Goal: Task Accomplishment & Management: Use online tool/utility

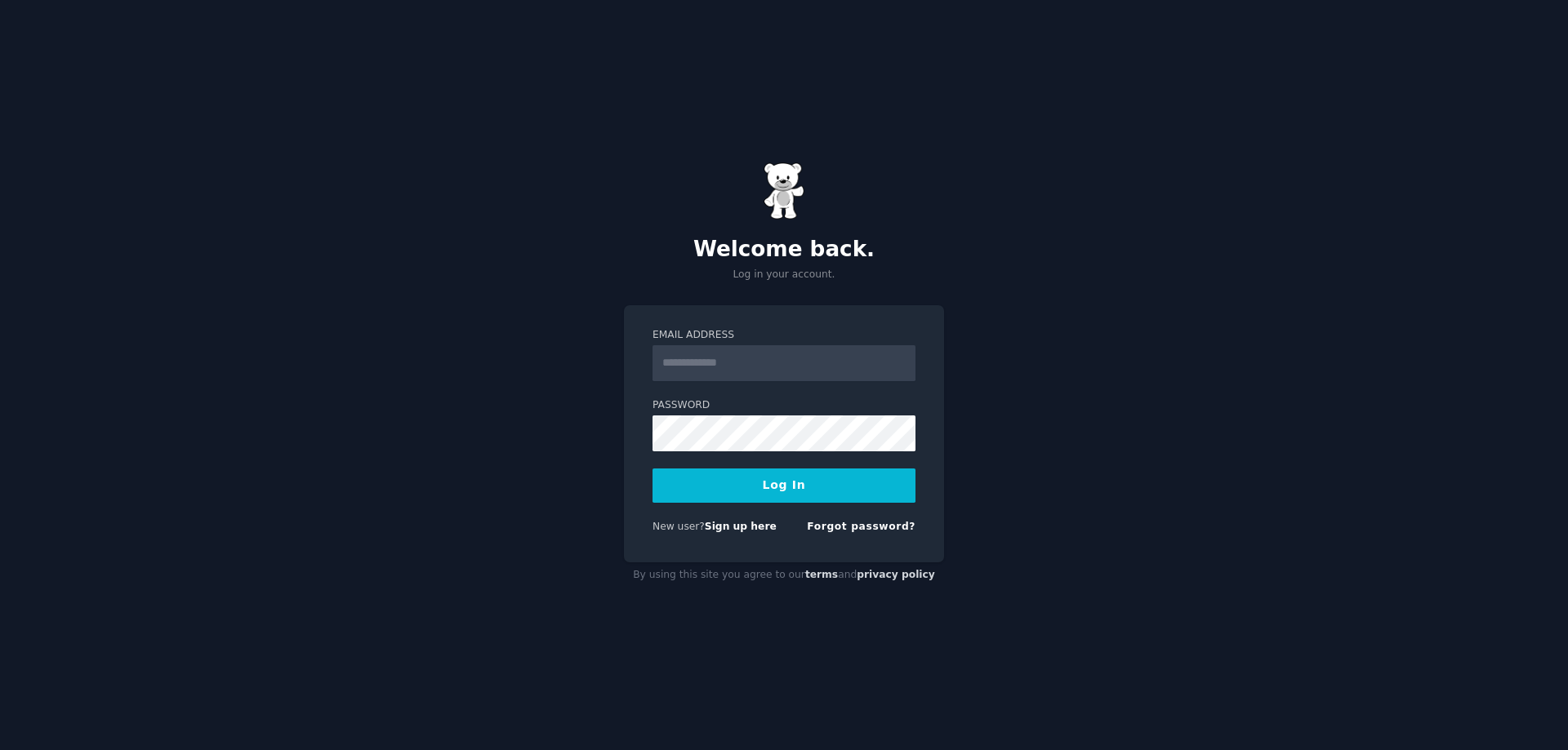
click at [726, 398] on div "Email Address" at bounding box center [784, 424] width 263 height 53
click at [724, 357] on input "Email Address" at bounding box center [784, 363] width 263 height 36
type input "**********"
click at [594, 536] on div "**********" at bounding box center [784, 375] width 1568 height 750
click at [730, 528] on link "Sign up here" at bounding box center [740, 526] width 72 height 12
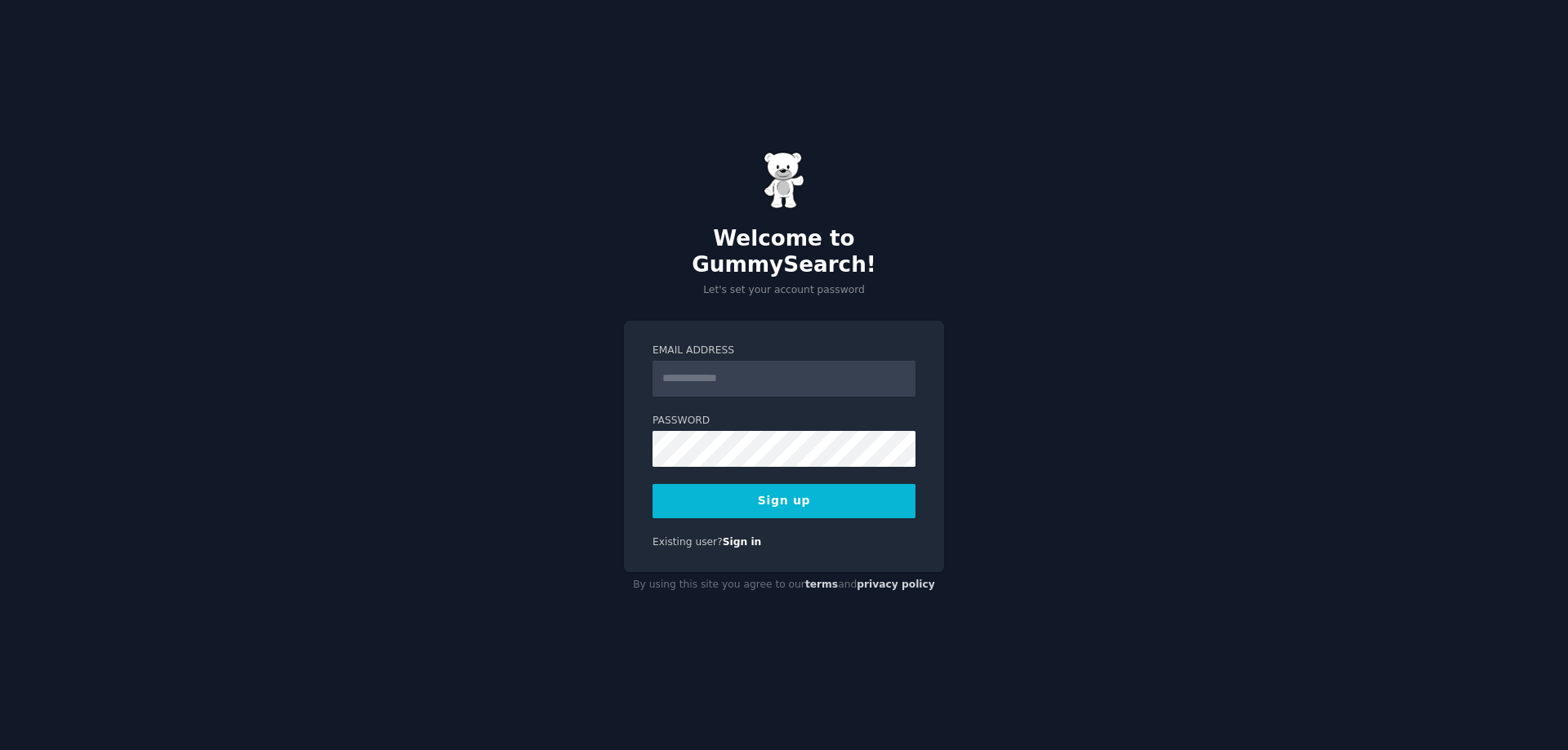
click at [708, 361] on input "Email Address" at bounding box center [784, 379] width 263 height 36
type input "**********"
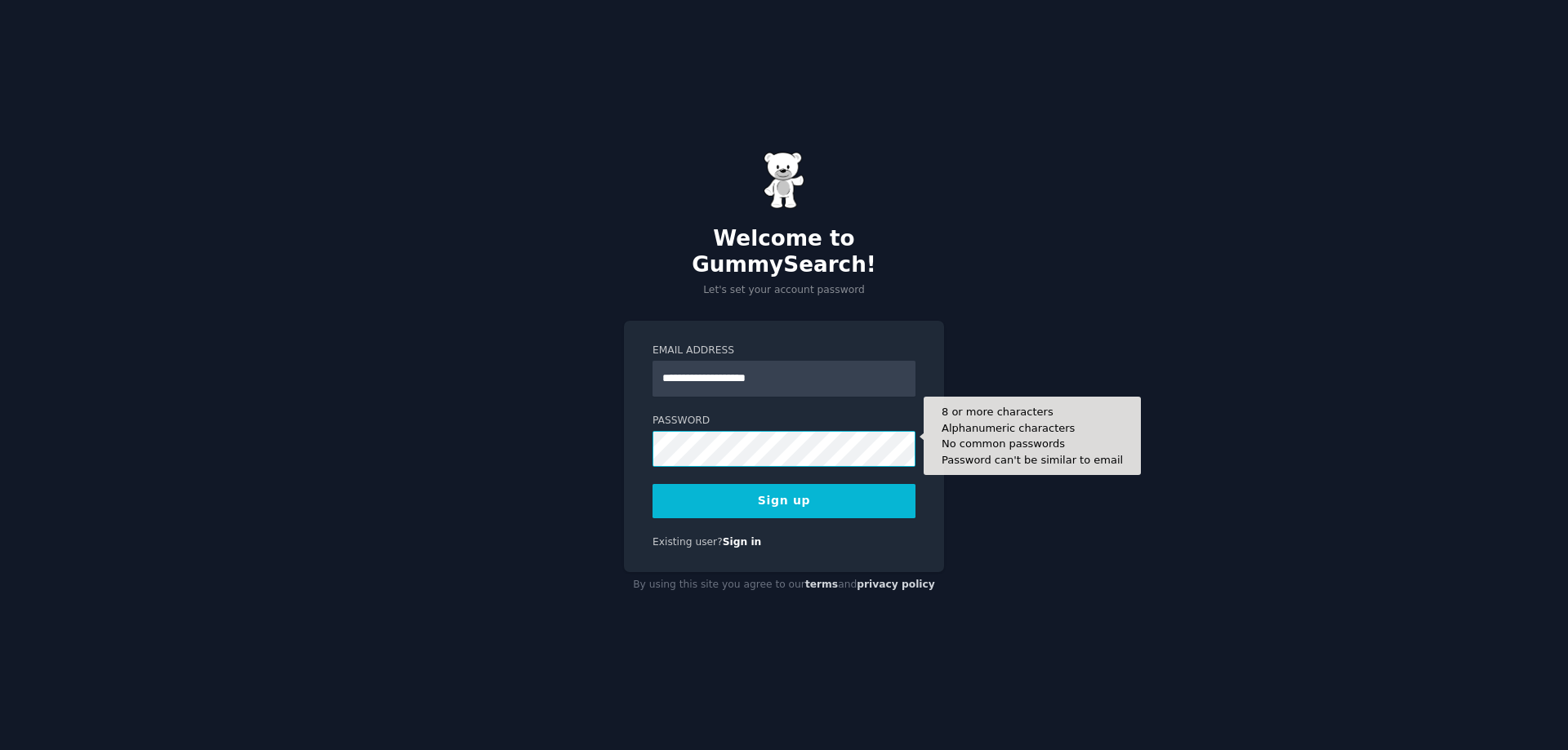
click at [427, 418] on div "**********" at bounding box center [784, 375] width 1568 height 750
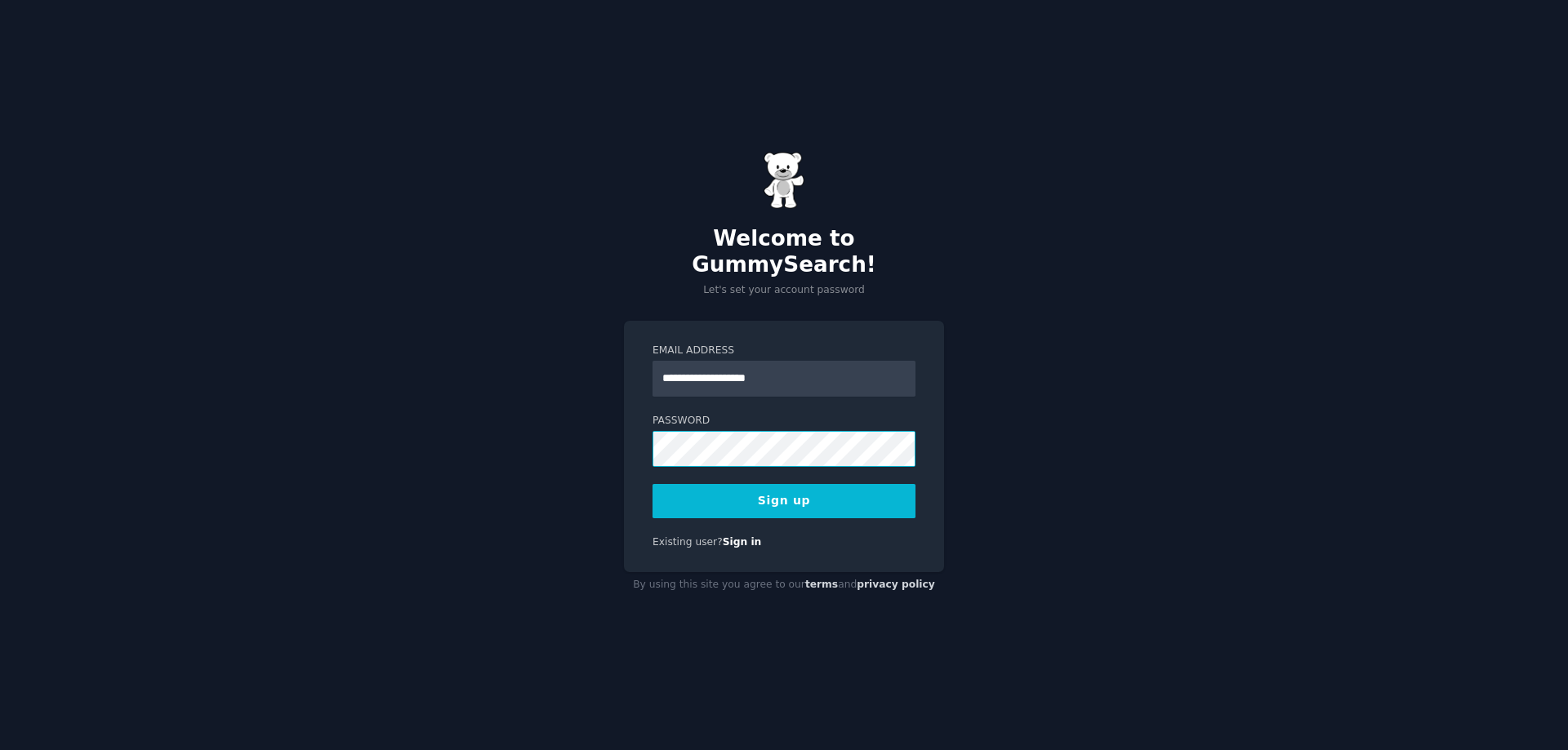
click at [896, 462] on form "**********" at bounding box center [784, 431] width 263 height 174
click at [726, 487] on button "Sign up" at bounding box center [784, 501] width 263 height 34
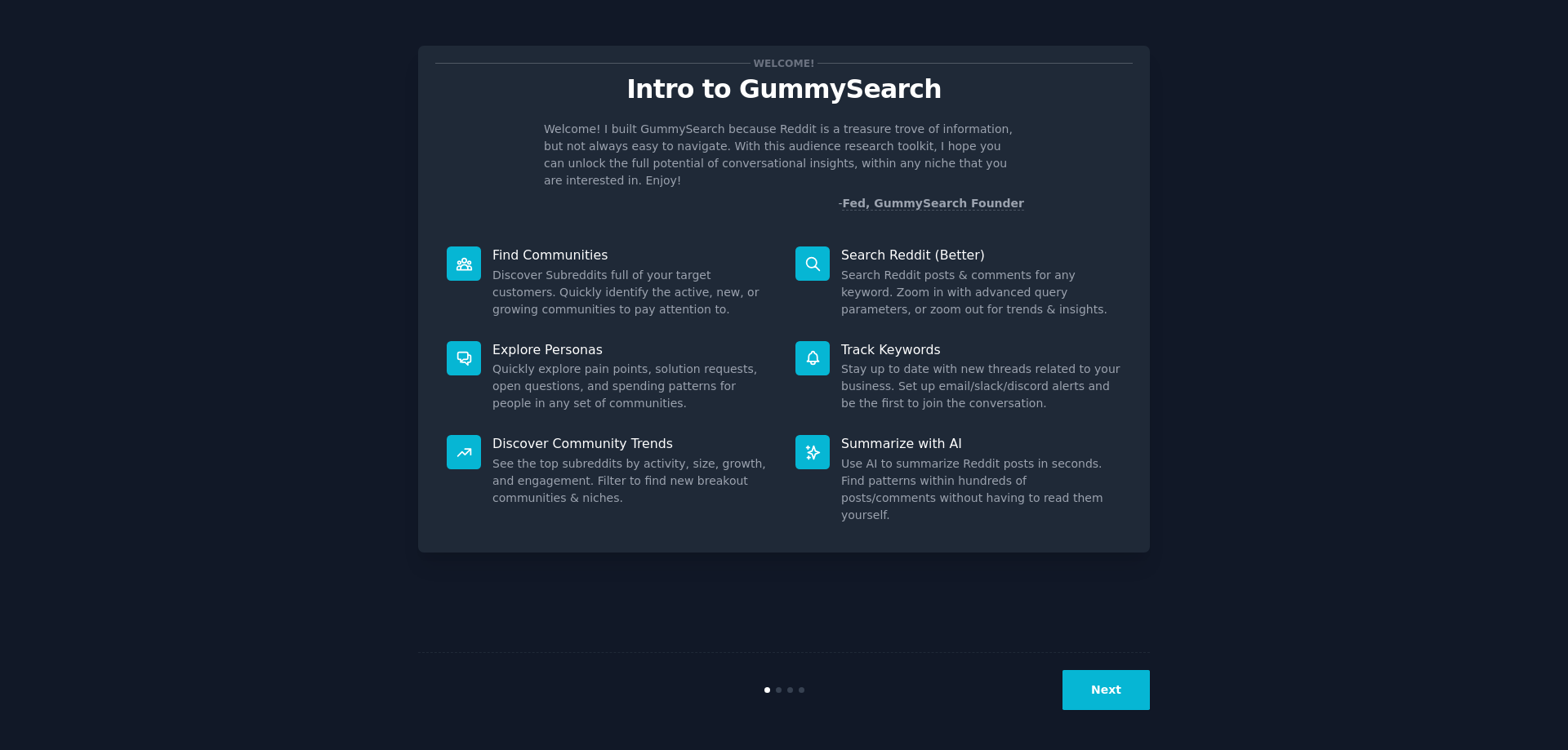
click at [1105, 684] on button "Next" at bounding box center [1105, 690] width 87 height 40
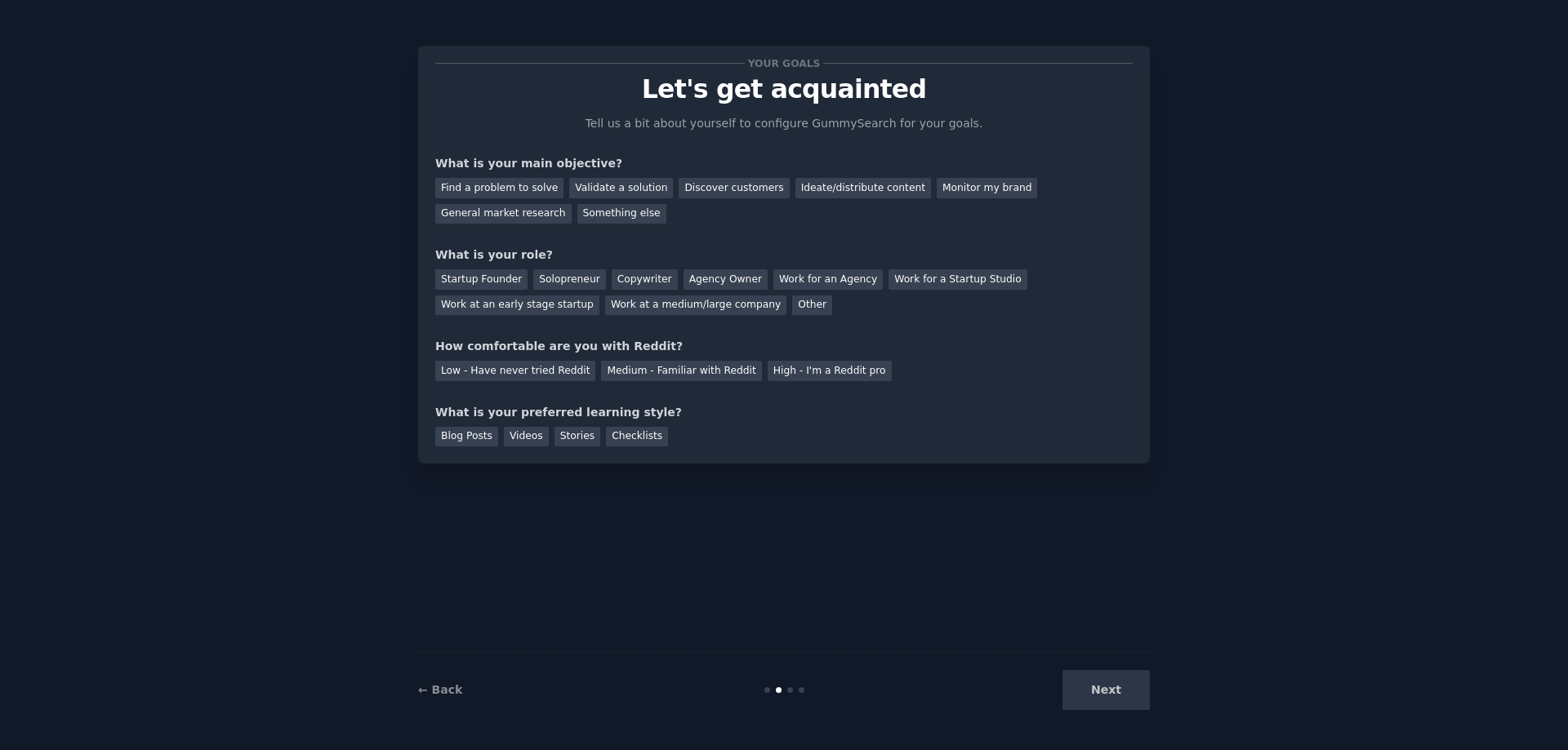
click at [1122, 693] on div "Next" at bounding box center [1028, 690] width 244 height 40
click at [1088, 691] on div "Next" at bounding box center [1028, 690] width 244 height 40
click at [1014, 577] on div "Your goals Let's get acquainted Tell us a bit about yourself to configure Gummy…" at bounding box center [784, 375] width 731 height 704
drag, startPoint x: 1016, startPoint y: 637, endPoint x: 1031, endPoint y: 642, distance: 15.8
click at [1030, 640] on div "Your goals Let's get acquainted Tell us a bit about yourself to configure Gummy…" at bounding box center [784, 375] width 731 height 704
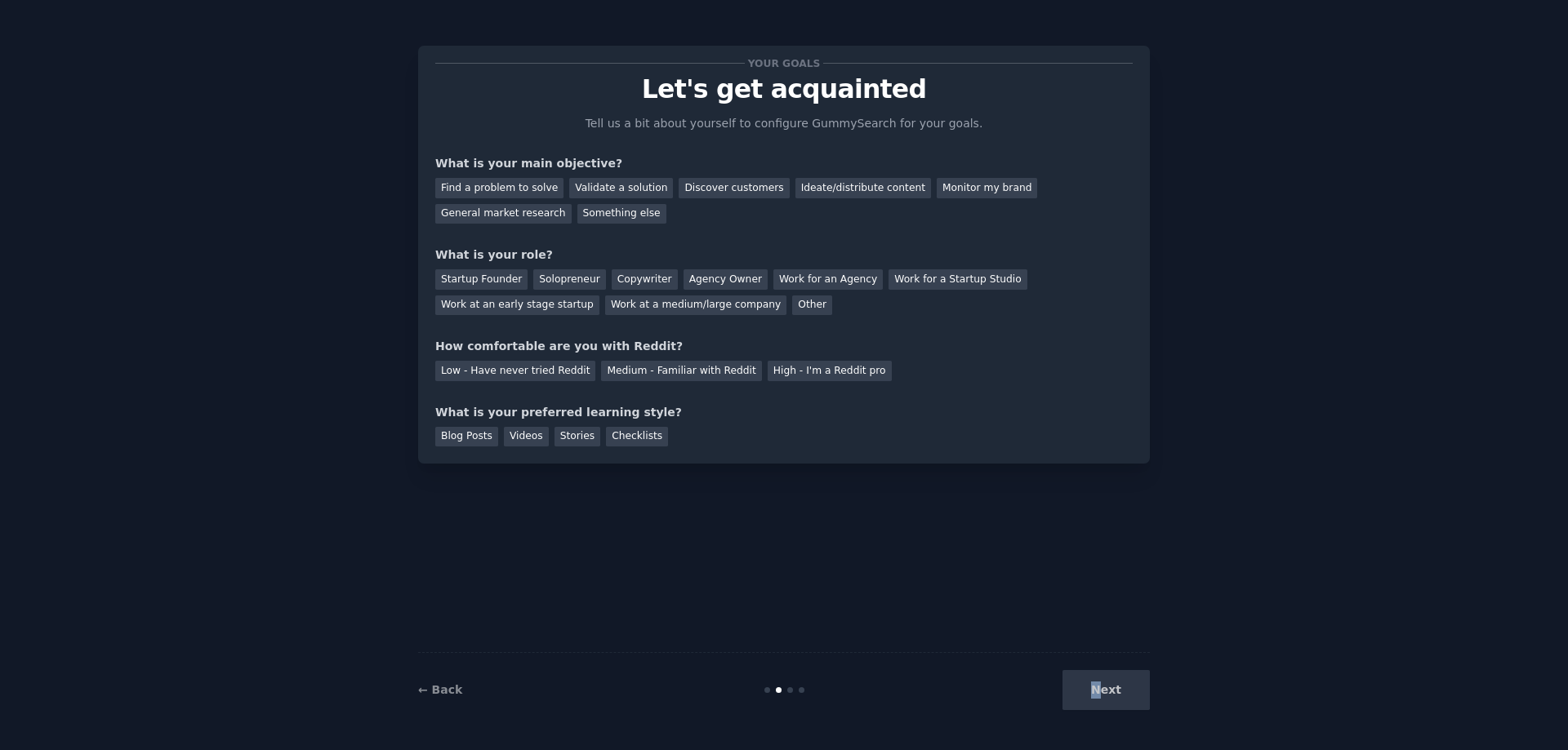
click at [1102, 678] on div "Next" at bounding box center [1028, 690] width 244 height 40
click at [1110, 701] on div "Next" at bounding box center [1028, 690] width 244 height 40
click at [439, 685] on link "← Back" at bounding box center [439, 690] width 44 height 13
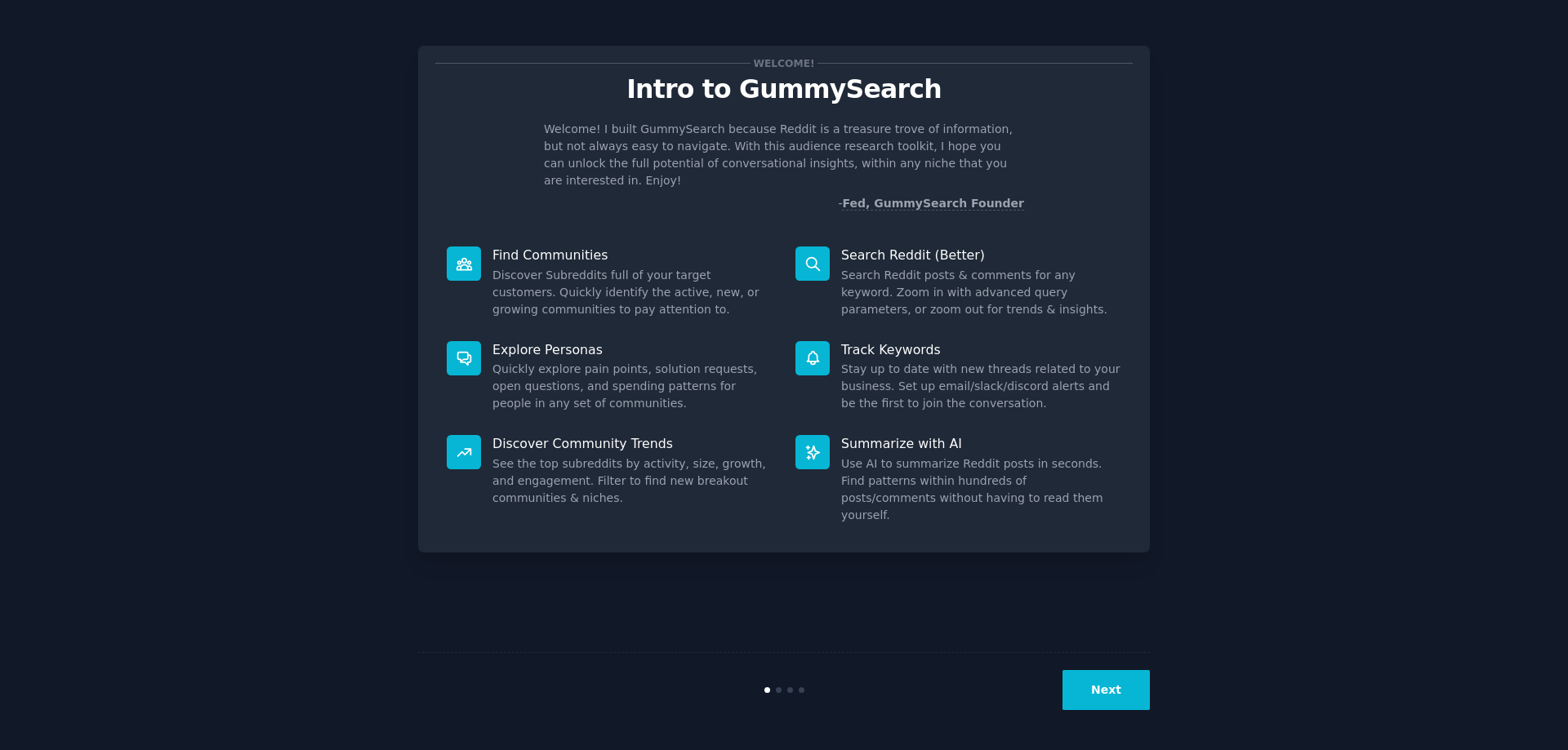
click at [1112, 689] on button "Next" at bounding box center [1105, 690] width 87 height 40
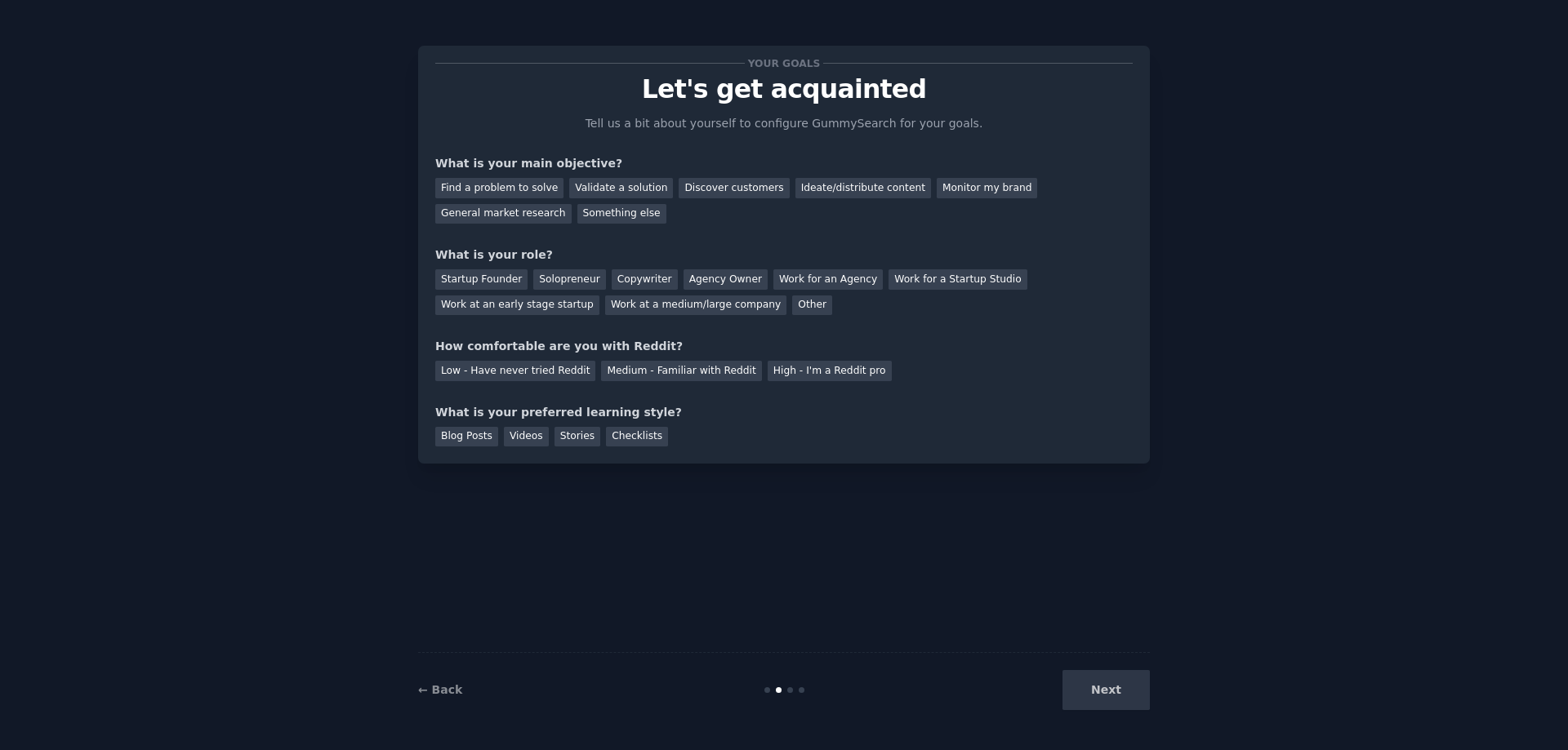
click at [1121, 693] on div "Next" at bounding box center [1028, 690] width 244 height 40
click at [502, 185] on div "Find a problem to solve" at bounding box center [499, 188] width 128 height 21
click at [575, 278] on div "Solopreneur" at bounding box center [569, 279] width 72 height 21
click at [546, 371] on div "Low - Have never tried Reddit" at bounding box center [515, 371] width 160 height 21
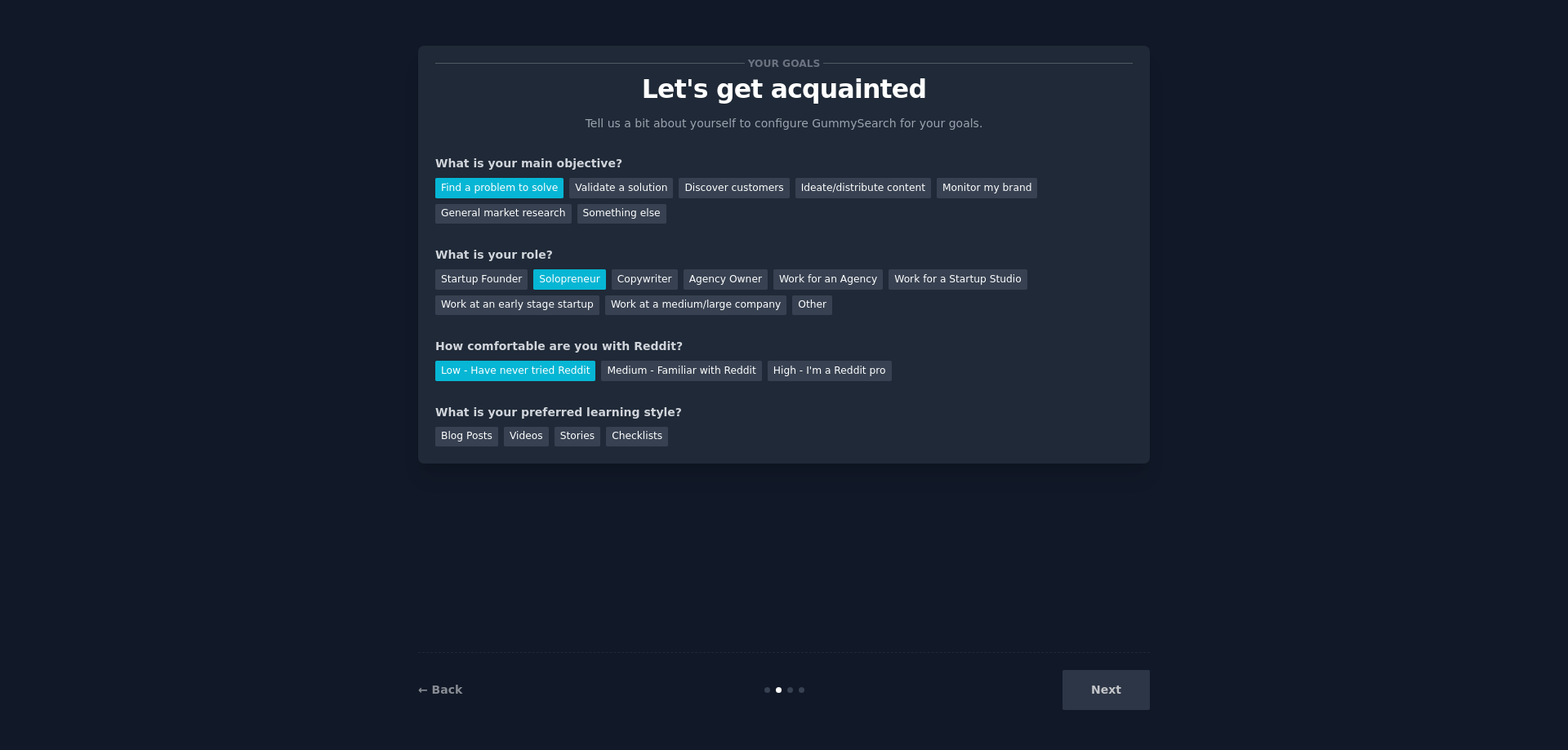
click at [1104, 689] on div "Next" at bounding box center [1028, 690] width 244 height 40
click at [1124, 691] on div "Next" at bounding box center [1028, 690] width 244 height 40
click at [571, 439] on div "Stories" at bounding box center [577, 437] width 46 height 21
click at [1086, 701] on button "Next" at bounding box center [1105, 690] width 87 height 40
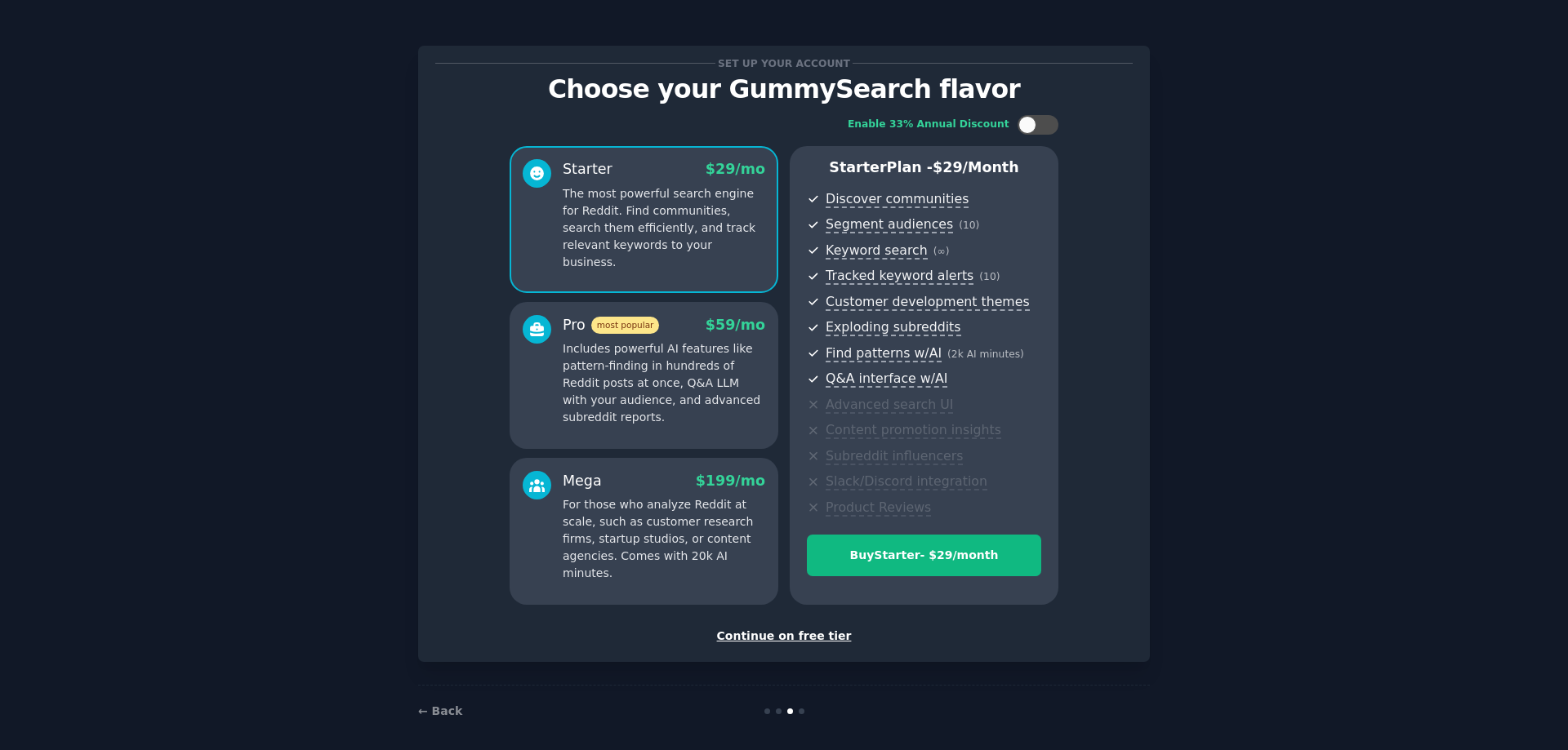
click at [824, 637] on div "Continue on free tier" at bounding box center [784, 636] width 697 height 17
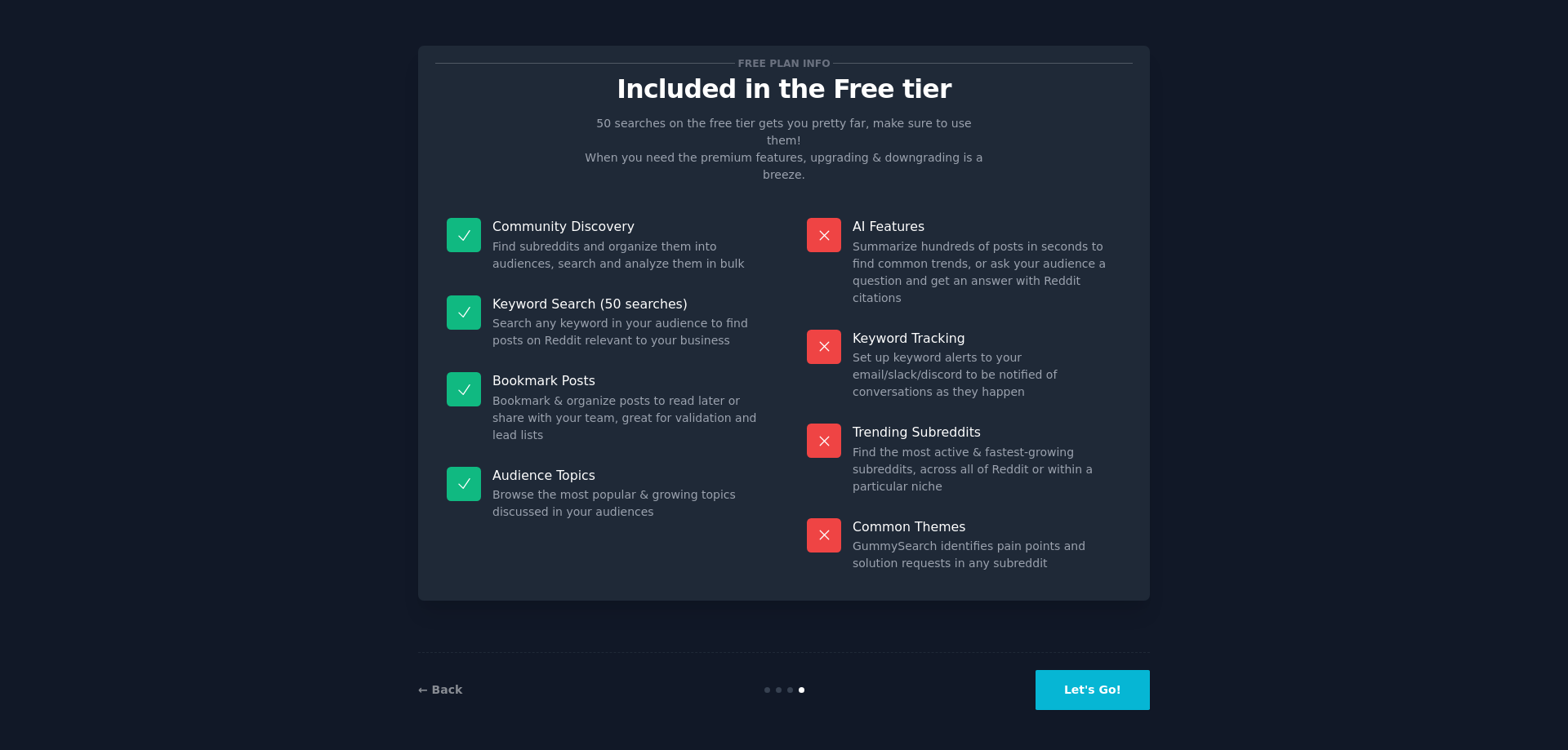
click at [1104, 686] on button "Let's Go!" at bounding box center [1092, 690] width 114 height 40
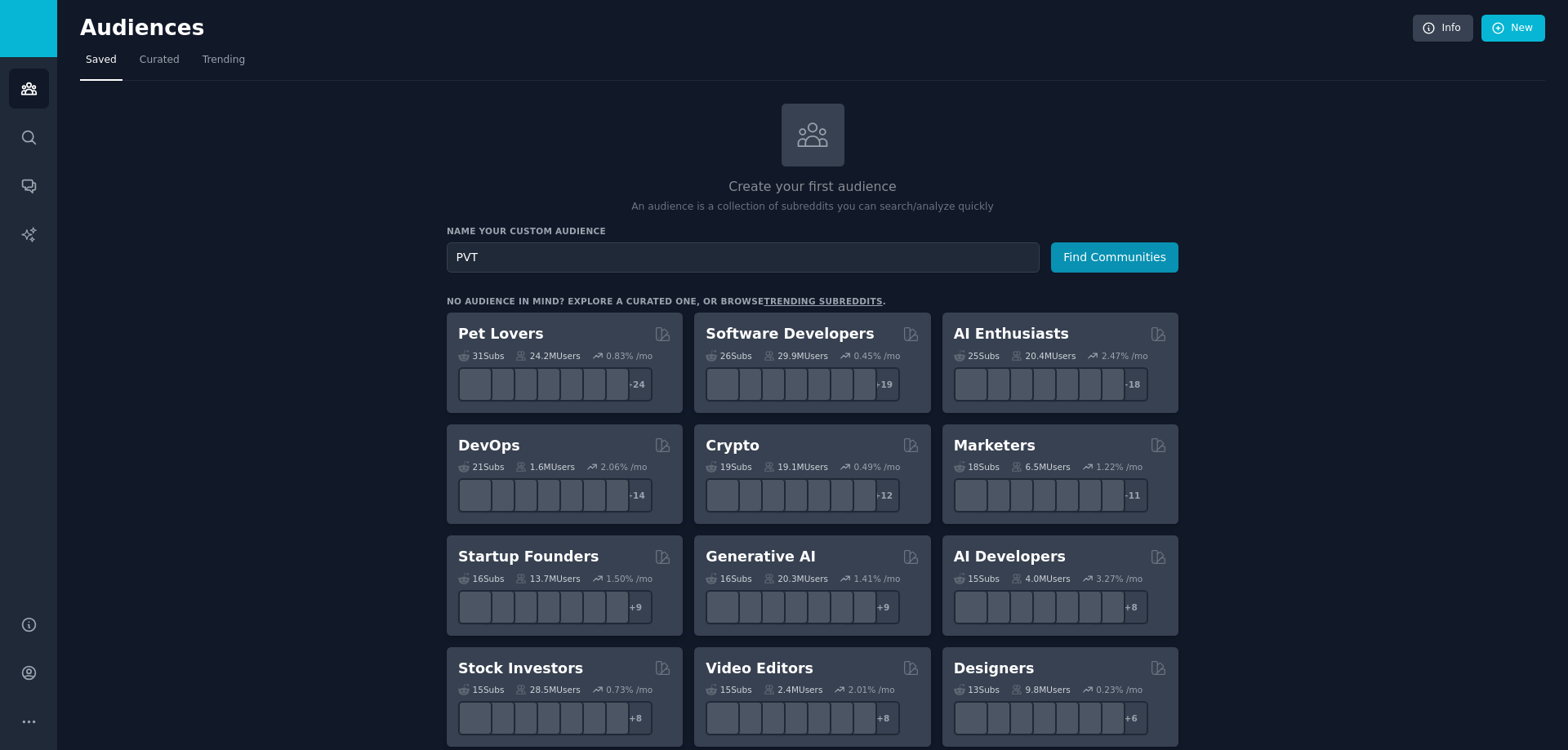
type input "PVT"
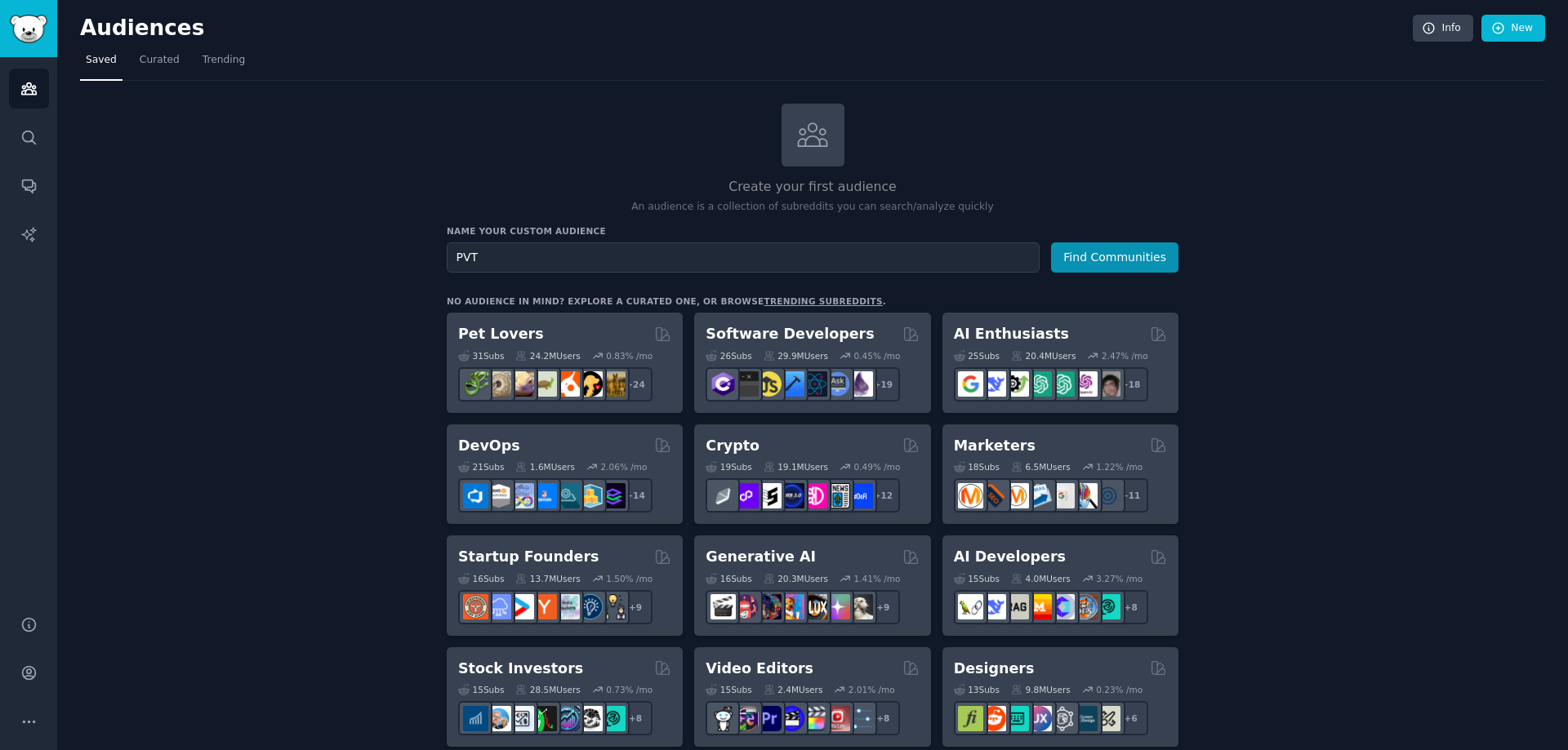
click at [1050, 243] on button "Find Communities" at bounding box center [1114, 258] width 128 height 31
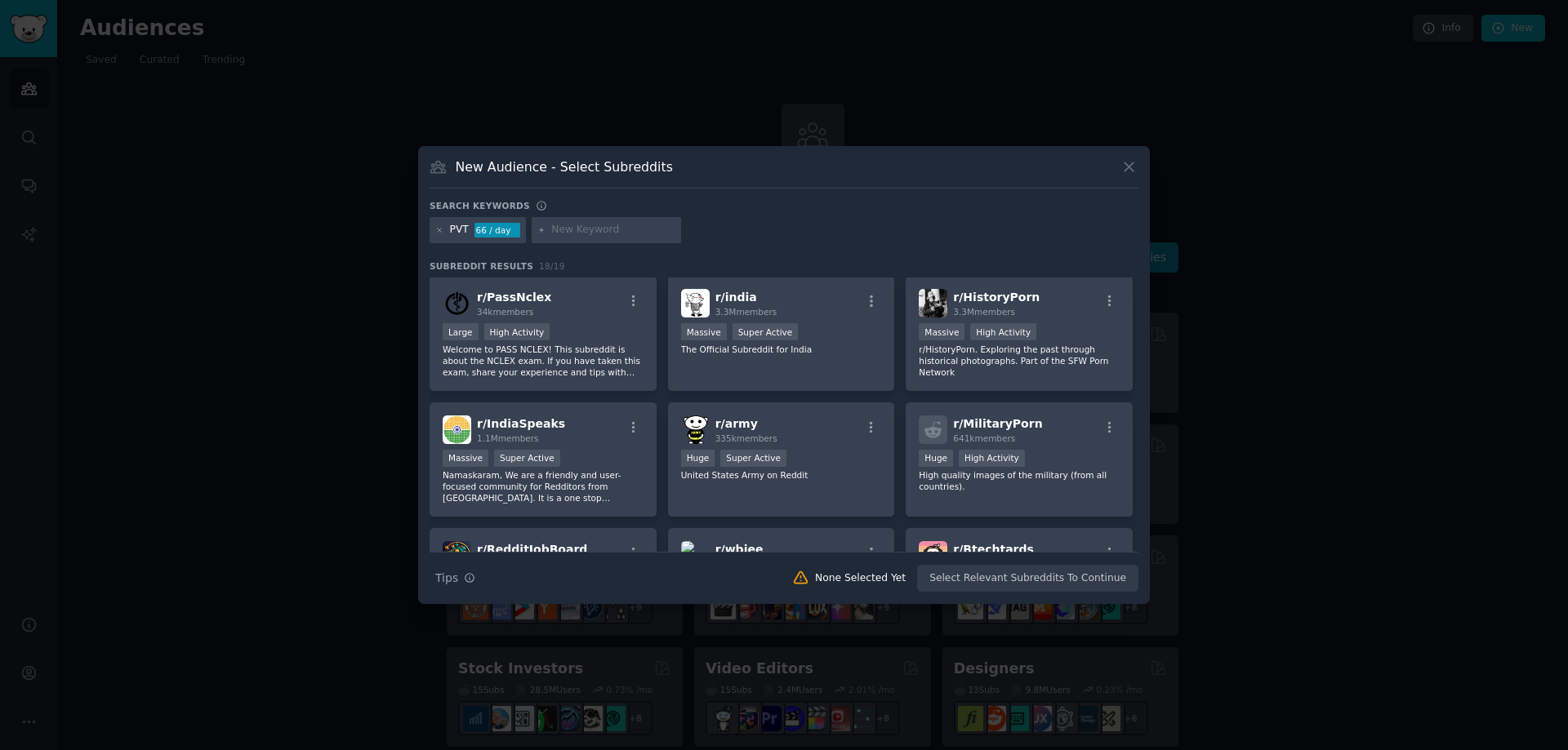
scroll to position [163, 0]
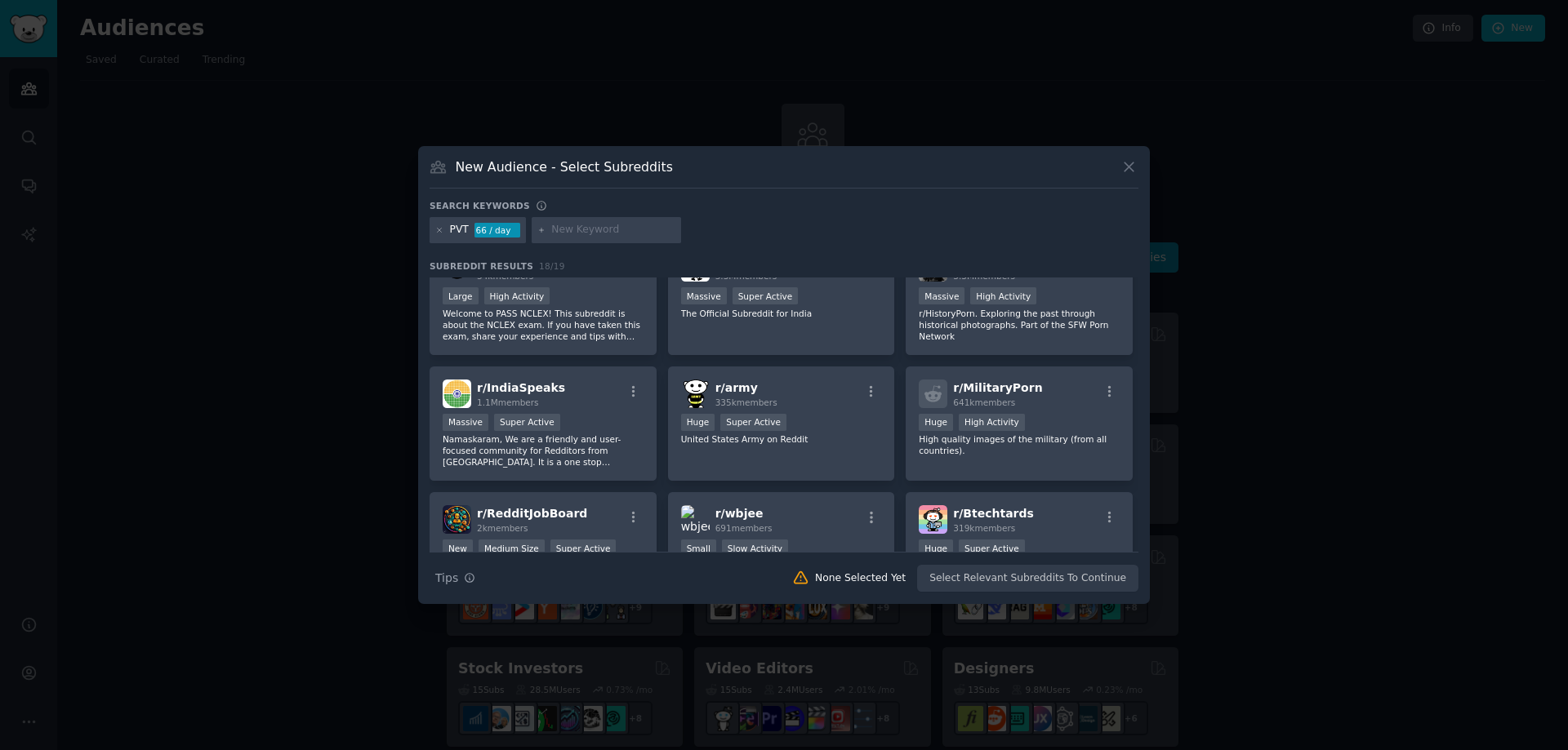
click at [474, 235] on div "66 / day" at bounding box center [497, 230] width 46 height 14
click at [440, 230] on icon at bounding box center [439, 231] width 9 height 9
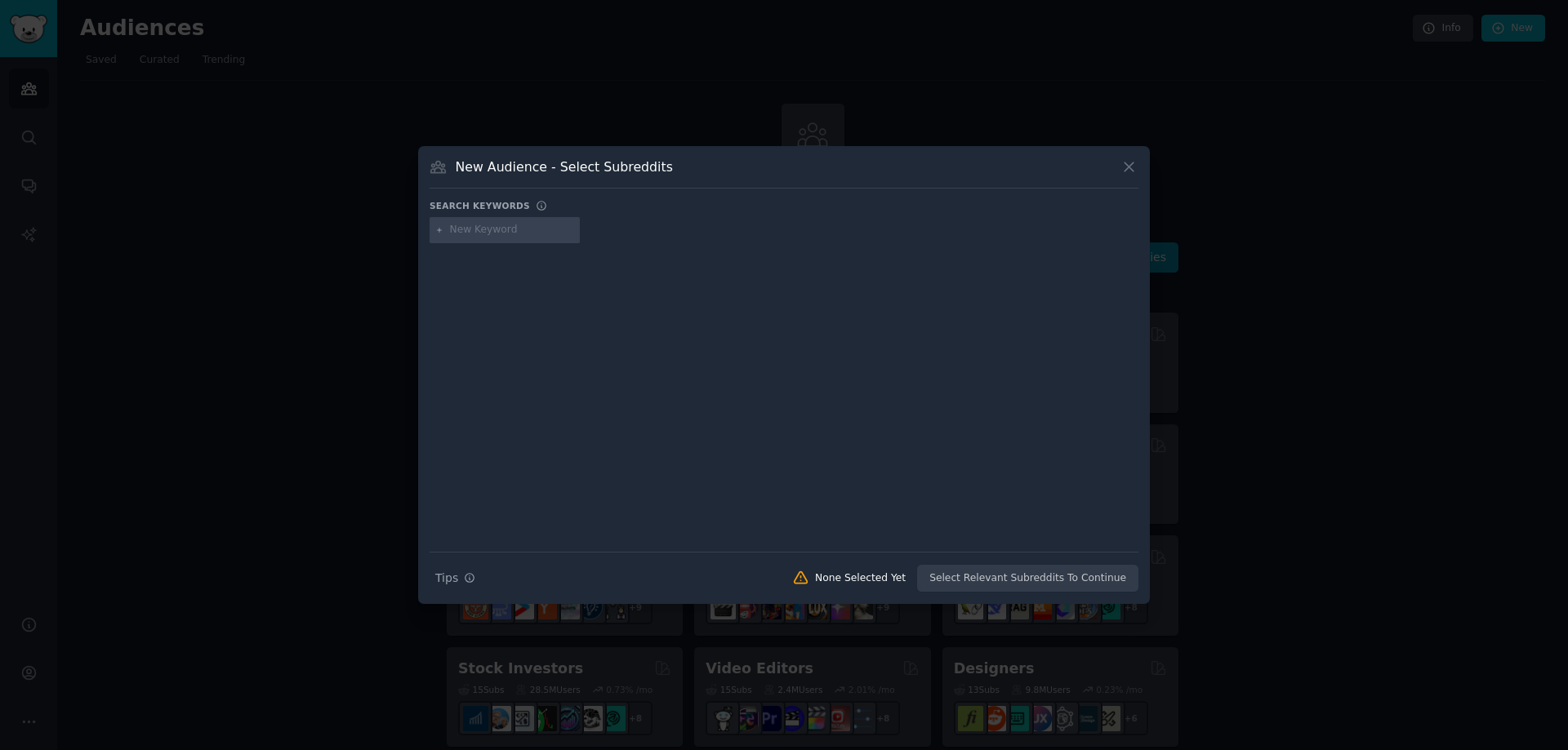
click at [481, 236] on input "text" at bounding box center [512, 230] width 124 height 14
type input "pvt correlations"
click at [439, 226] on icon at bounding box center [439, 231] width 9 height 9
click at [483, 222] on div at bounding box center [504, 230] width 150 height 26
click at [486, 228] on input "text" at bounding box center [512, 230] width 124 height 14
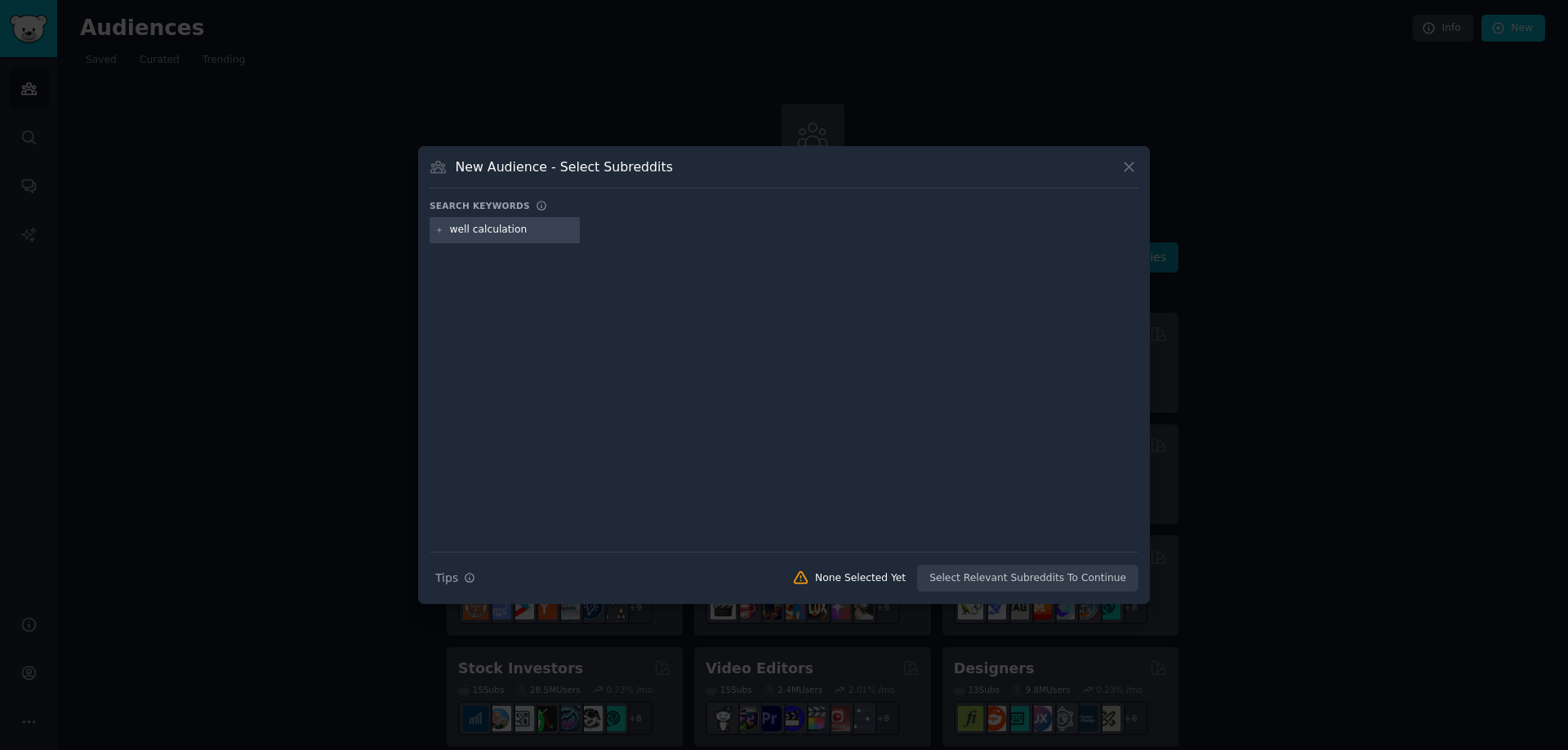
type input "well calculations"
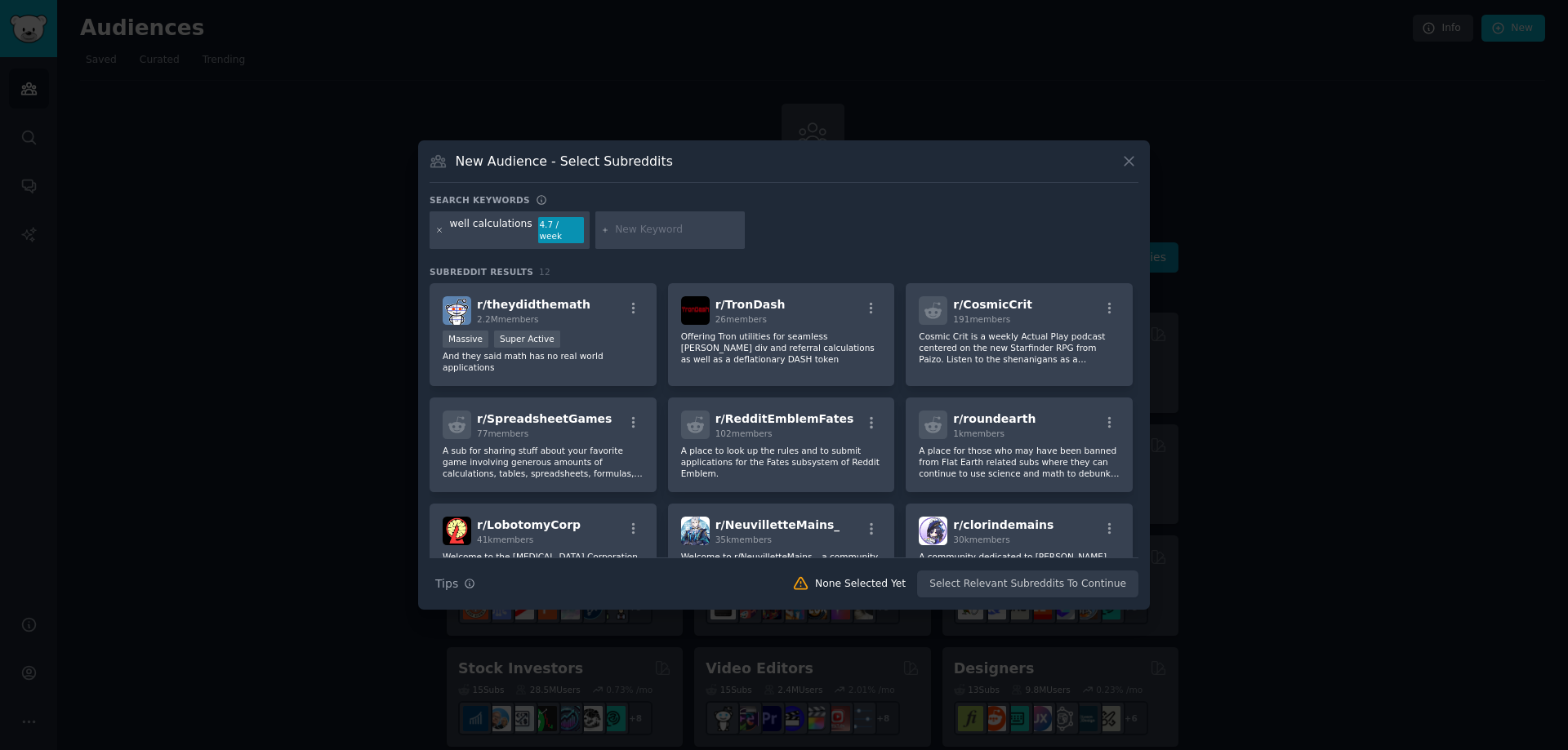
click at [438, 230] on icon at bounding box center [439, 231] width 9 height 9
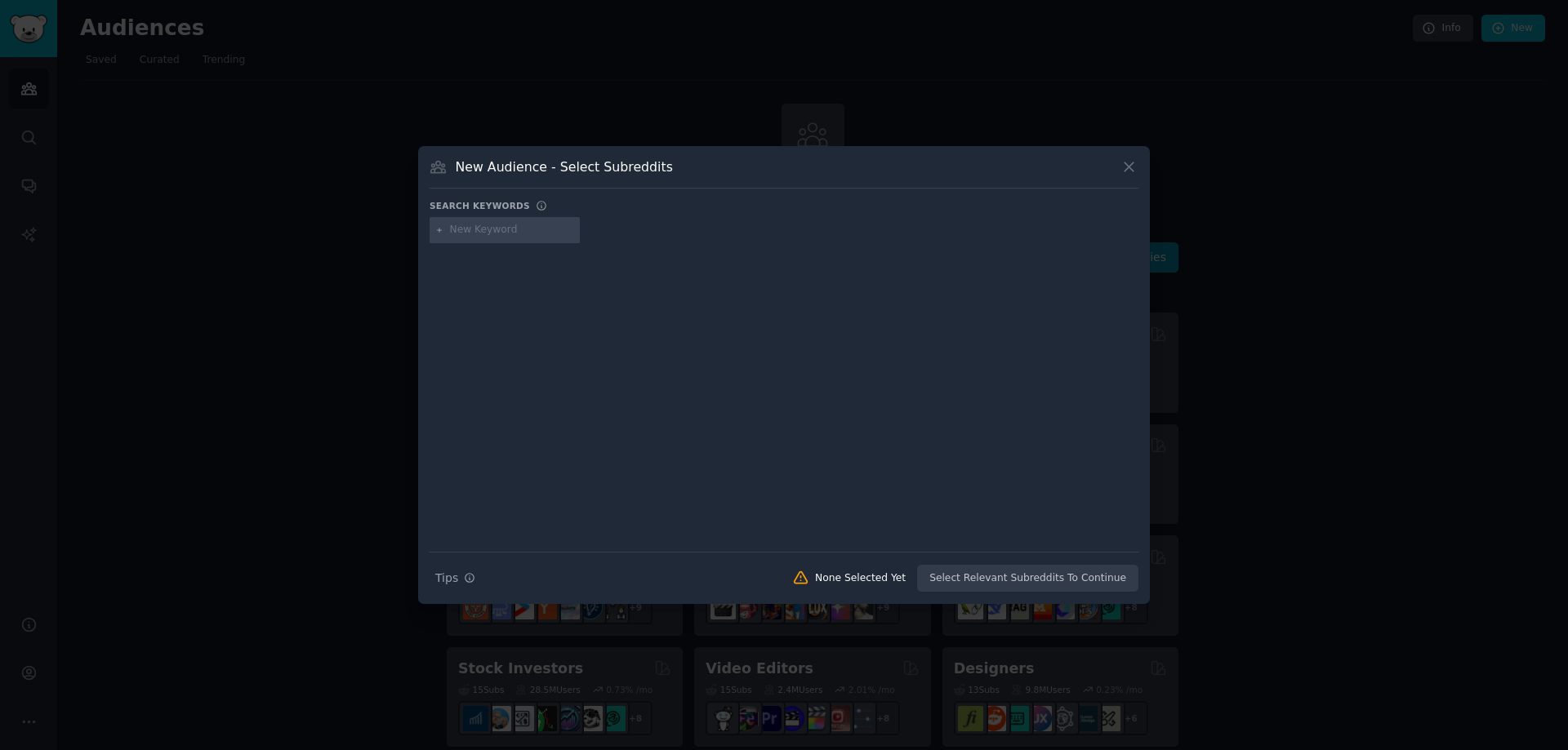
click at [479, 234] on input "text" at bounding box center [512, 230] width 124 height 14
type input "petroleum tools"
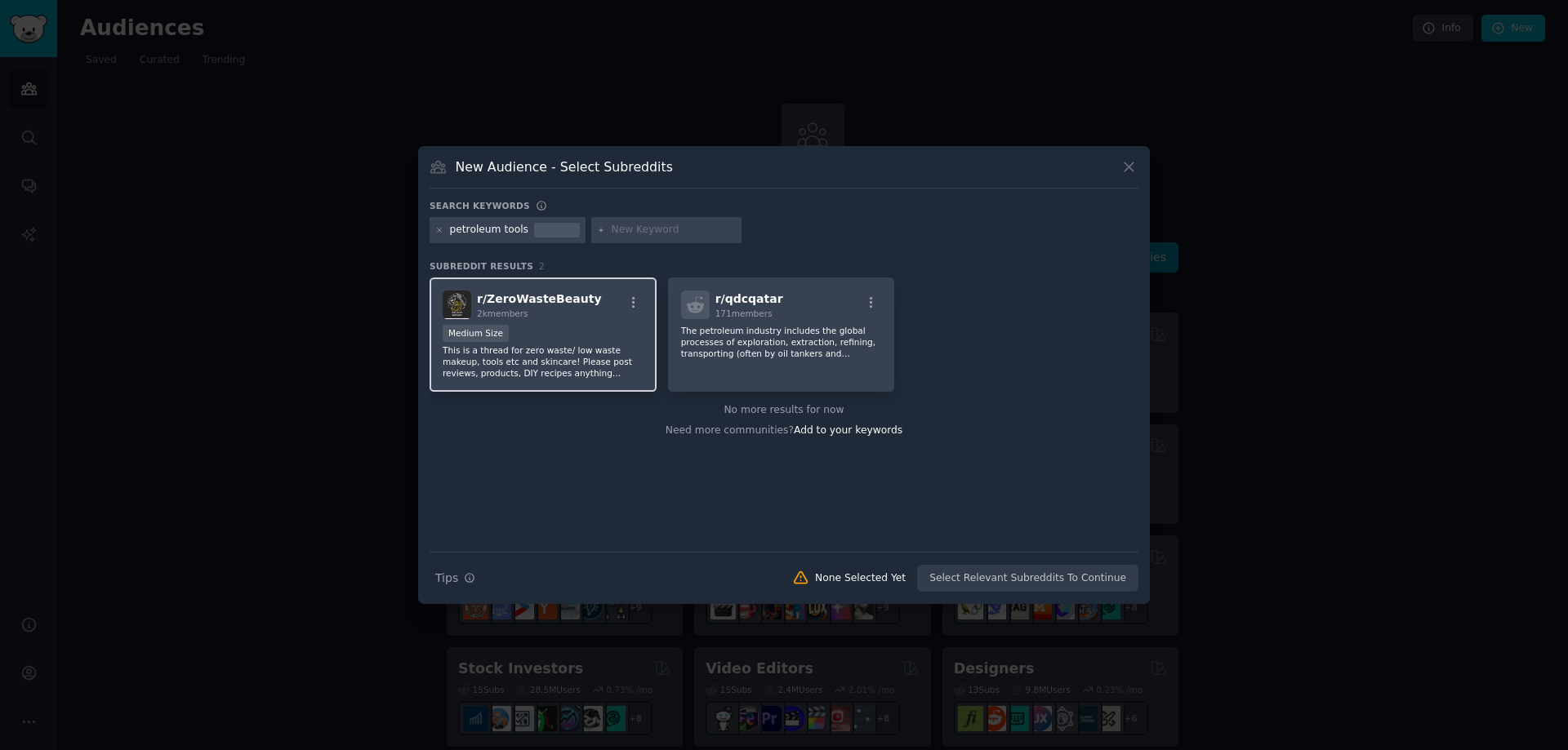
click at [561, 361] on p "This is a thread for zero waste/ low waste makeup, tools etc and skincare! Plea…" at bounding box center [544, 361] width 201 height 34
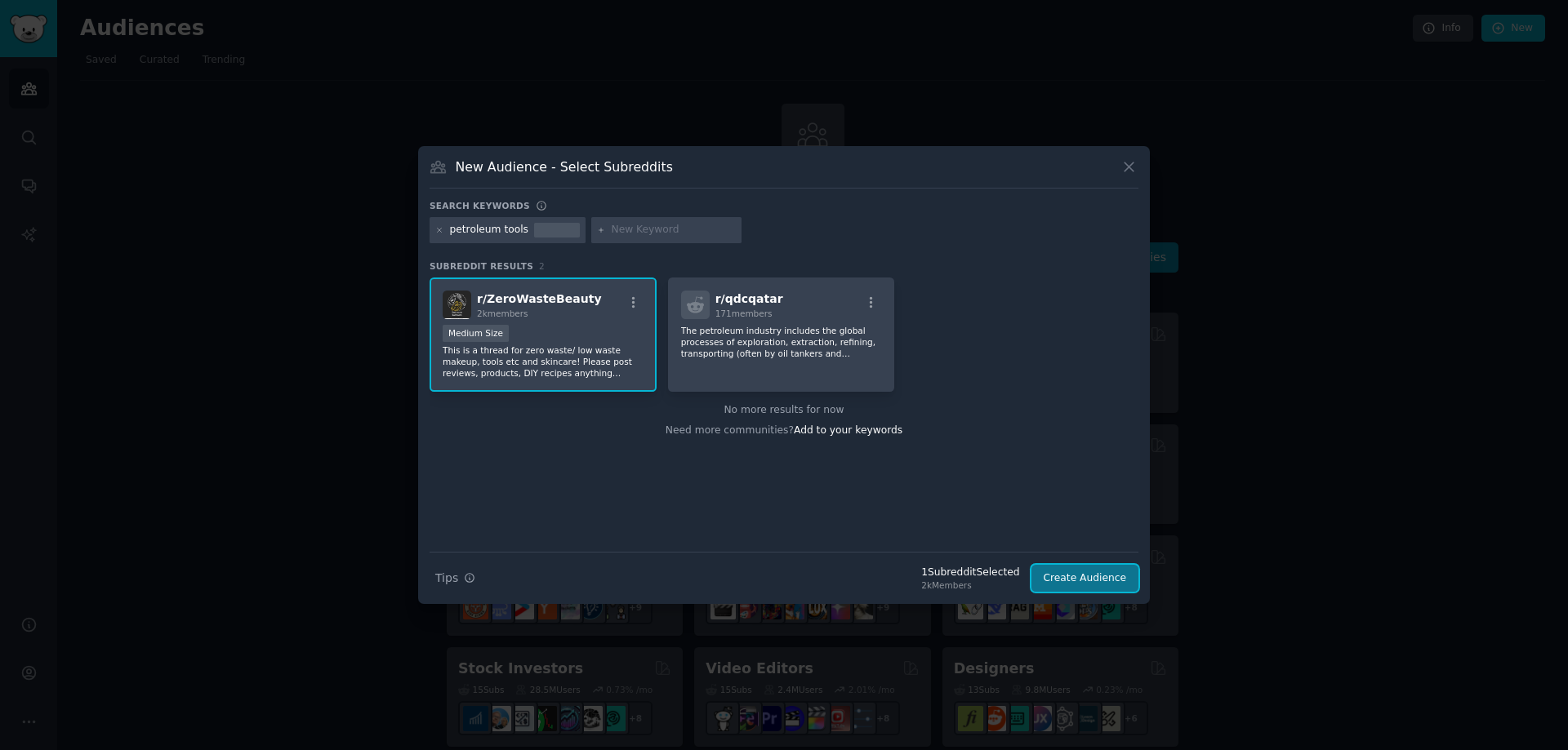
click at [1090, 587] on button "Create Audience" at bounding box center [1085, 578] width 108 height 28
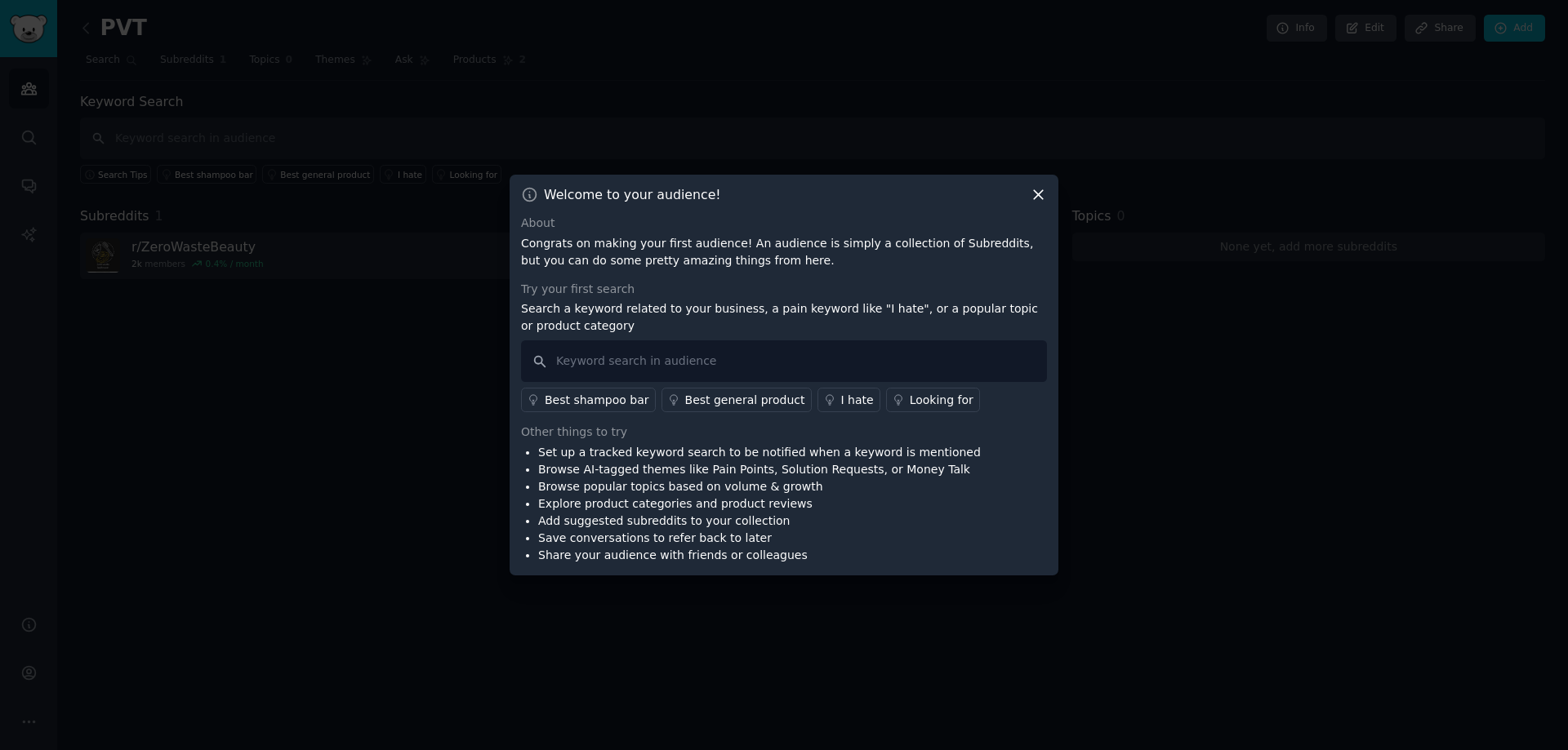
drag, startPoint x: 1039, startPoint y: 192, endPoint x: 589, endPoint y: 401, distance: 496.2
click at [562, 404] on div "Welcome to your audience! About Congrats on making your first audience! An audi…" at bounding box center [784, 375] width 549 height 401
click at [590, 397] on div "Best shampoo bar" at bounding box center [597, 400] width 104 height 17
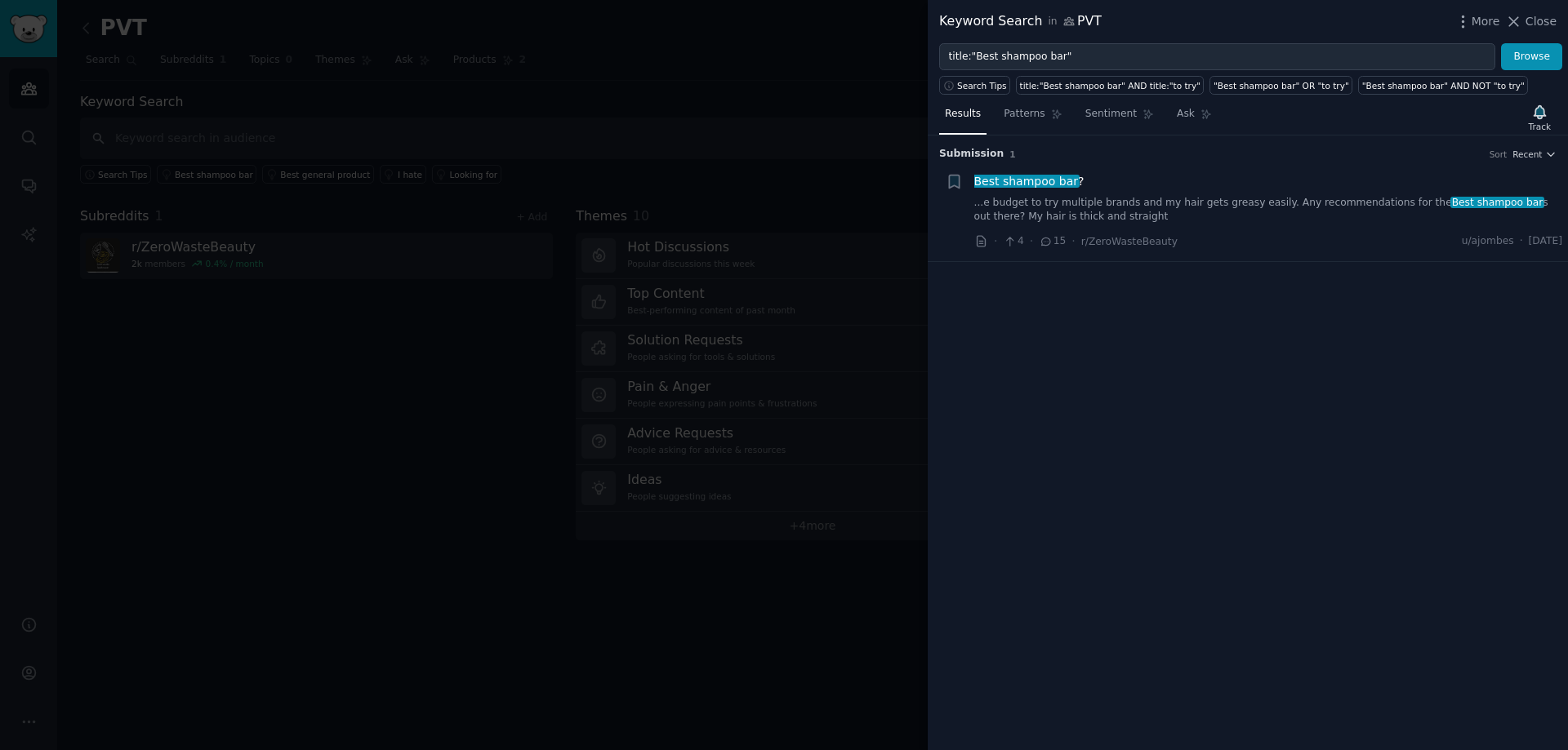
click at [249, 251] on div at bounding box center [784, 375] width 1568 height 750
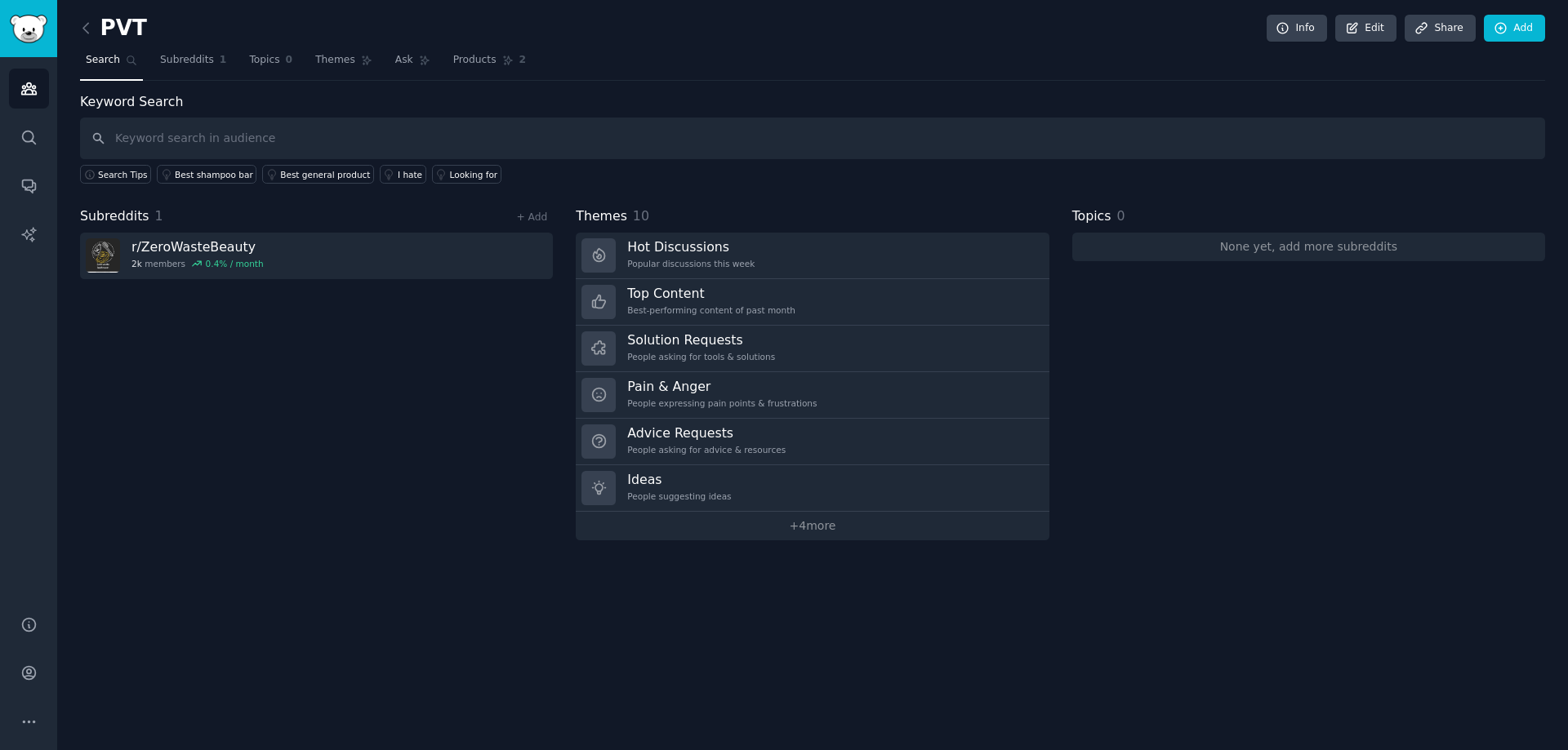
drag, startPoint x: 170, startPoint y: 251, endPoint x: 380, endPoint y: 479, distance: 310.0
click at [380, 479] on div "Subreddits 1 + Add r/ ZeroWasteBeauty 2k members 0.4 % / month" at bounding box center [316, 374] width 473 height 334
click at [82, 27] on icon at bounding box center [85, 28] width 17 height 17
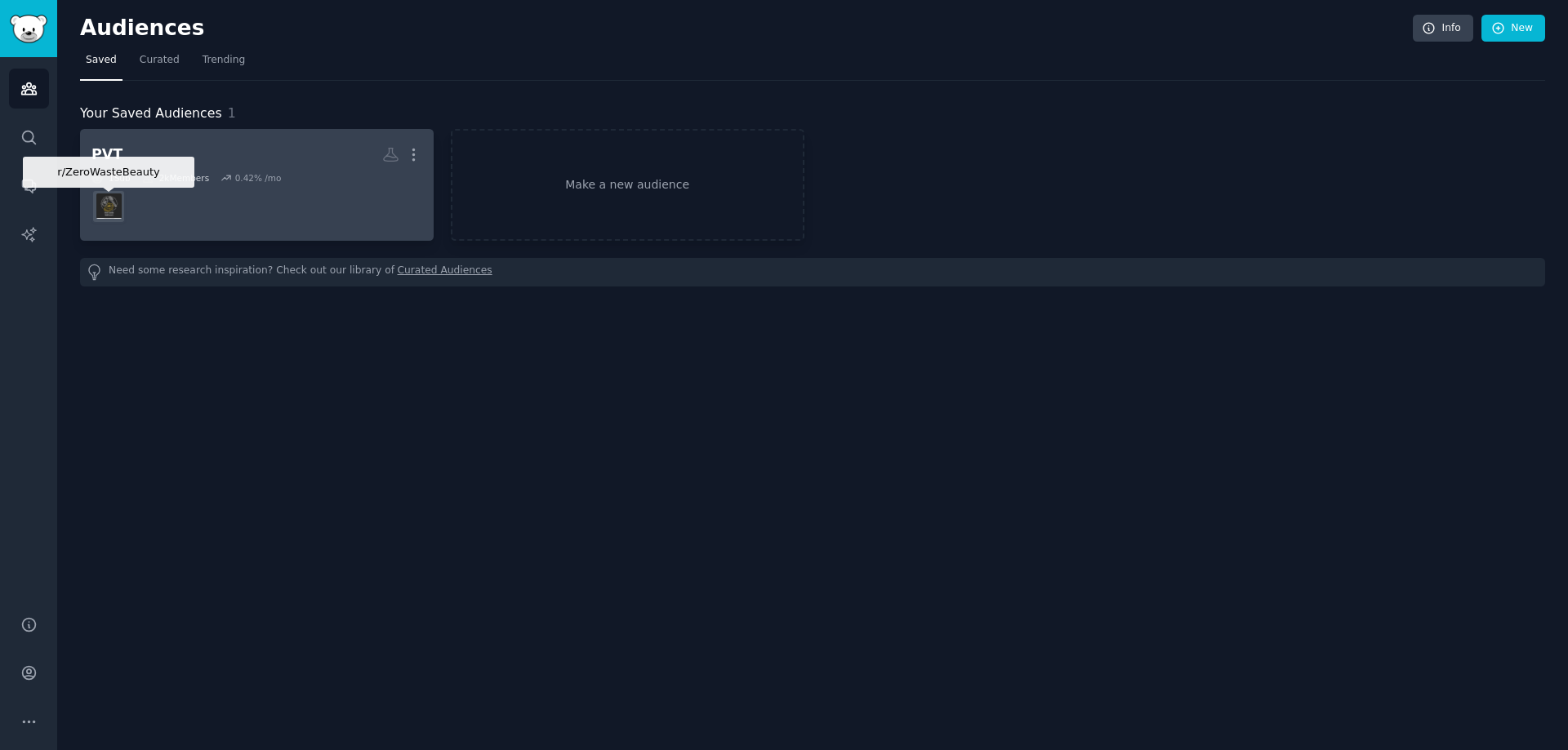
click at [99, 202] on img at bounding box center [109, 206] width 25 height 25
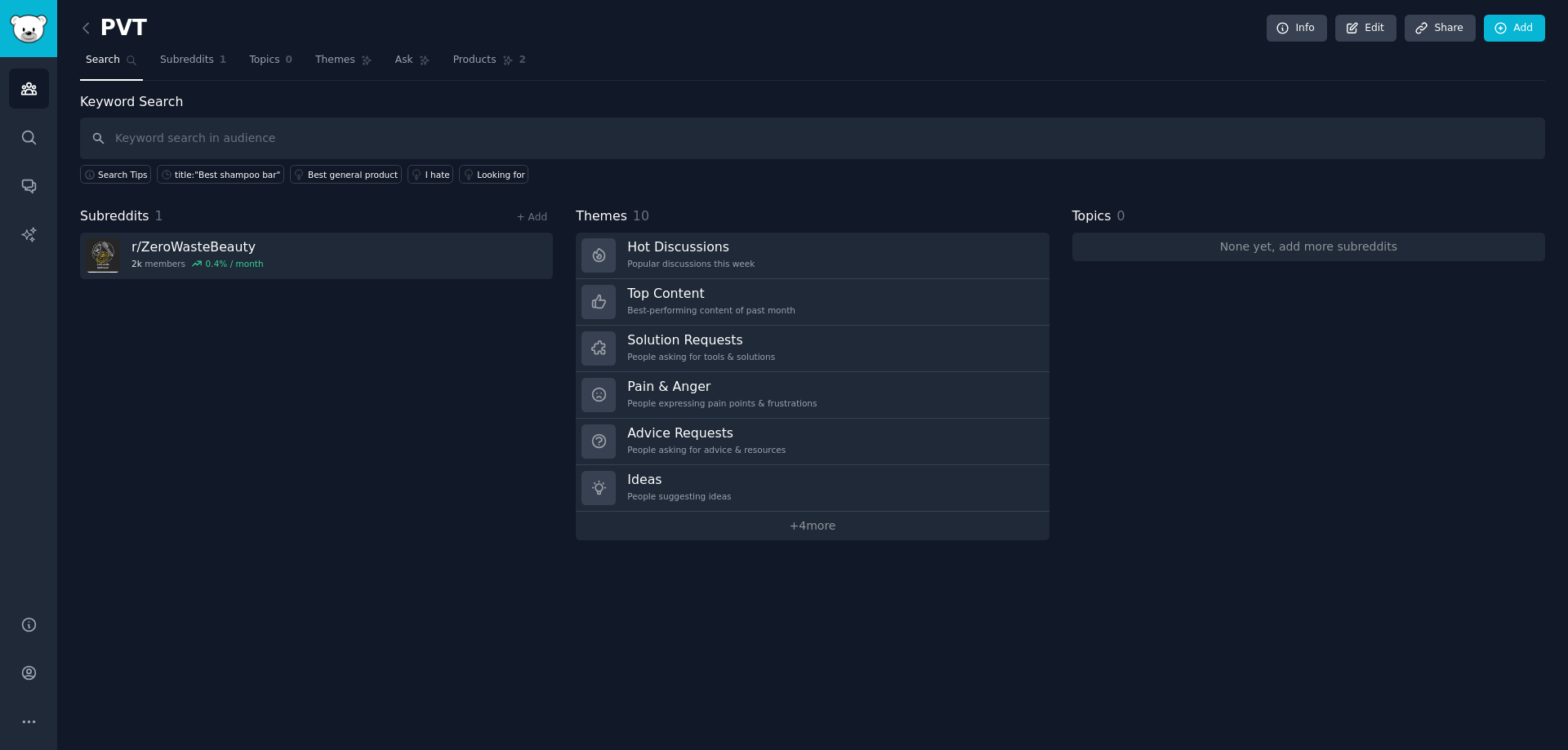
drag, startPoint x: 525, startPoint y: 245, endPoint x: 449, endPoint y: 294, distance: 90.4
click at [449, 294] on div "Subreddits 1 + Add r/ ZeroWasteBeauty 2k members 0.4 % / month" at bounding box center [316, 374] width 473 height 334
click at [142, 138] on input "text" at bounding box center [812, 138] width 1465 height 41
type input "w"
type input "petroleum tools"
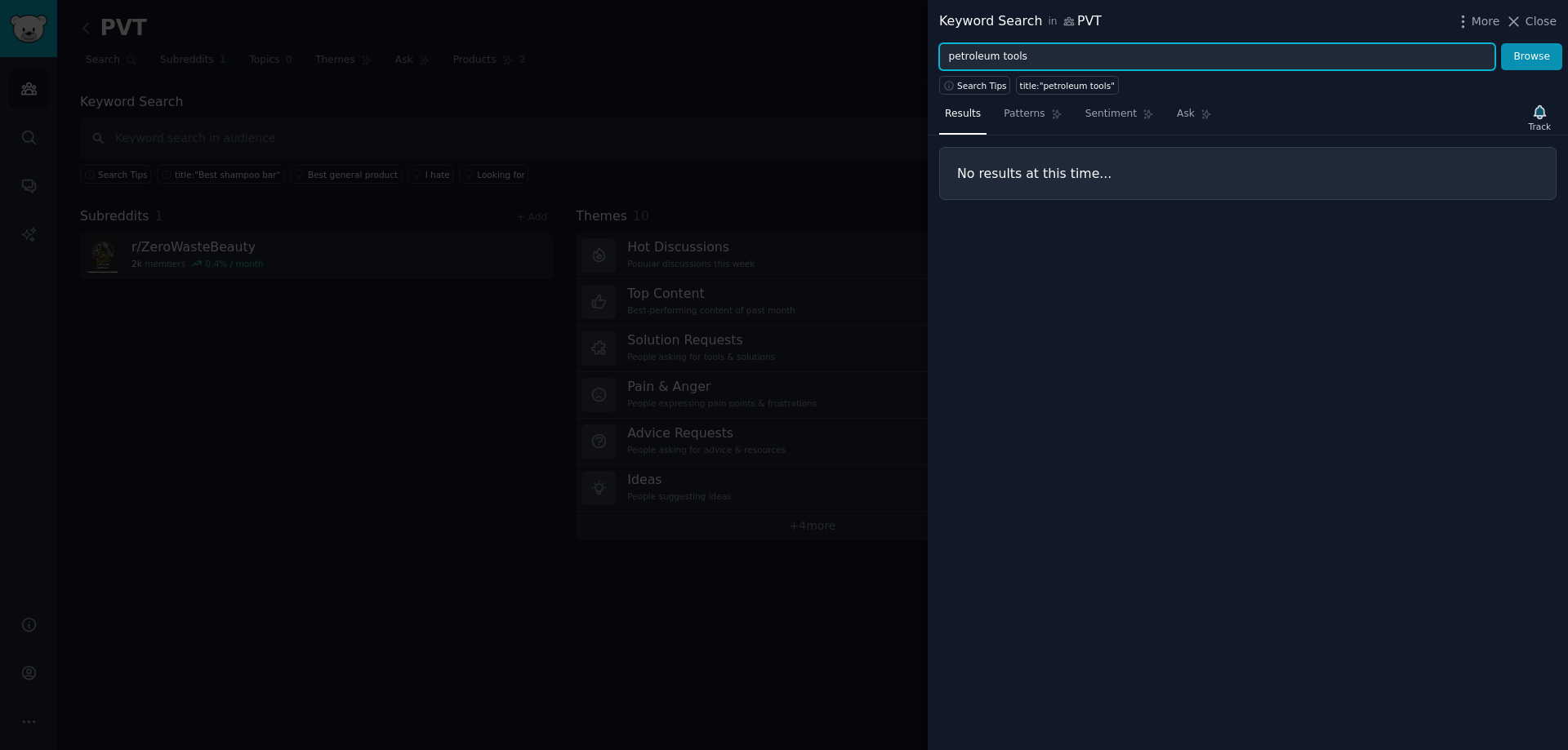
click at [1019, 61] on input "petroleum tools" at bounding box center [1217, 57] width 556 height 28
click at [1501, 43] on button "Browse" at bounding box center [1531, 57] width 61 height 28
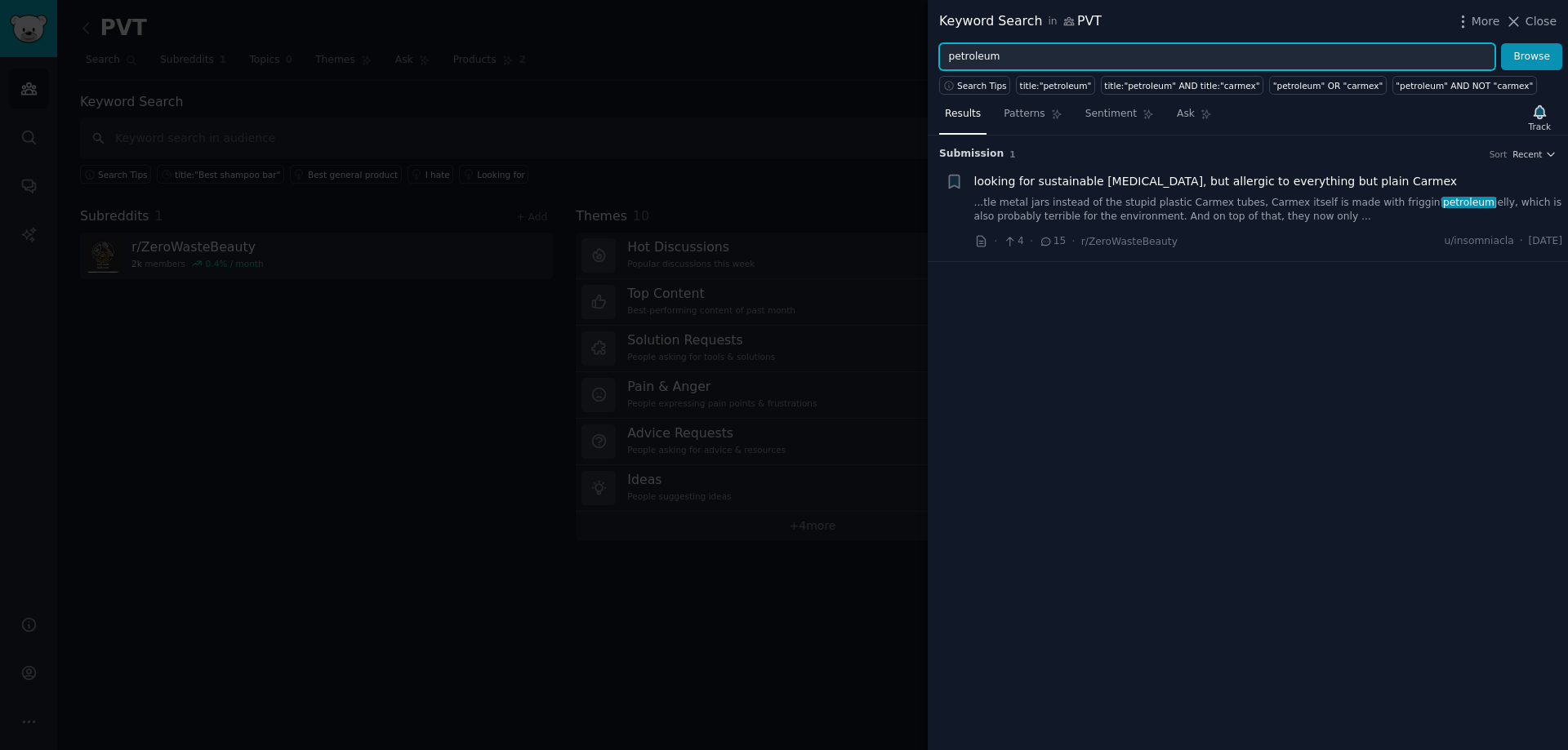
drag, startPoint x: 930, startPoint y: 50, endPoint x: 804, endPoint y: 49, distance: 126.0
click at [804, 49] on div "Keyword Search in PVT More Close petroleum Browse Search Tips title:"petroleum"…" at bounding box center [784, 375] width 1568 height 750
click at [1501, 43] on button "Browse" at bounding box center [1531, 57] width 61 height 28
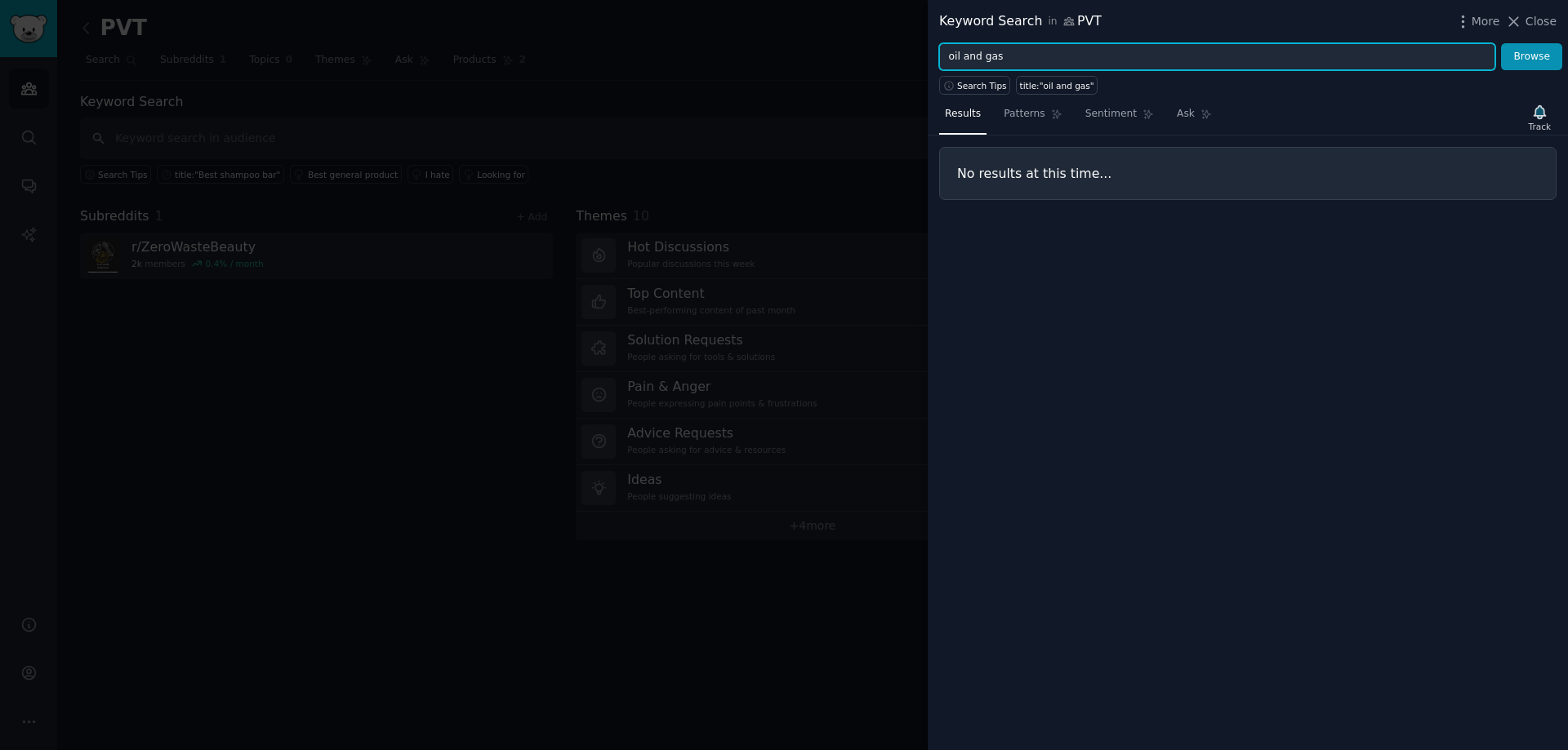
drag, startPoint x: 1039, startPoint y: 46, endPoint x: 864, endPoint y: 49, distance: 175.0
click at [864, 49] on div "Keyword Search in PVT More Close oil and gas Browse Search Tips title:"oil and …" at bounding box center [784, 375] width 1568 height 750
click at [1501, 43] on button "Browse" at bounding box center [1531, 57] width 61 height 28
drag, startPoint x: 1055, startPoint y: 59, endPoint x: 932, endPoint y: 58, distance: 123.0
click at [932, 58] on div "reservoir modeling Browse" at bounding box center [1247, 57] width 640 height 28
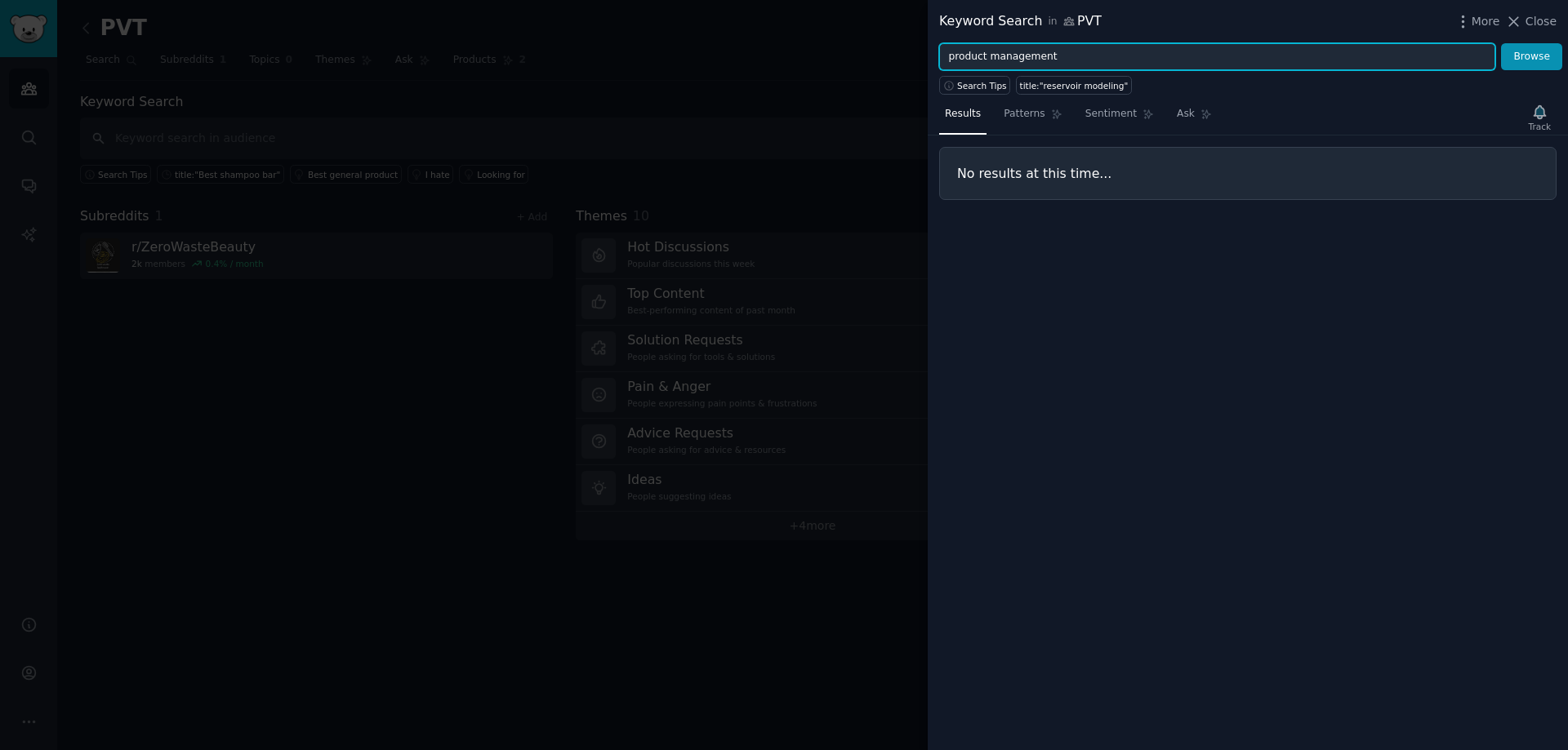
click at [1501, 43] on button "Browse" at bounding box center [1531, 57] width 61 height 28
drag, startPoint x: 1061, startPoint y: 56, endPoint x: 986, endPoint y: 54, distance: 75.0
click at [986, 54] on input "product management" at bounding box center [1217, 57] width 556 height 28
type input "product"
click at [1501, 43] on button "Browse" at bounding box center [1531, 57] width 61 height 28
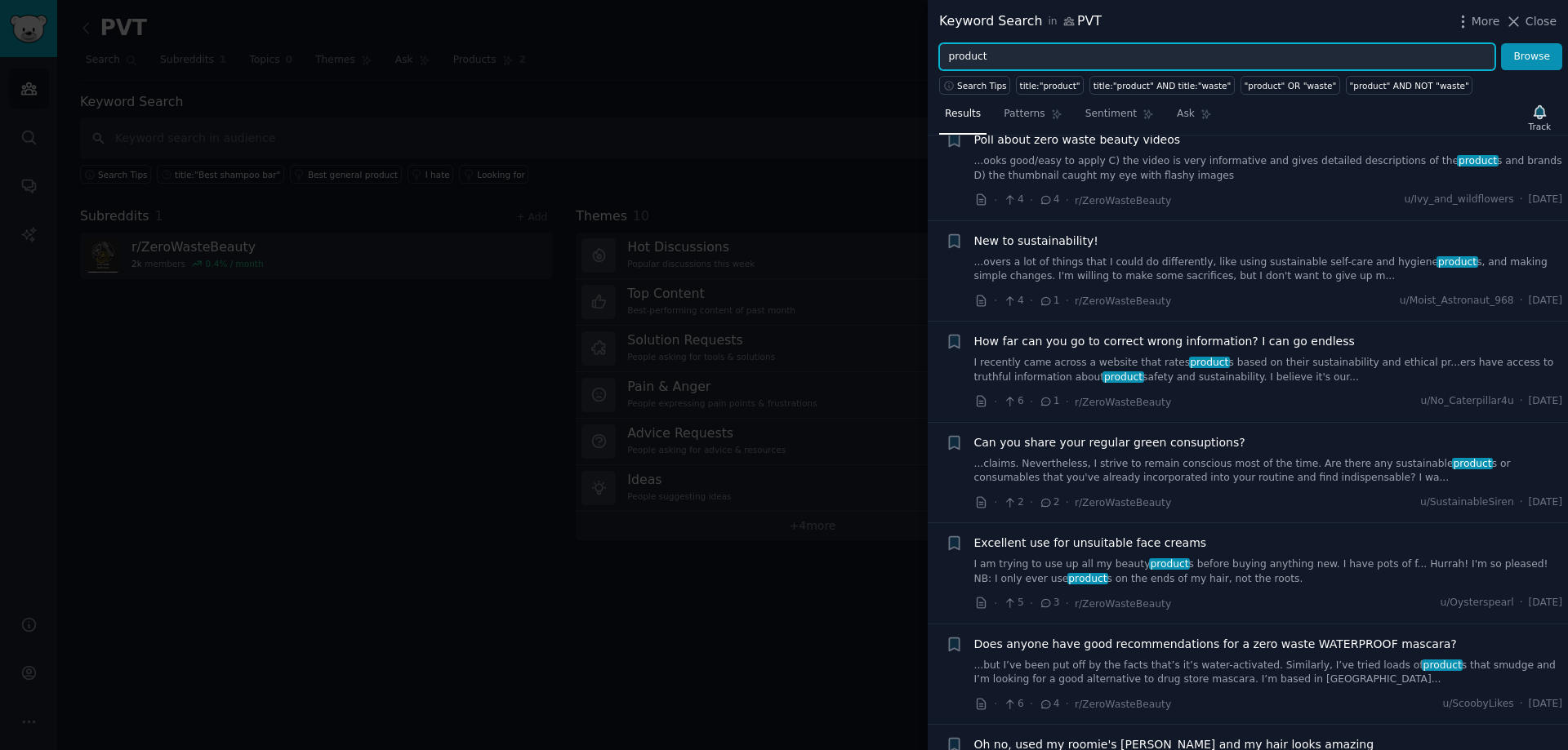
scroll to position [163, 0]
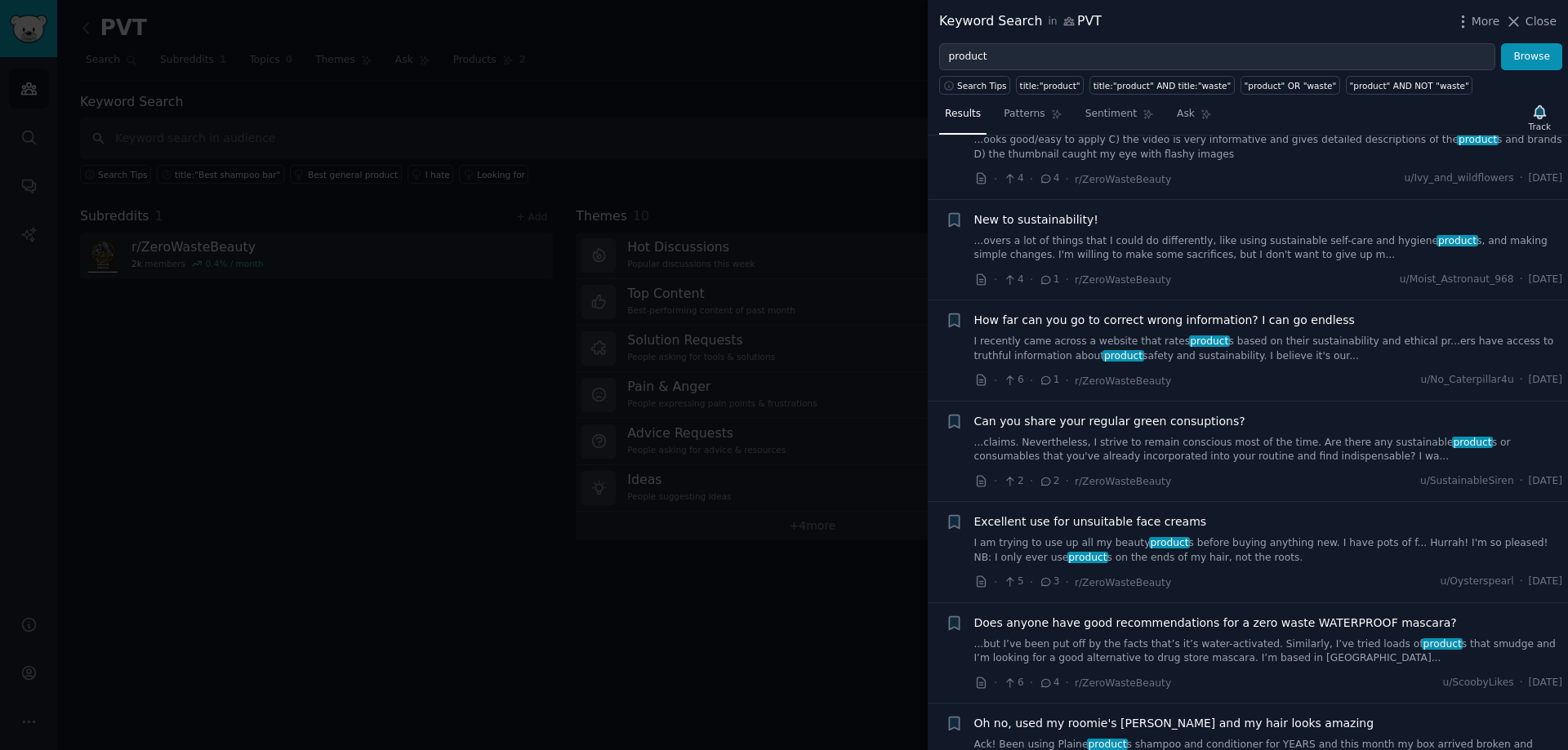
click at [1529, 20] on span "Close" at bounding box center [1540, 22] width 31 height 17
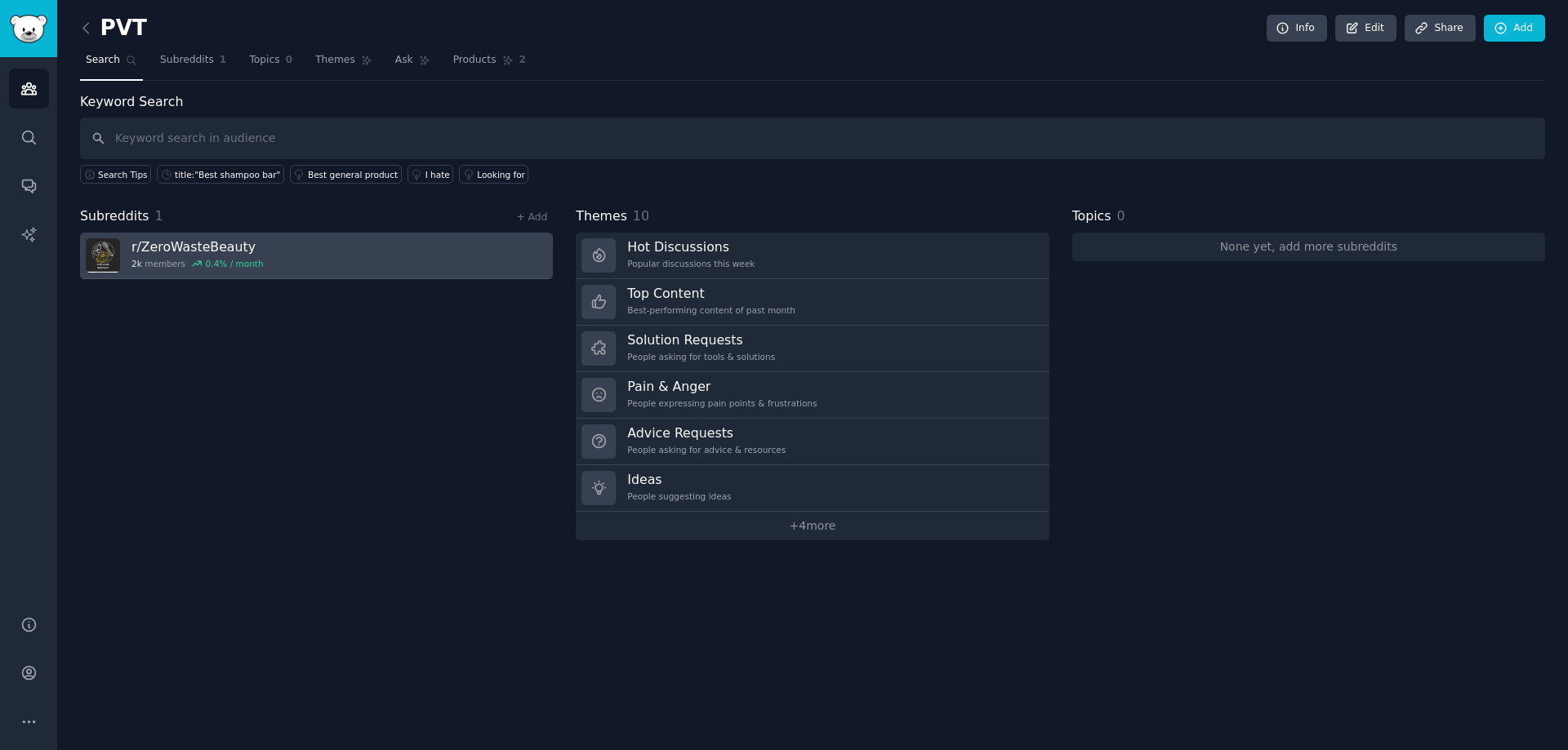
drag, startPoint x: 527, startPoint y: 250, endPoint x: 456, endPoint y: 258, distance: 71.4
click at [456, 258] on link "r/ ZeroWasteBeauty 2k members 0.4 % / month" at bounding box center [316, 256] width 473 height 47
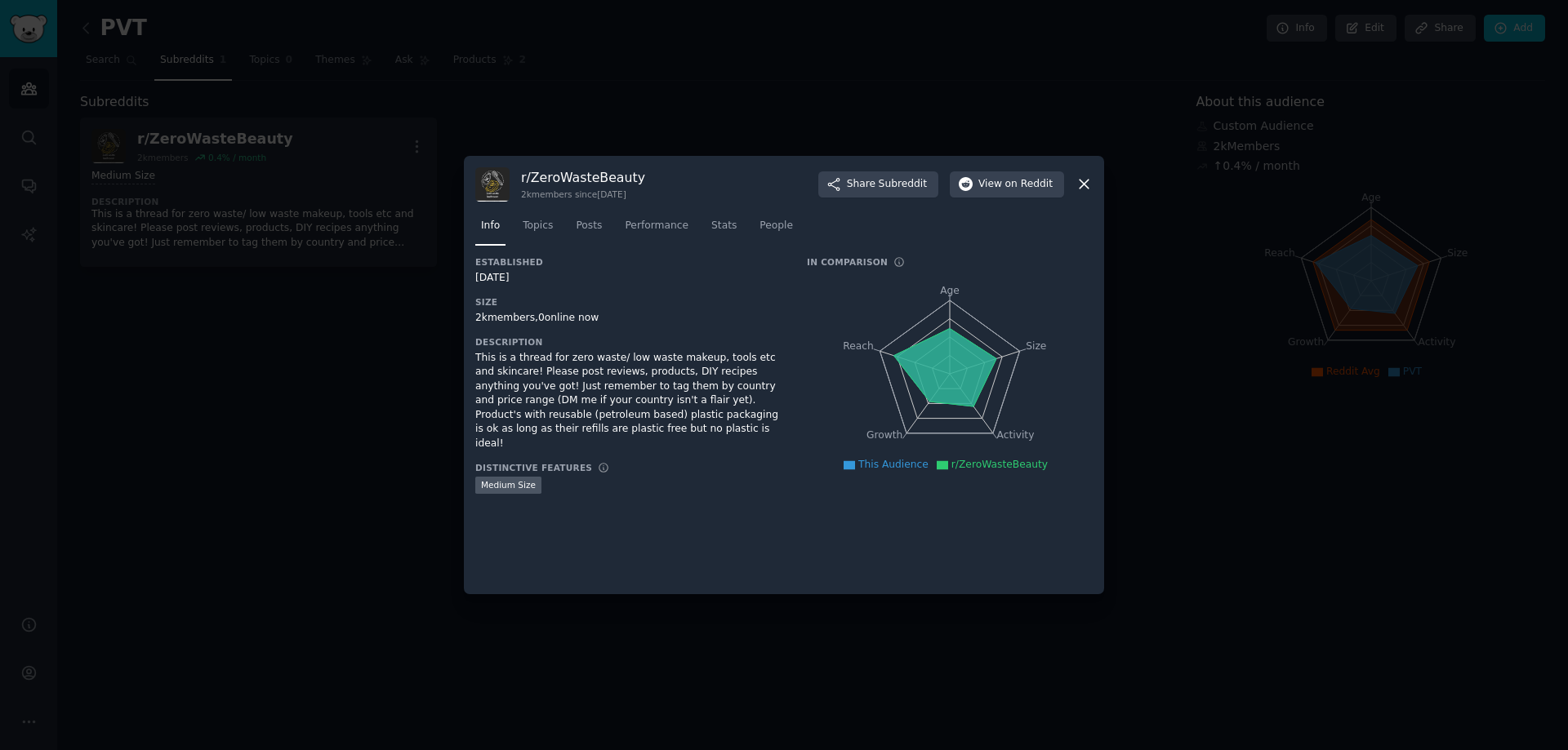
click at [1091, 177] on icon at bounding box center [1084, 183] width 17 height 17
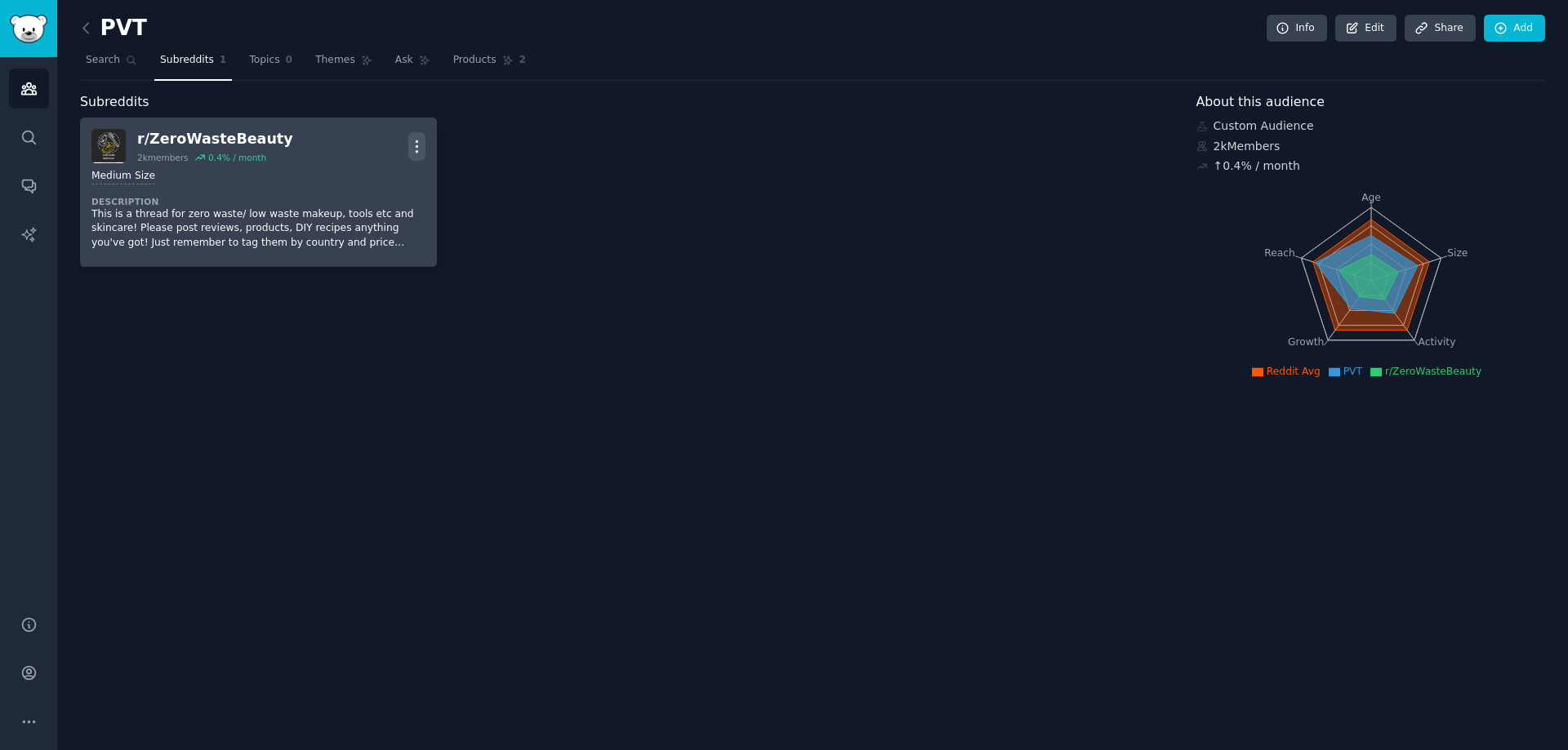
click at [420, 143] on icon "button" at bounding box center [416, 146] width 17 height 17
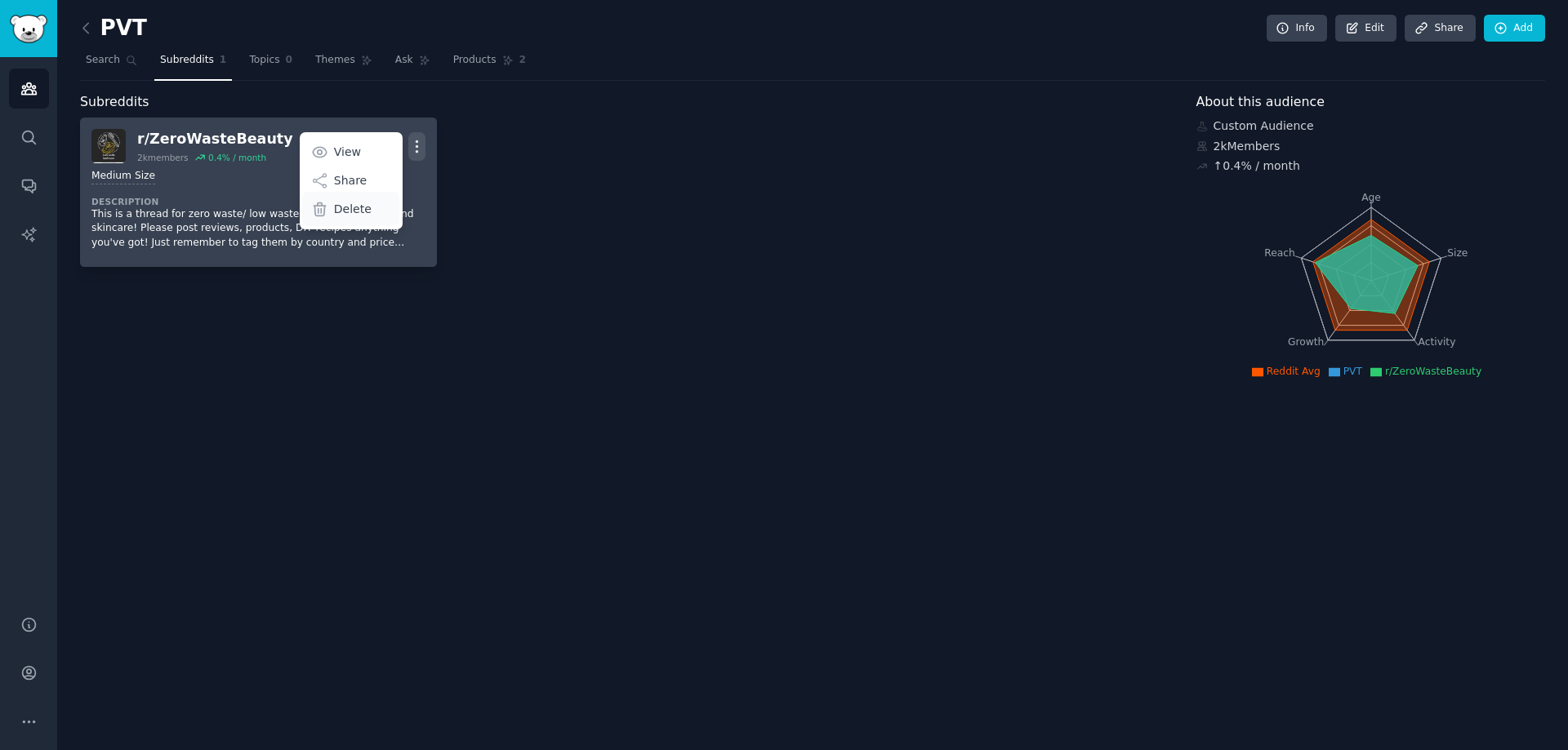
click at [347, 206] on p "Delete" at bounding box center [353, 209] width 38 height 17
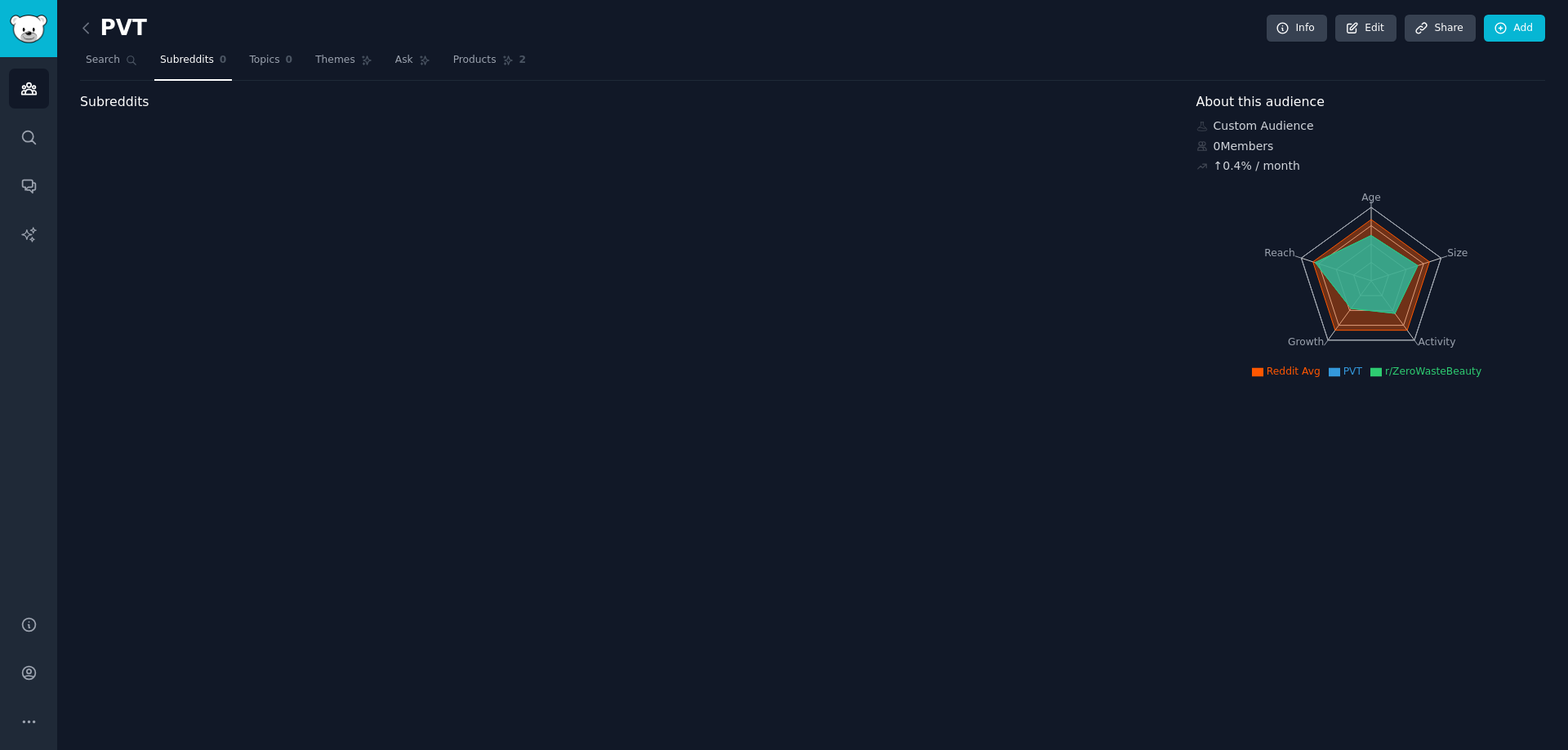
click at [366, 214] on div "Subreddits" at bounding box center [626, 238] width 1094 height 291
click at [102, 60] on span "Search" at bounding box center [102, 60] width 34 height 14
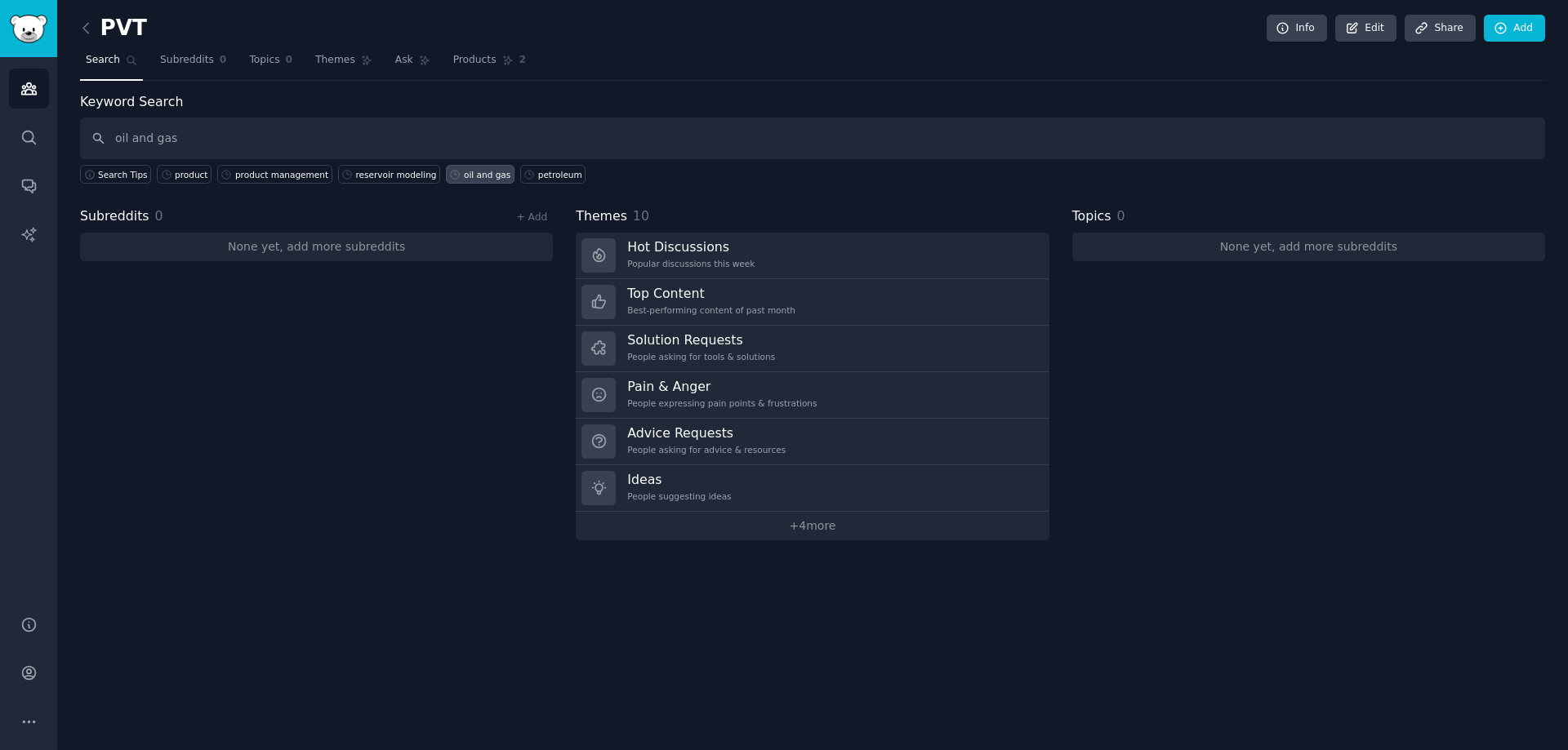
type input "oil and gas"
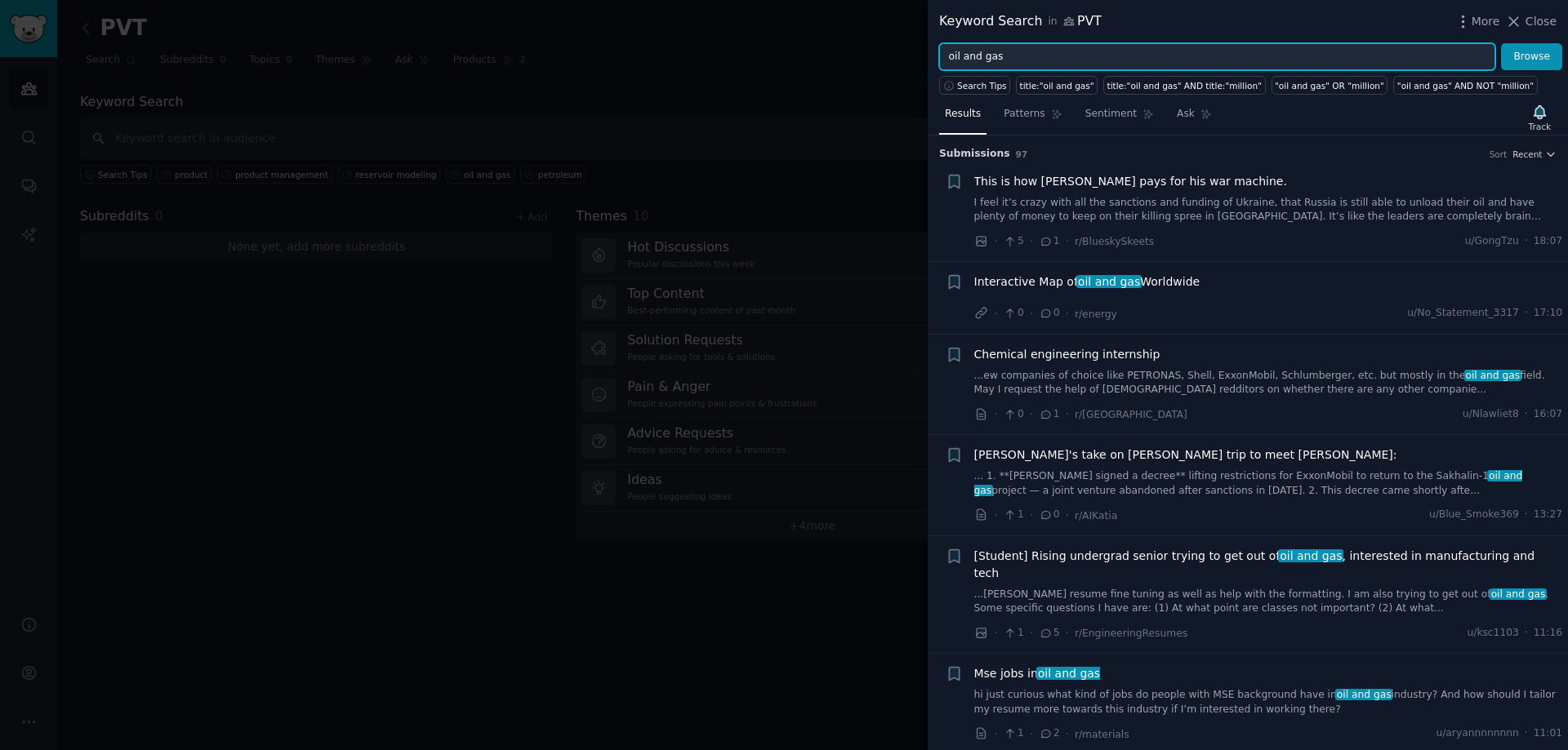
drag, startPoint x: 1020, startPoint y: 61, endPoint x: 657, endPoint y: 62, distance: 363.0
click at [657, 62] on div "Keyword Search in PVT More Close oil and gas Browse Search Tips title:"oil and …" at bounding box center [784, 375] width 1568 height 750
click at [1501, 43] on button "Browse" at bounding box center [1531, 57] width 61 height 28
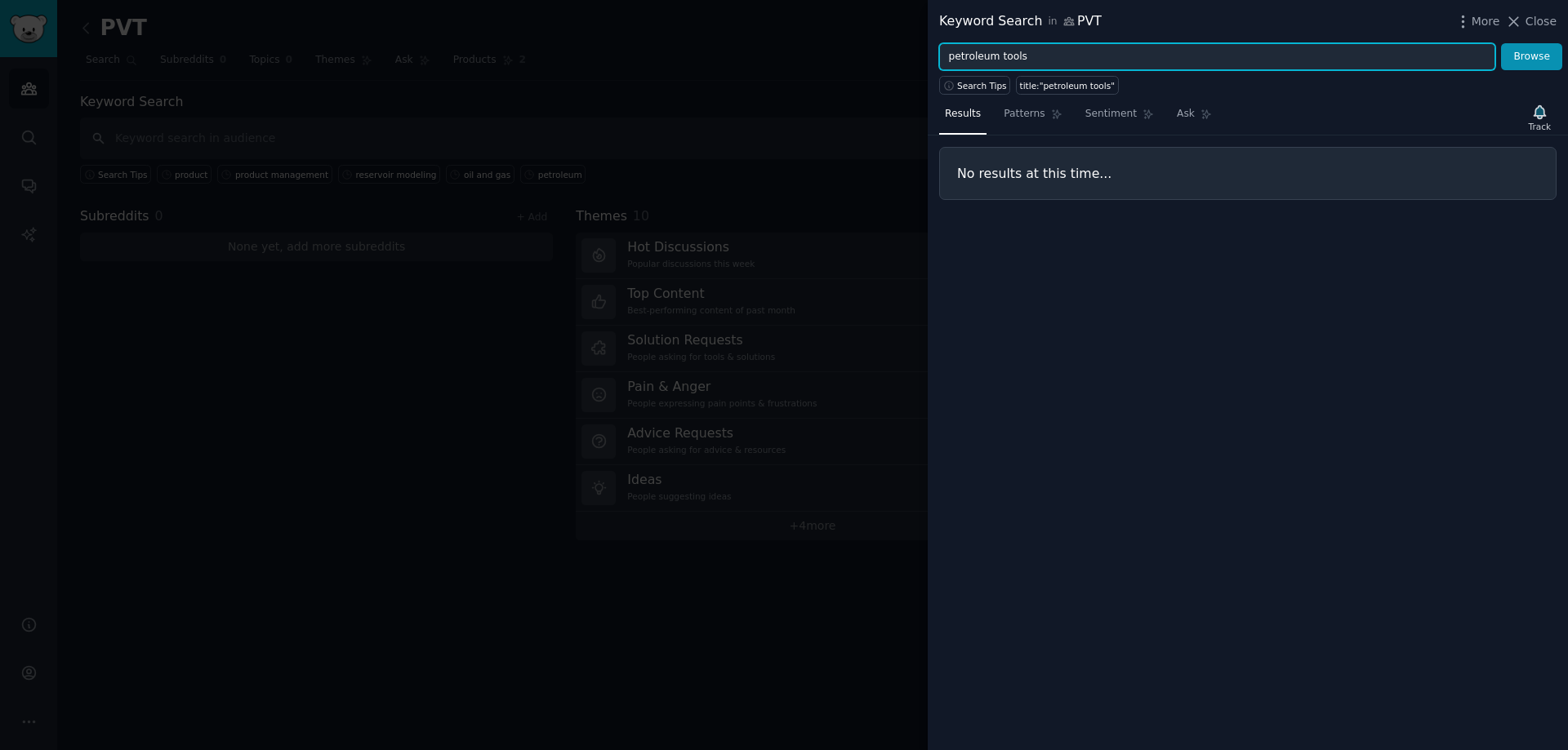
click at [1013, 45] on input "petroleum tools" at bounding box center [1217, 57] width 556 height 28
click at [1501, 43] on button "Browse" at bounding box center [1531, 57] width 61 height 28
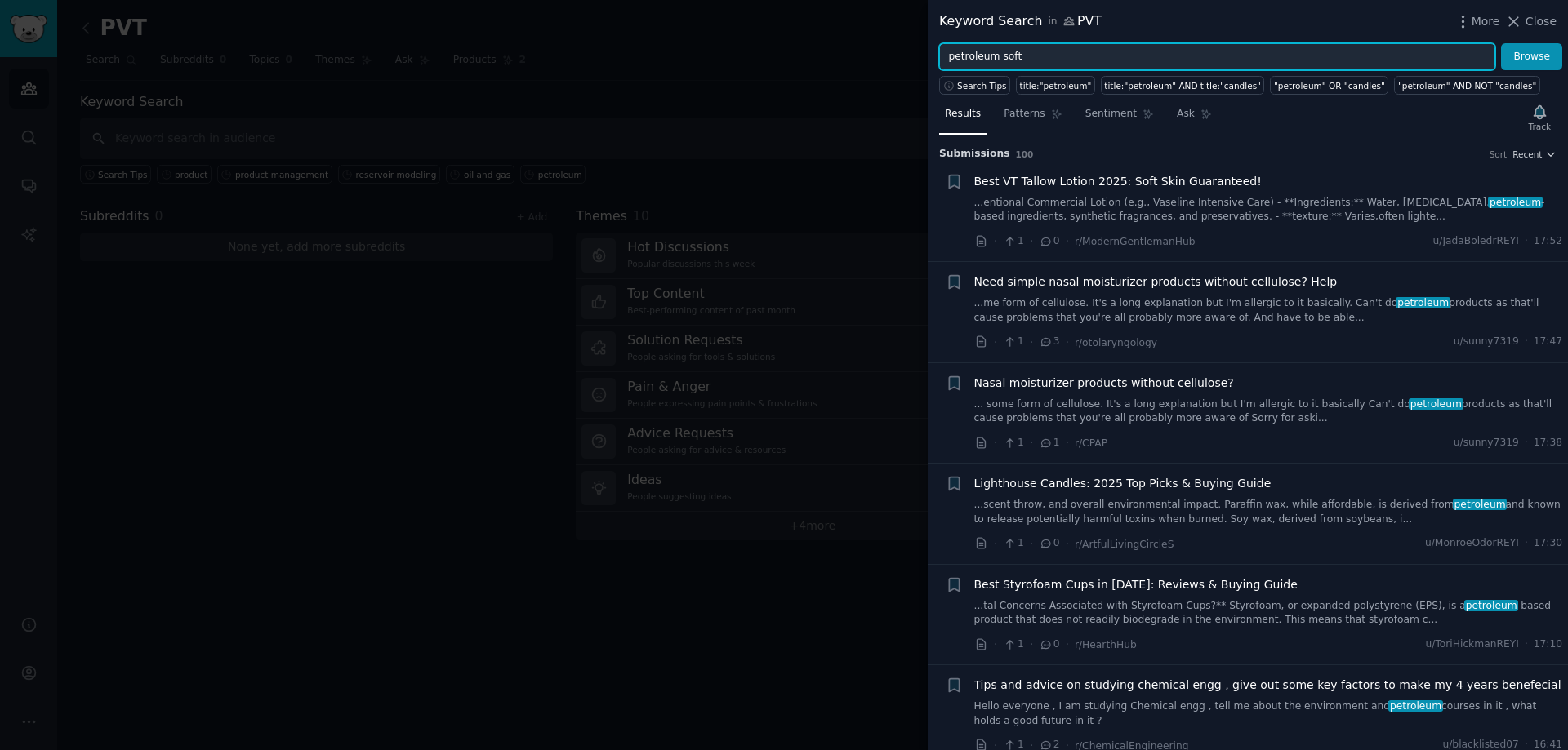
click at [1501, 43] on button "Browse" at bounding box center [1531, 57] width 61 height 28
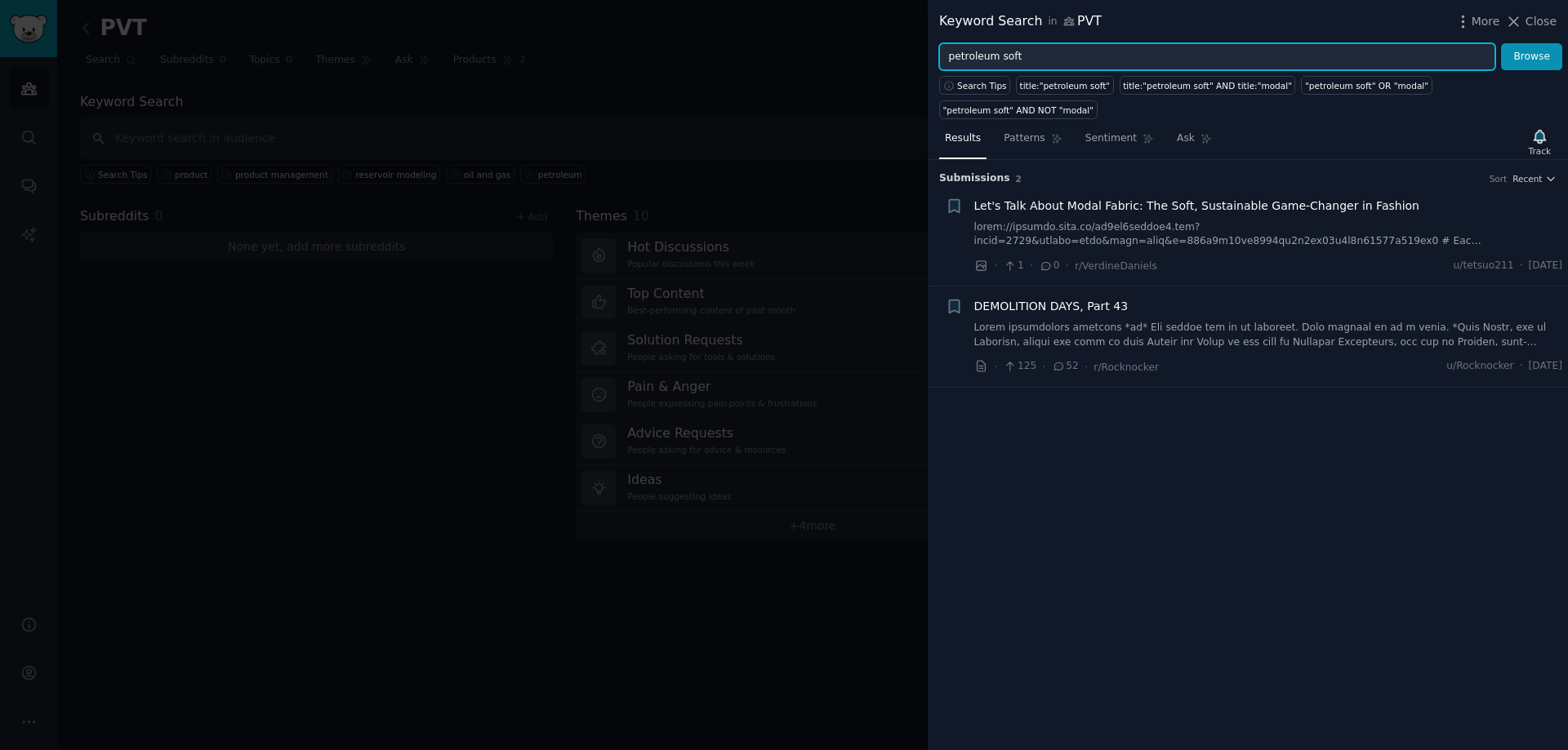
click at [1002, 54] on input "petroleum soft" at bounding box center [1217, 57] width 556 height 28
click at [1501, 43] on button "Browse" at bounding box center [1531, 57] width 61 height 28
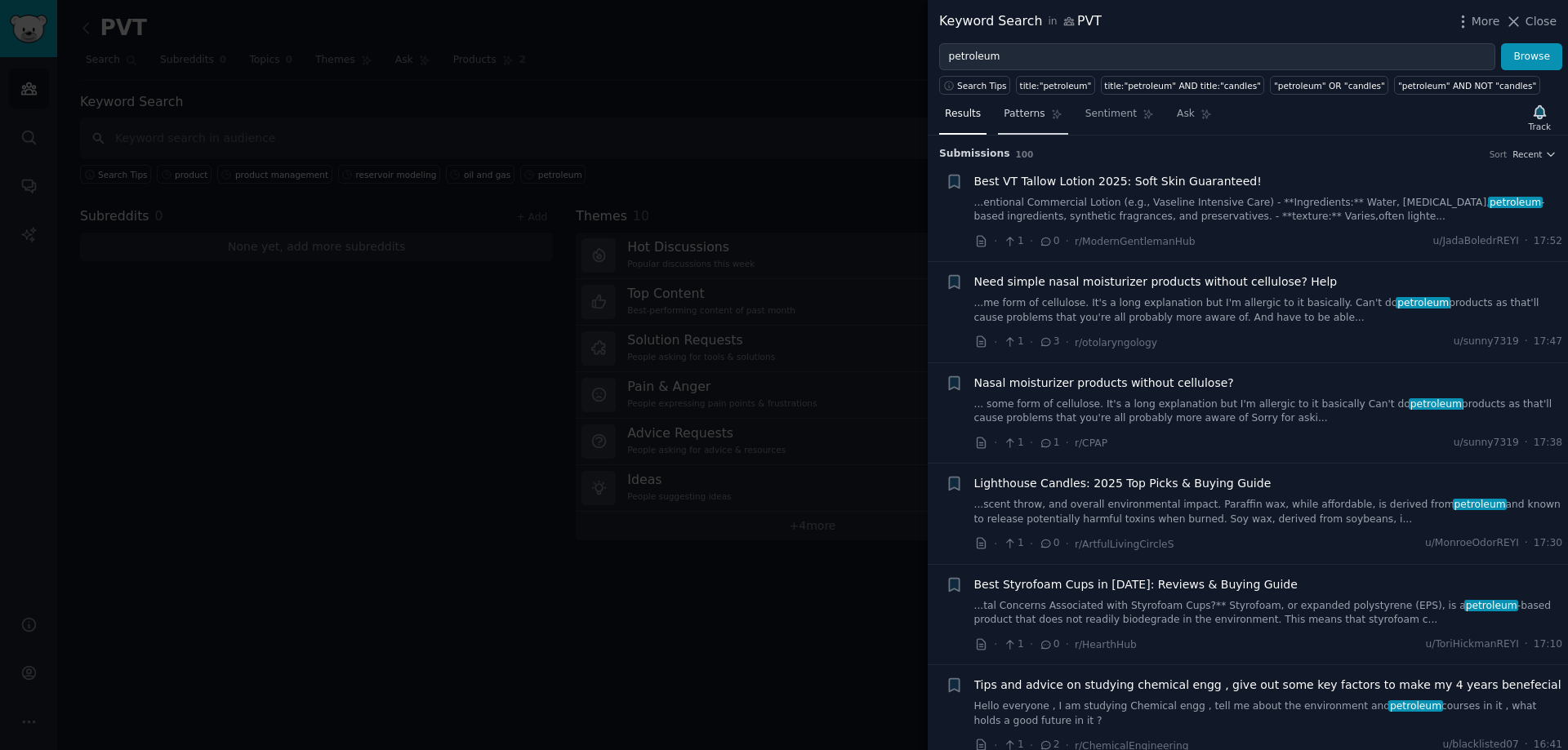
click at [1028, 111] on span "Patterns" at bounding box center [1023, 114] width 40 height 14
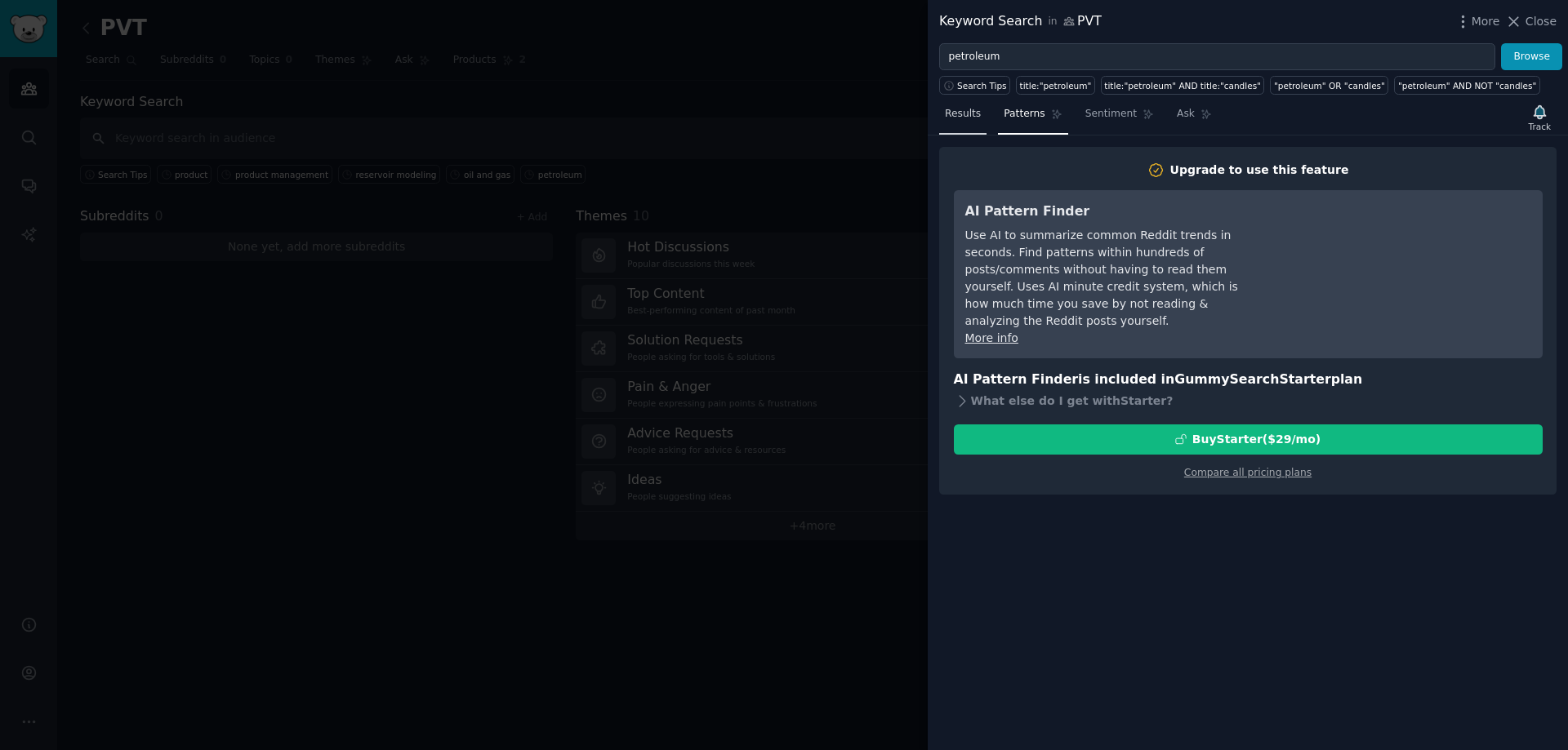
click at [971, 109] on span "Results" at bounding box center [962, 114] width 36 height 14
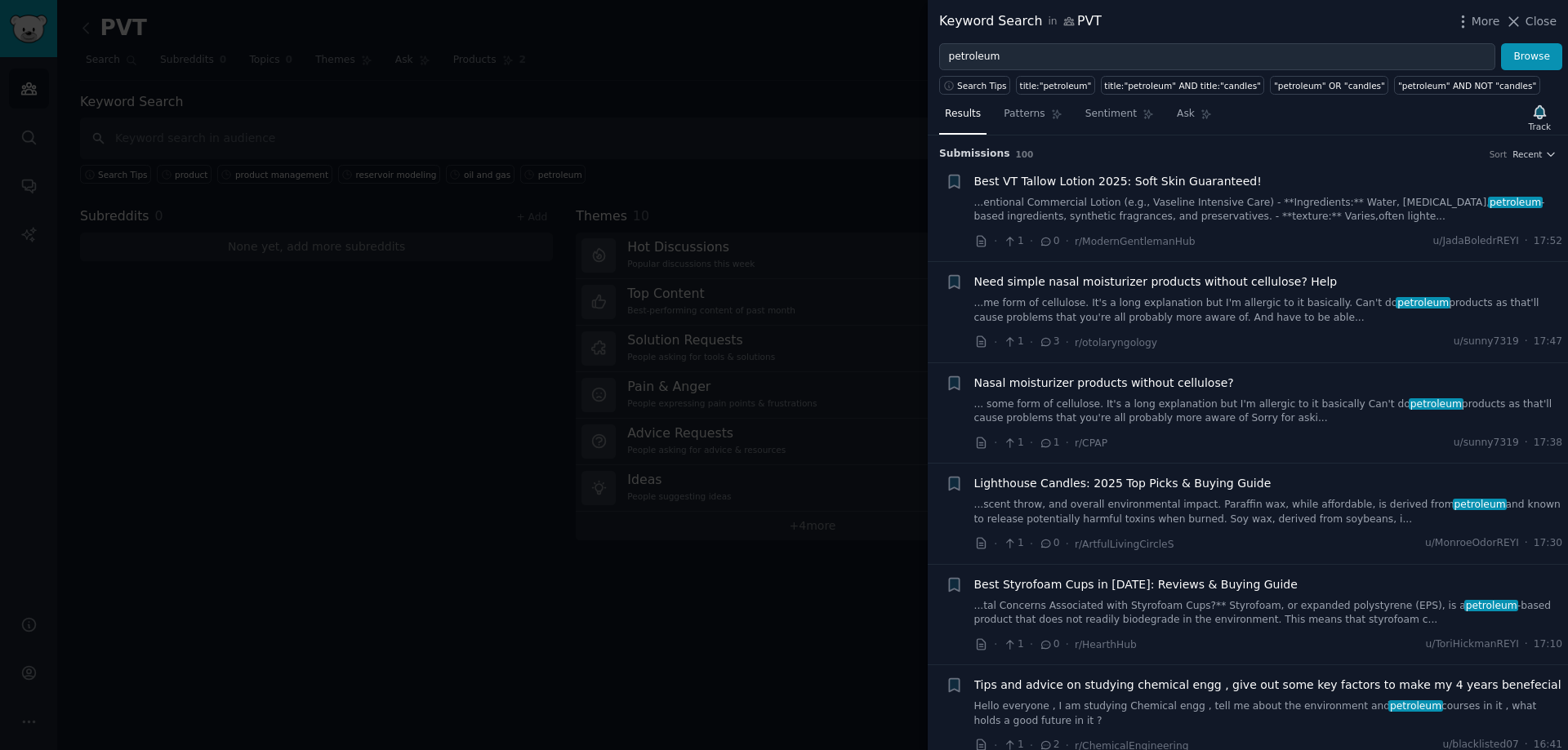
click at [963, 119] on span "Results" at bounding box center [962, 114] width 36 height 14
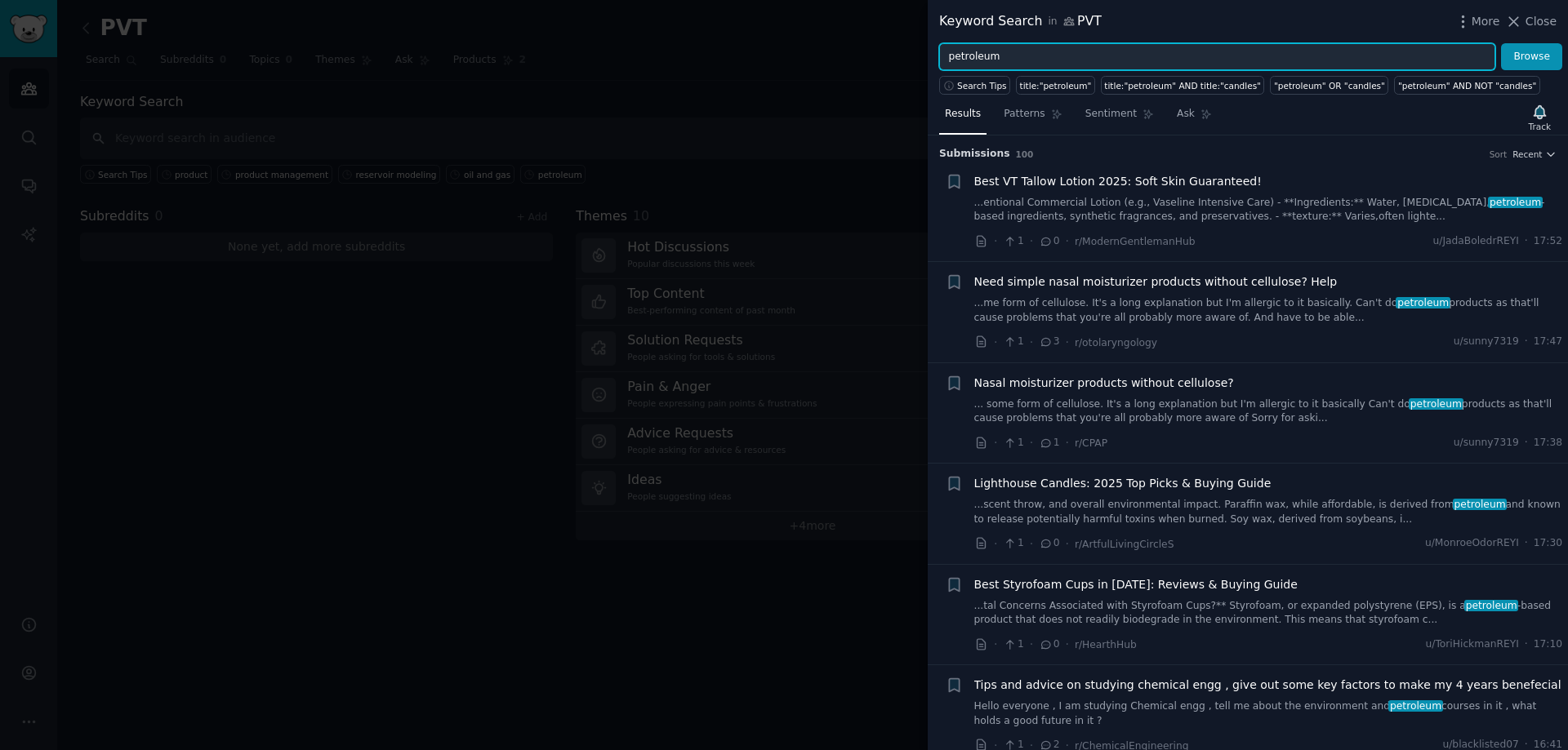
click at [1014, 50] on input "petroleum" at bounding box center [1217, 57] width 556 height 28
click at [1501, 43] on button "Browse" at bounding box center [1531, 57] width 61 height 28
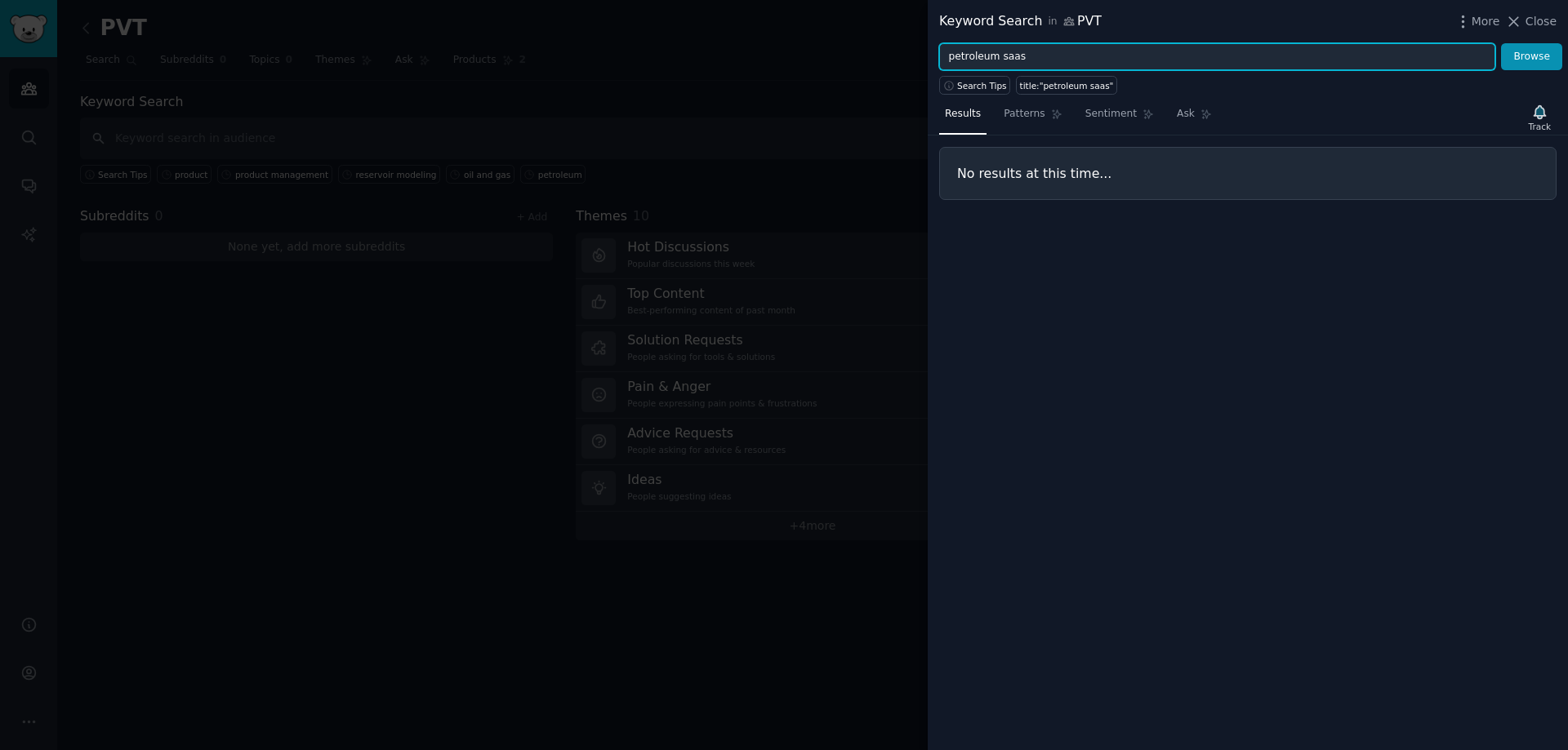
drag, startPoint x: 1026, startPoint y: 55, endPoint x: 870, endPoint y: 52, distance: 156.0
click at [870, 52] on div "Keyword Search in PVT More Close petroleum saas Browse Search Tips title:"petro…" at bounding box center [784, 375] width 1568 height 750
type input "well calculator"
click at [1501, 43] on button "Browse" at bounding box center [1531, 57] width 61 height 28
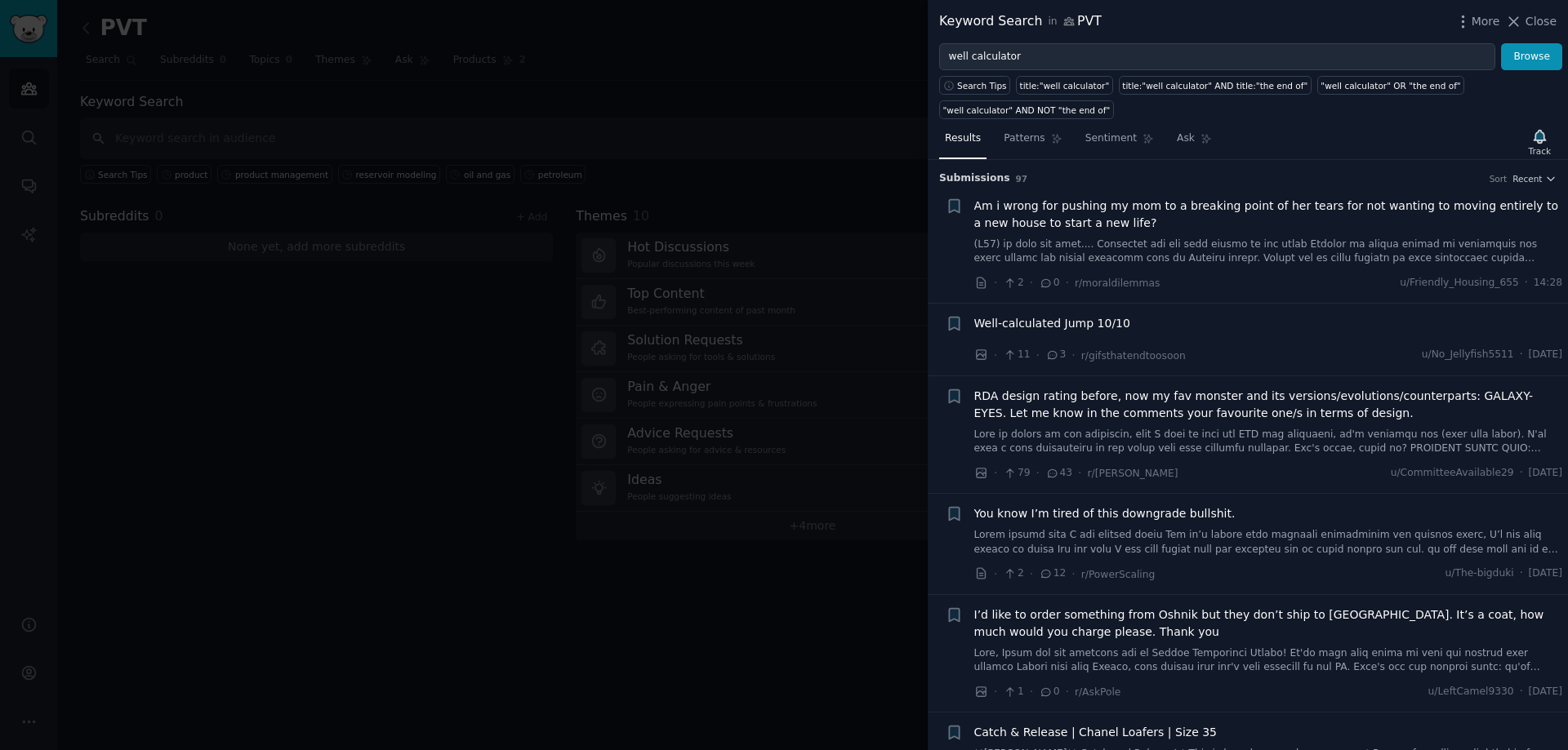
click at [1075, 334] on div "Well-calculated Jump 10/10" at bounding box center [1268, 326] width 589 height 22
click at [390, 550] on div at bounding box center [784, 375] width 1568 height 750
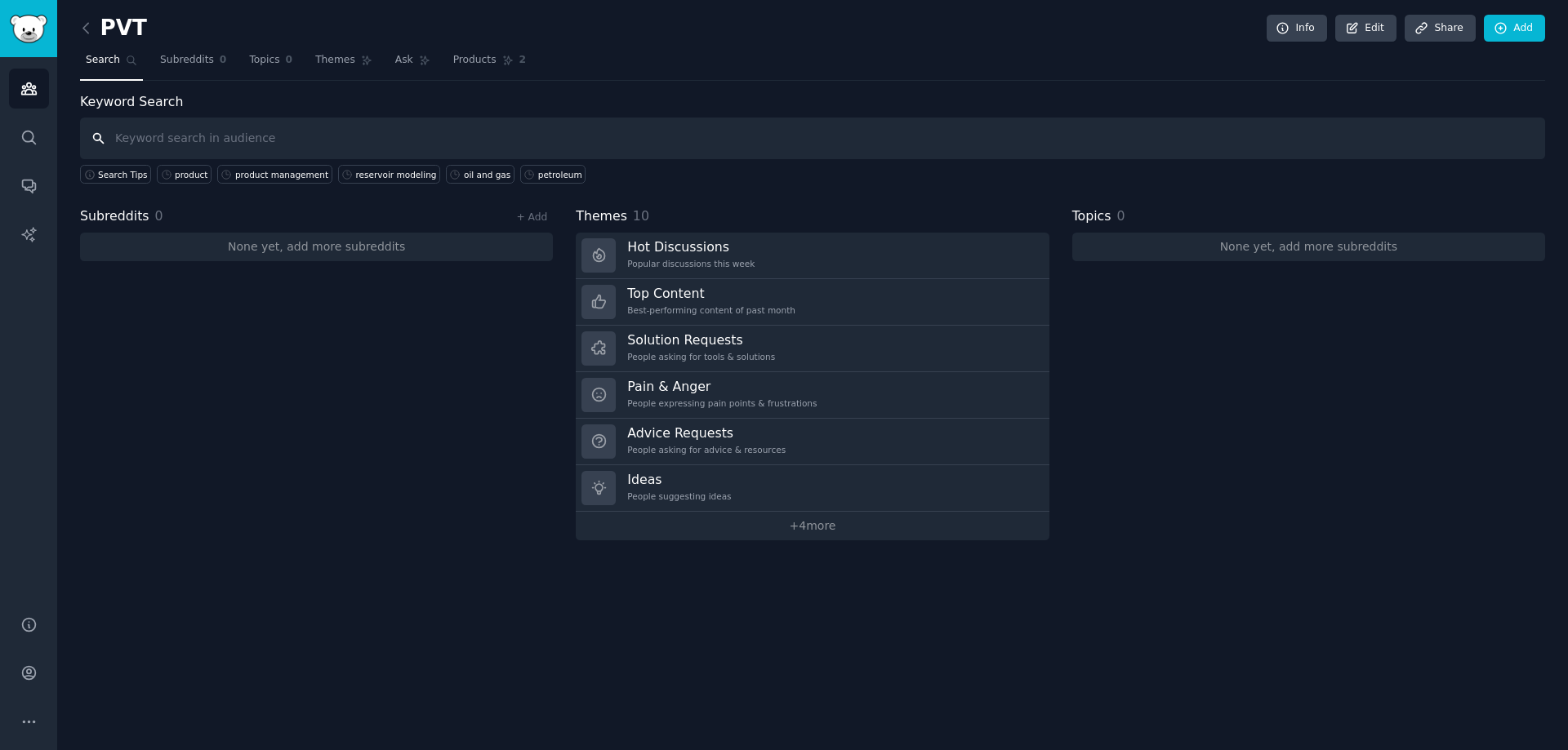
click at [159, 137] on input "text" at bounding box center [812, 138] width 1465 height 41
type input "petroleum trends"
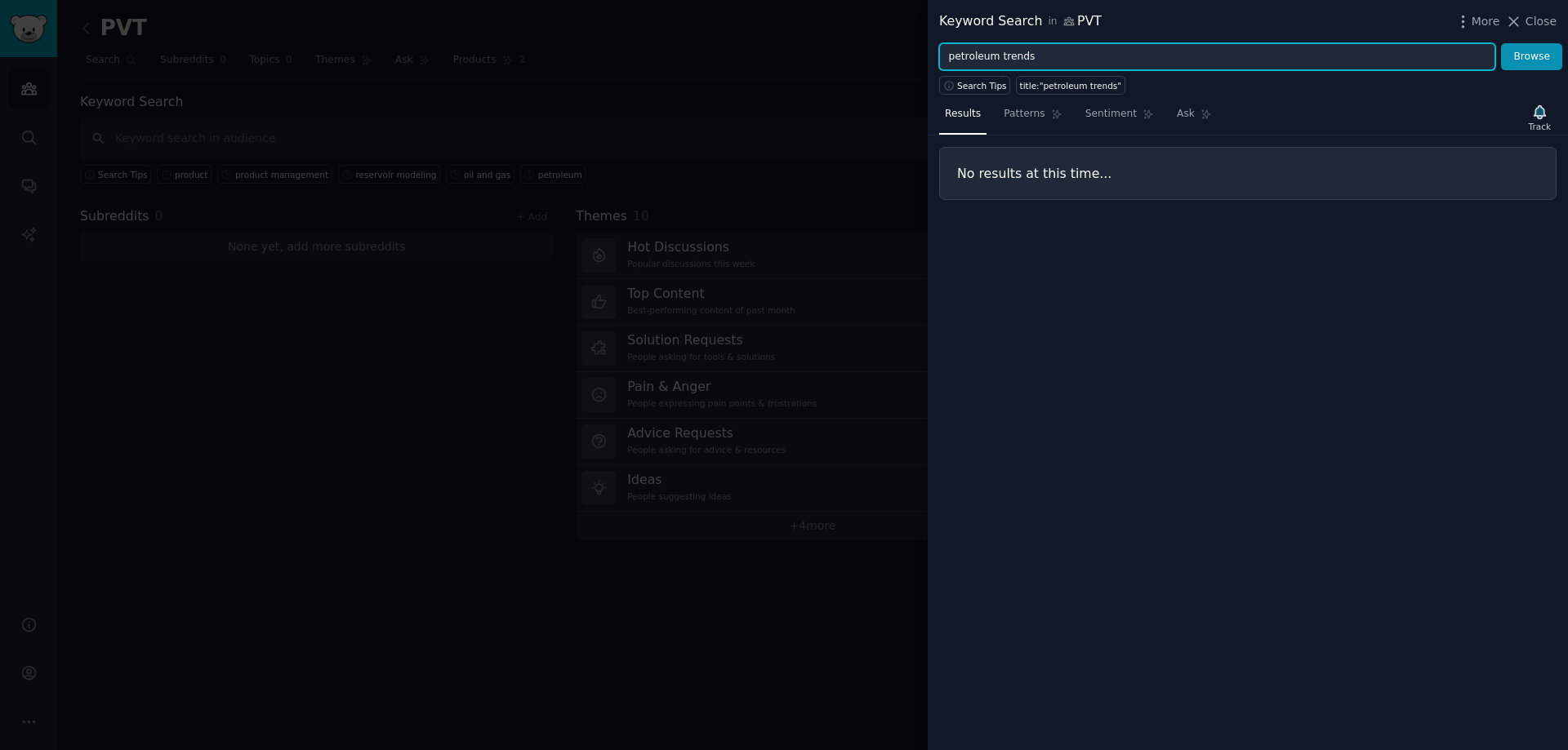
drag, startPoint x: 1041, startPoint y: 67, endPoint x: 625, endPoint y: 48, distance: 416.4
click at [629, 49] on div "Keyword Search in PVT More Close petroleum trends Browse Search Tips title:"pet…" at bounding box center [784, 375] width 1568 height 750
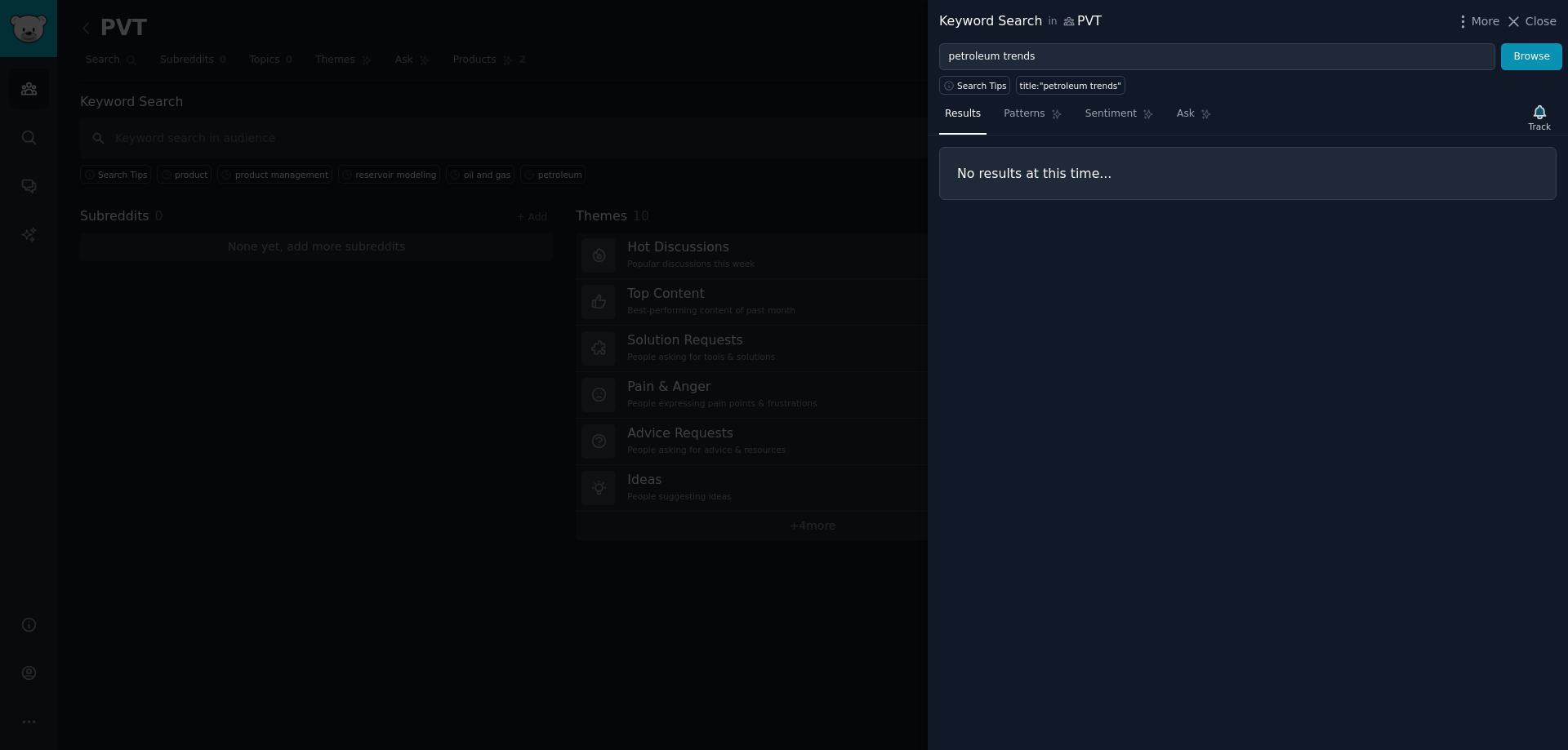
click at [172, 92] on div at bounding box center [784, 375] width 1568 height 750
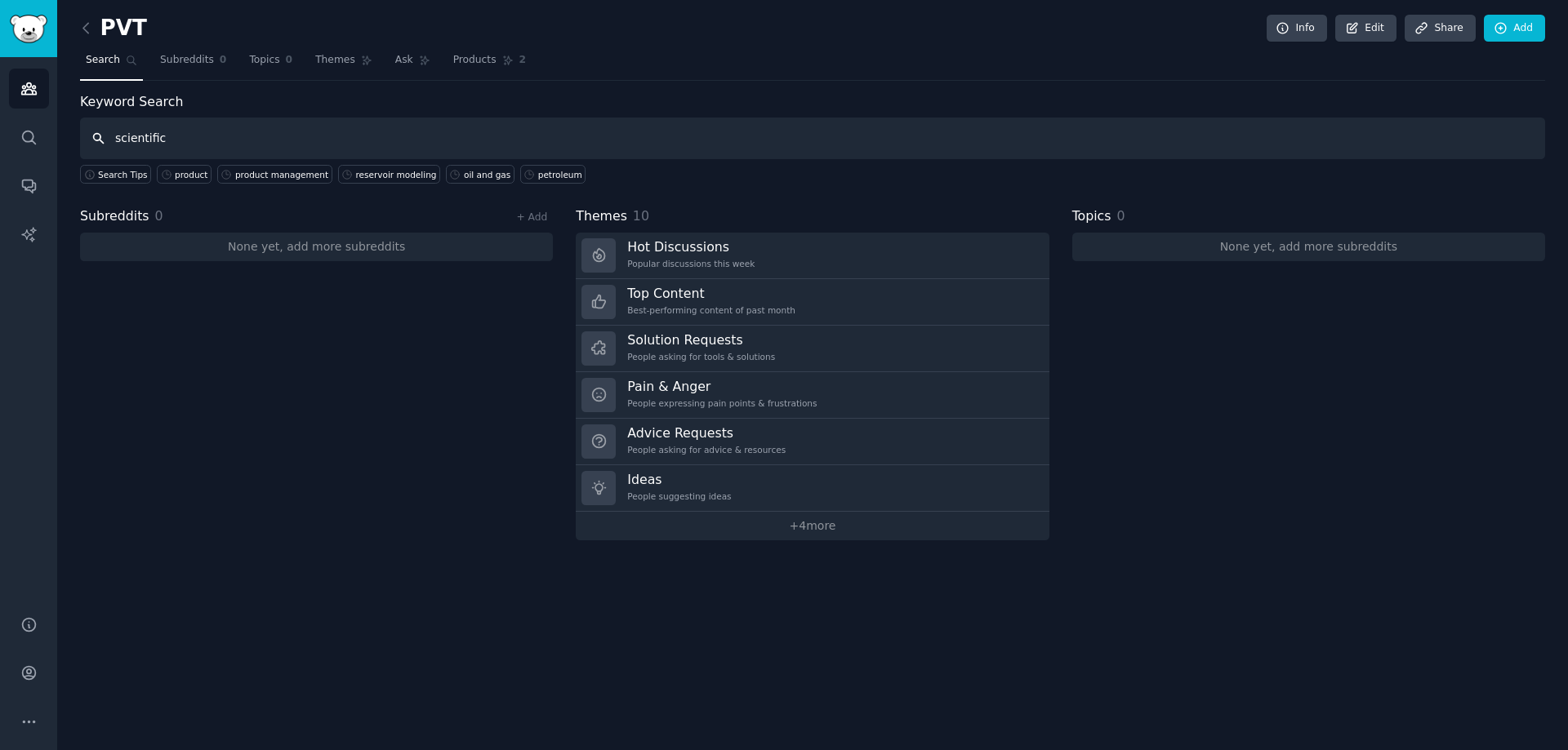
type input "scientific"
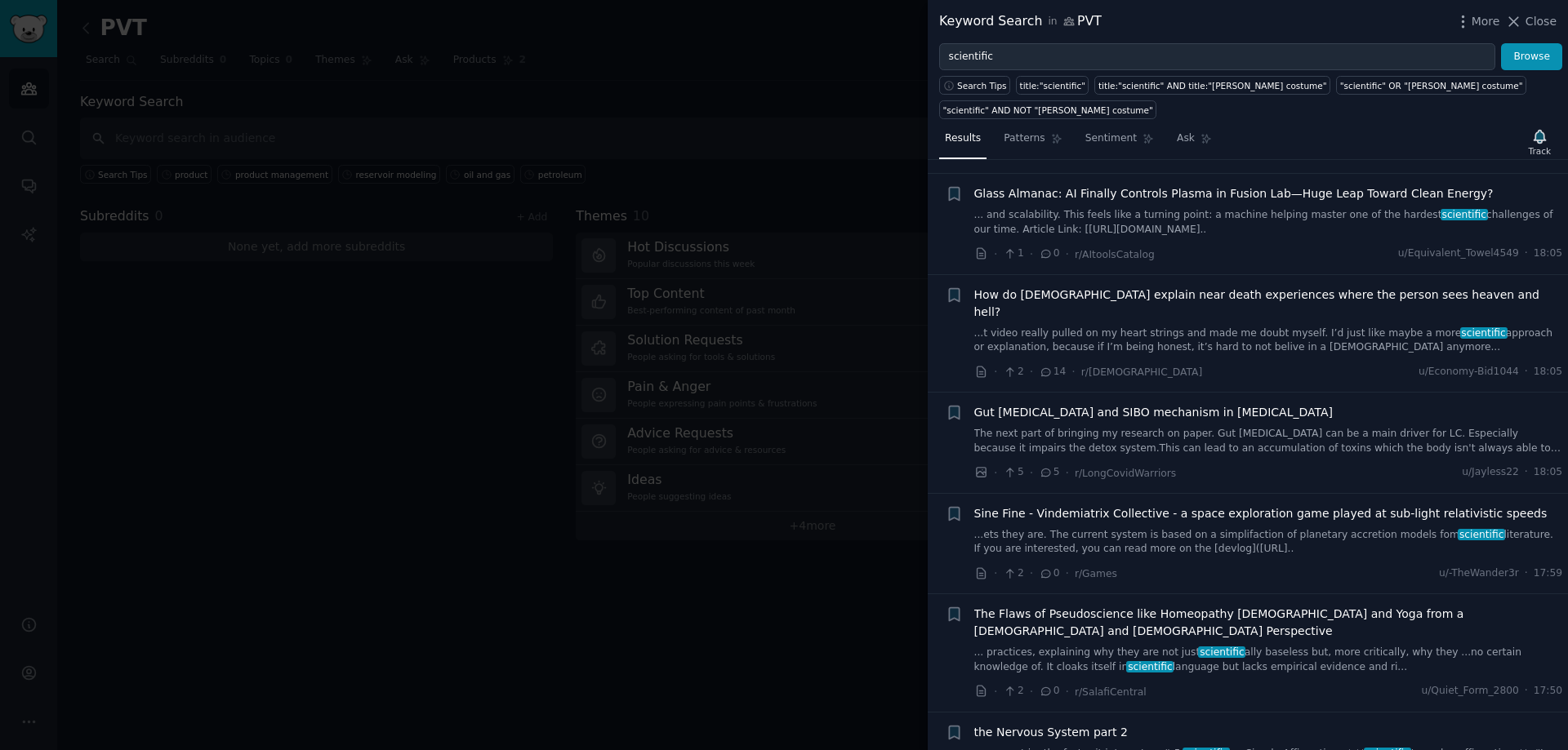
scroll to position [1306, 0]
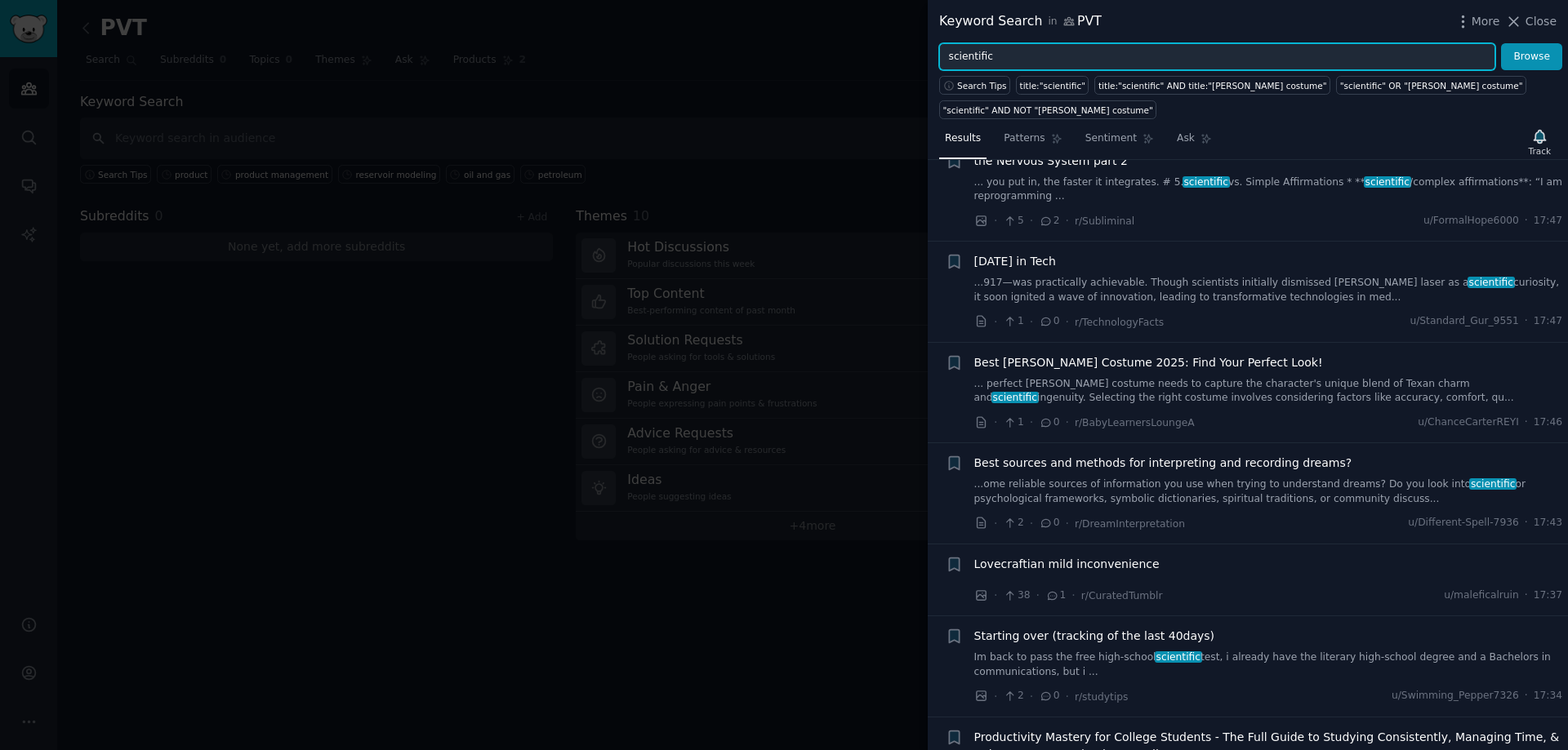
click at [1012, 55] on input "scientific" at bounding box center [1217, 57] width 556 height 28
type input "scientific soft"
click at [1501, 43] on button "Browse" at bounding box center [1531, 57] width 61 height 28
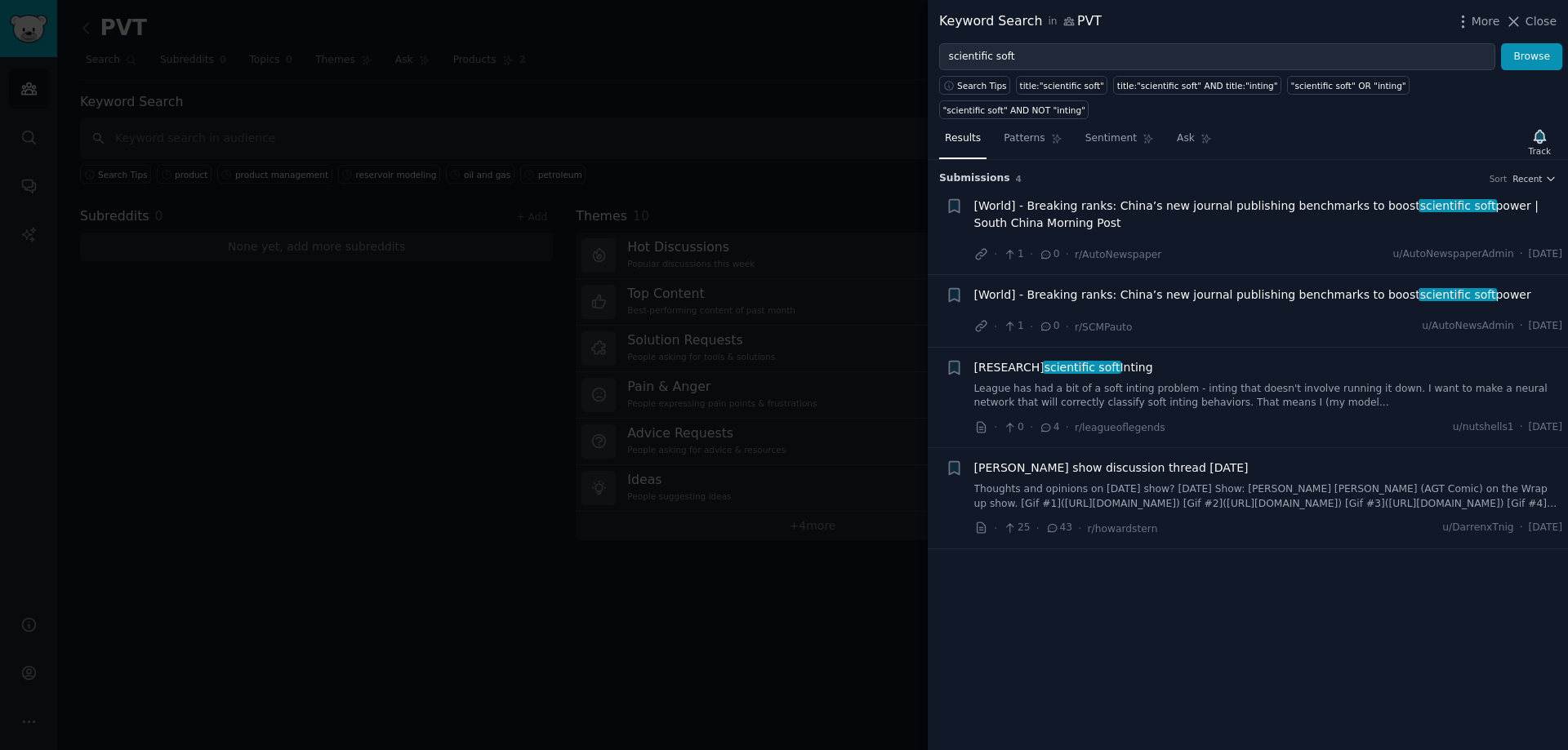
click at [1059, 198] on span "[World] - Breaking ranks: China’s new journal publishing benchmarks to boost sc…" at bounding box center [1268, 215] width 589 height 34
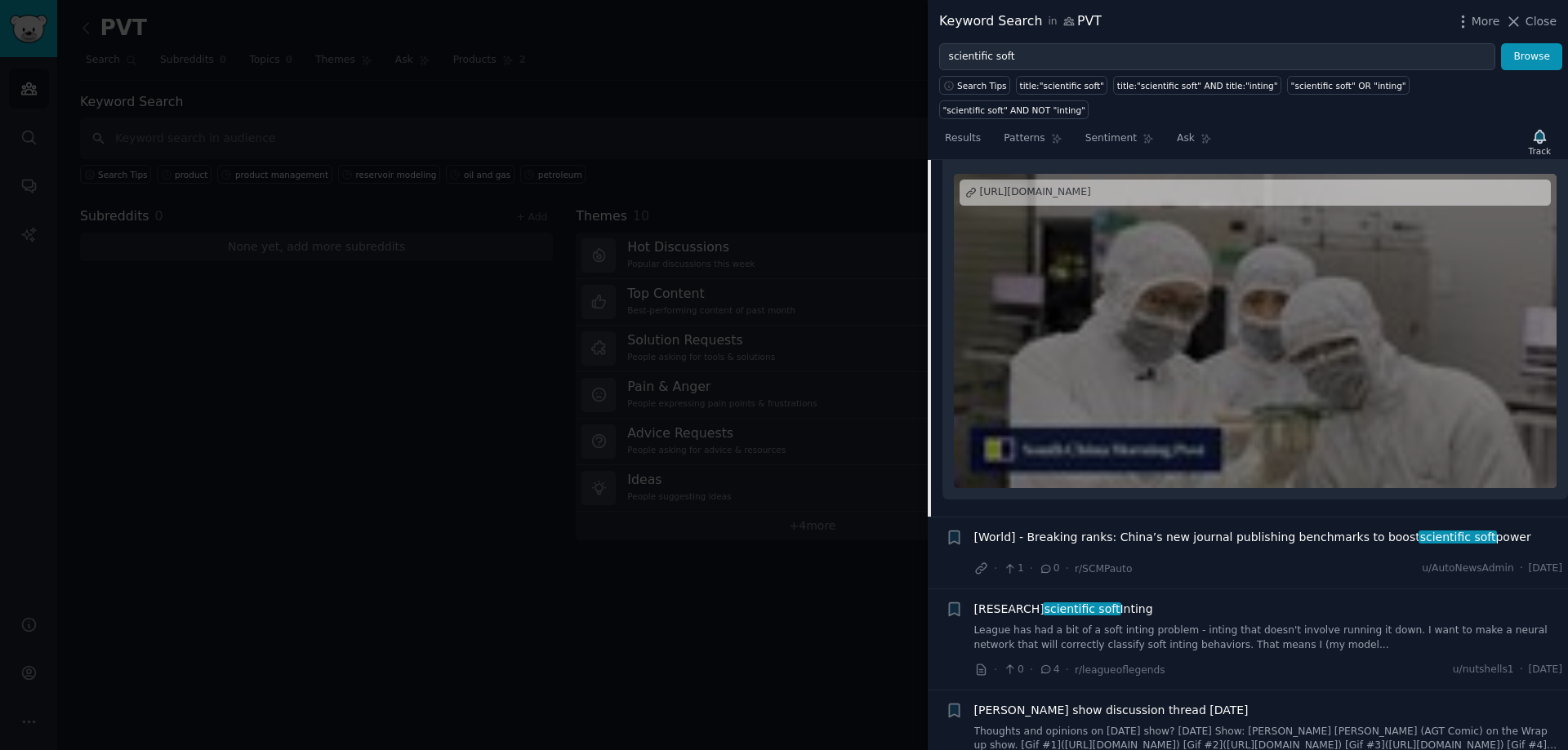
scroll to position [208, 0]
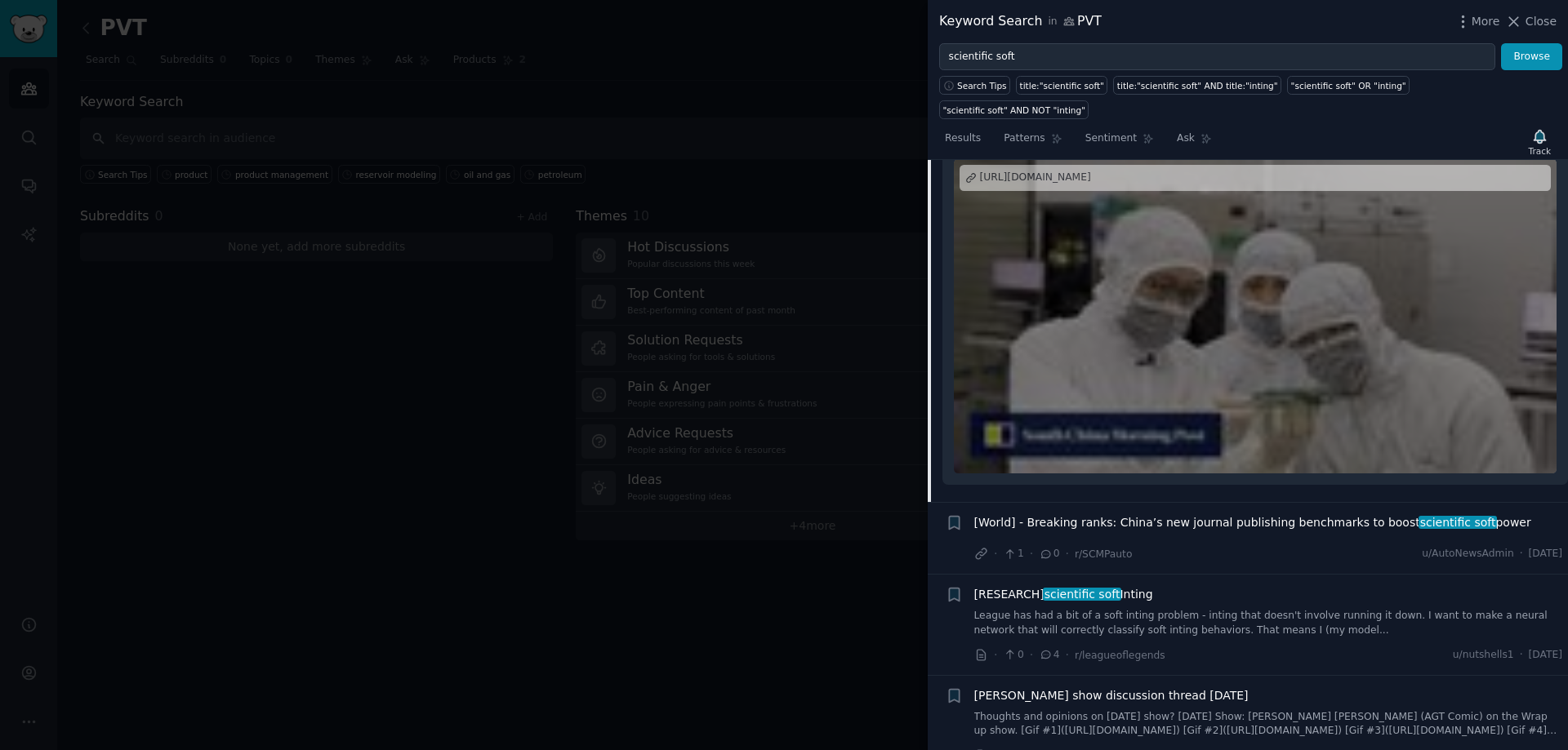
click at [1068, 587] on span "scientific soft" at bounding box center [1081, 594] width 78 height 13
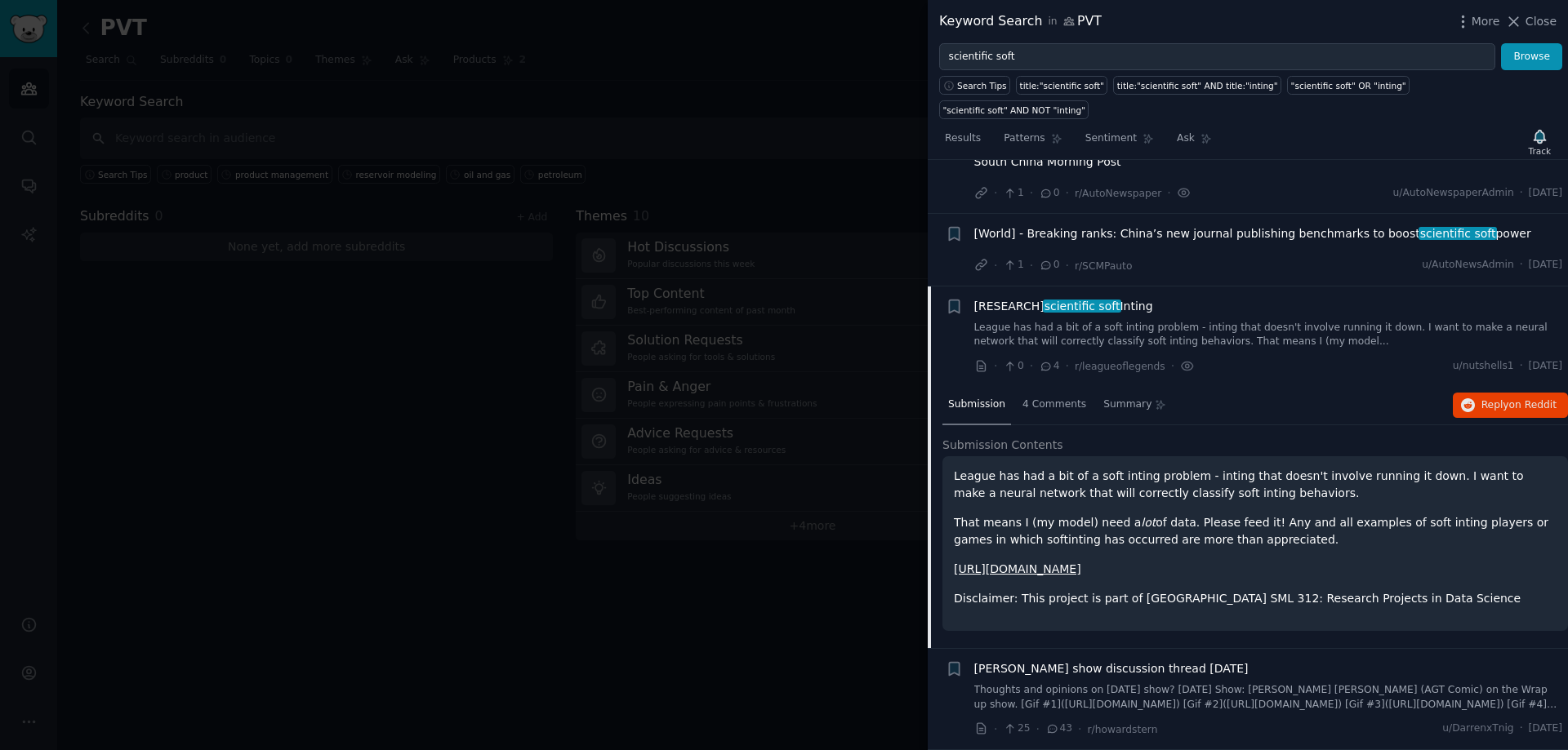
scroll to position [37, 0]
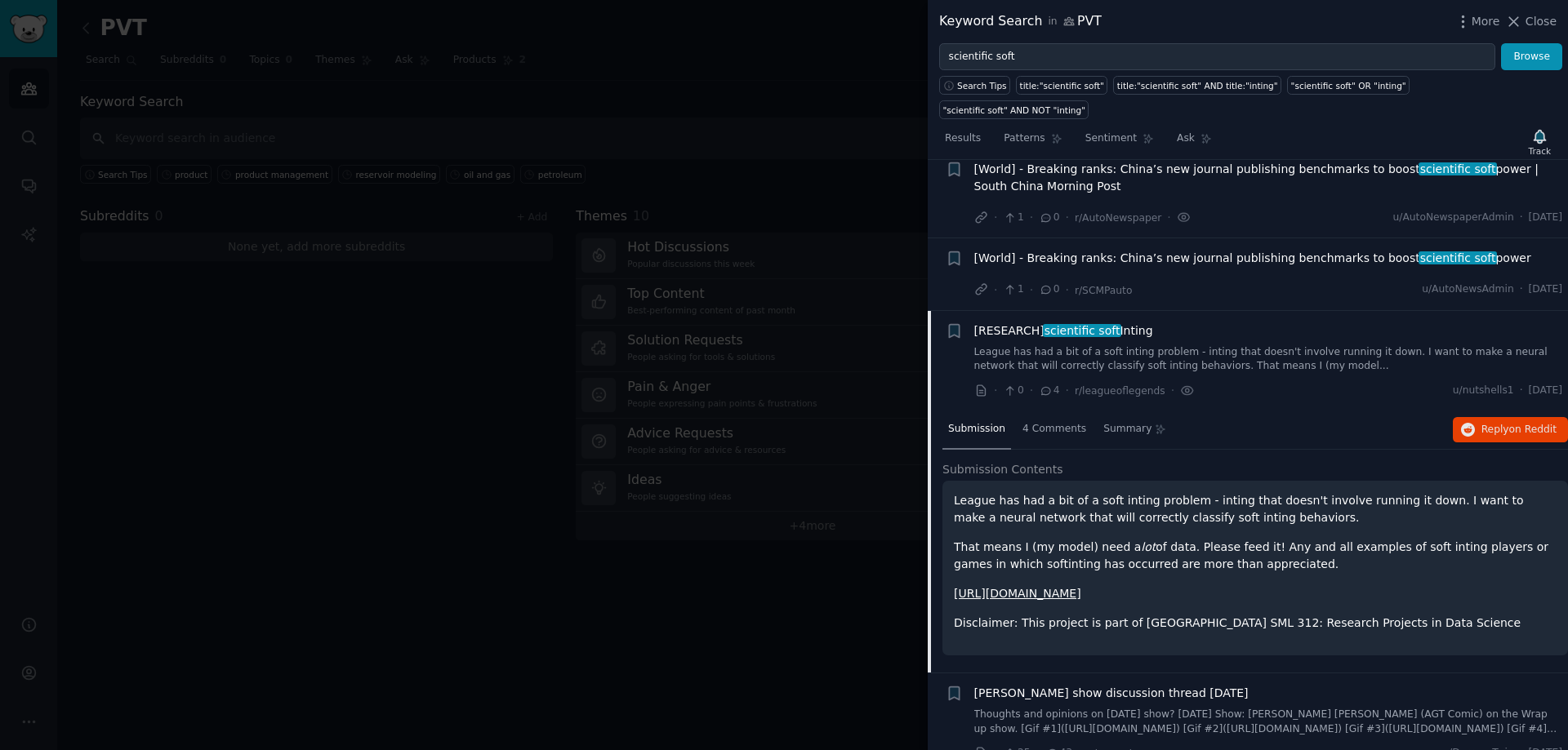
click at [1081, 587] on link "https://docs.google.com/forms/d/1CgqdaLzEQdBVSS-0RnjlG4ebJOL6njqpd0q4Fy-omYU/ed…" at bounding box center [1017, 593] width 128 height 13
